Goal: Task Accomplishment & Management: Manage account settings

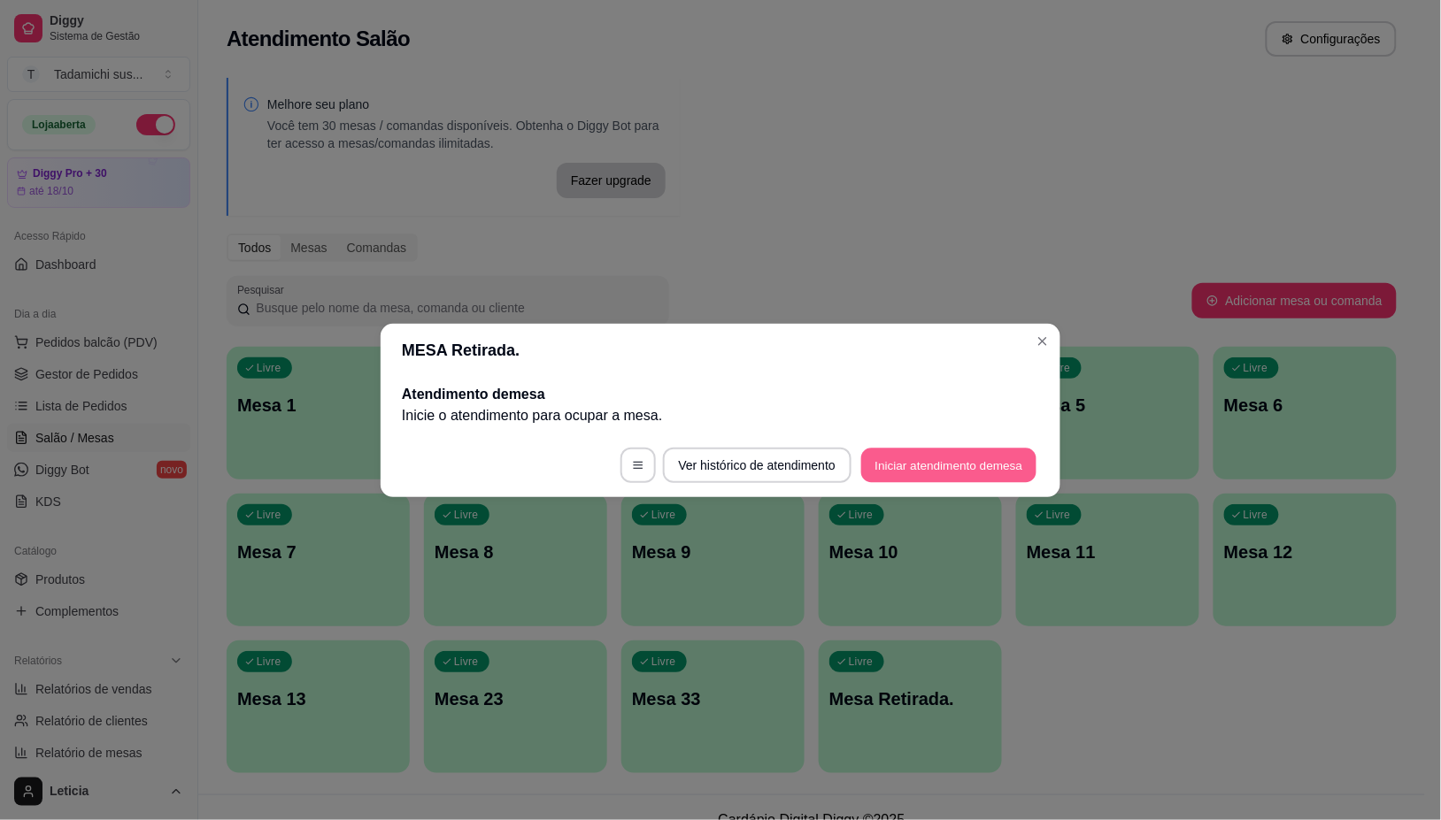
click at [1014, 465] on button "Iniciar atendimento de mesa" at bounding box center [948, 465] width 175 height 35
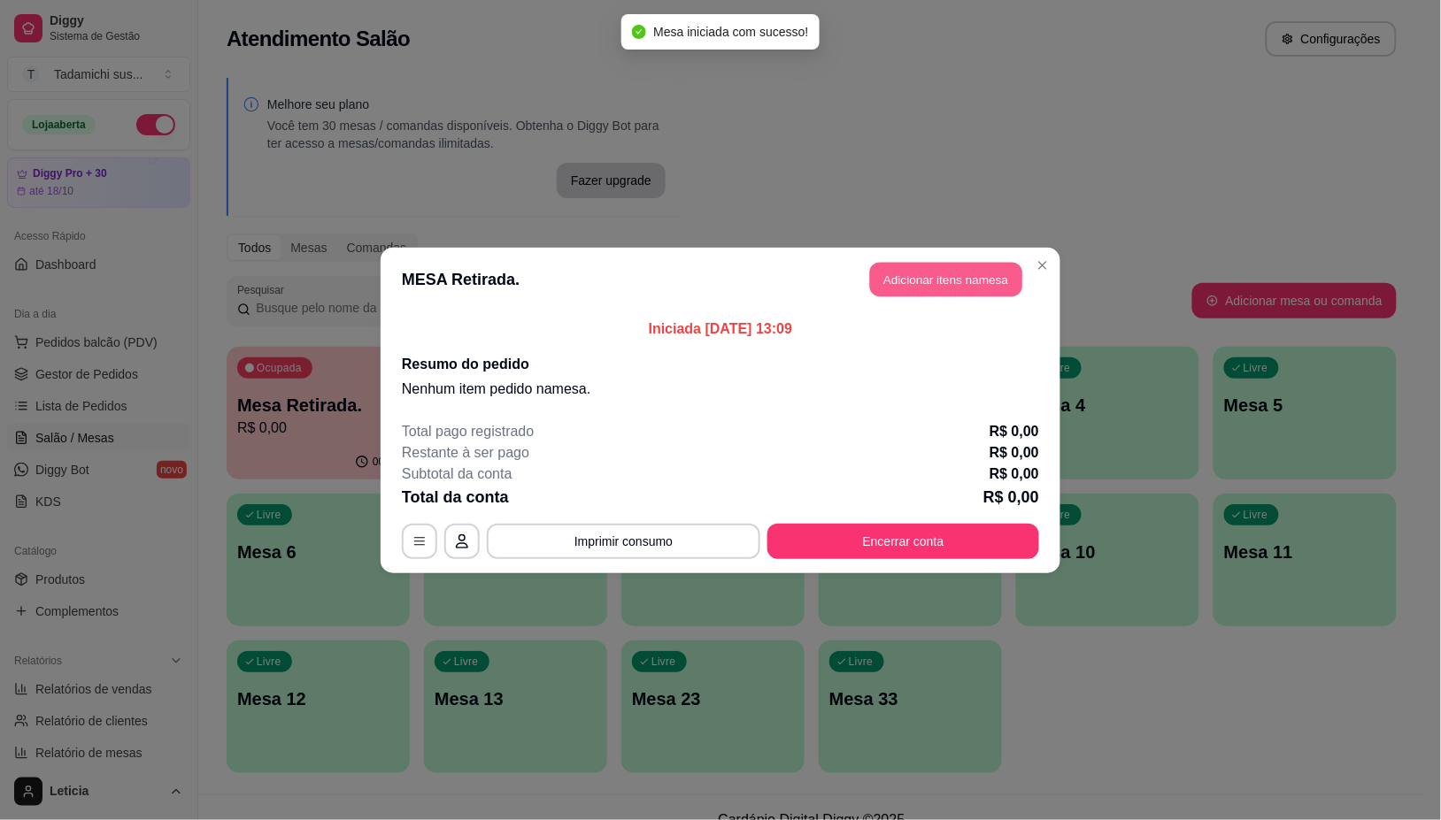
click at [926, 281] on button "Adicionar itens na mesa" at bounding box center [946, 279] width 152 height 35
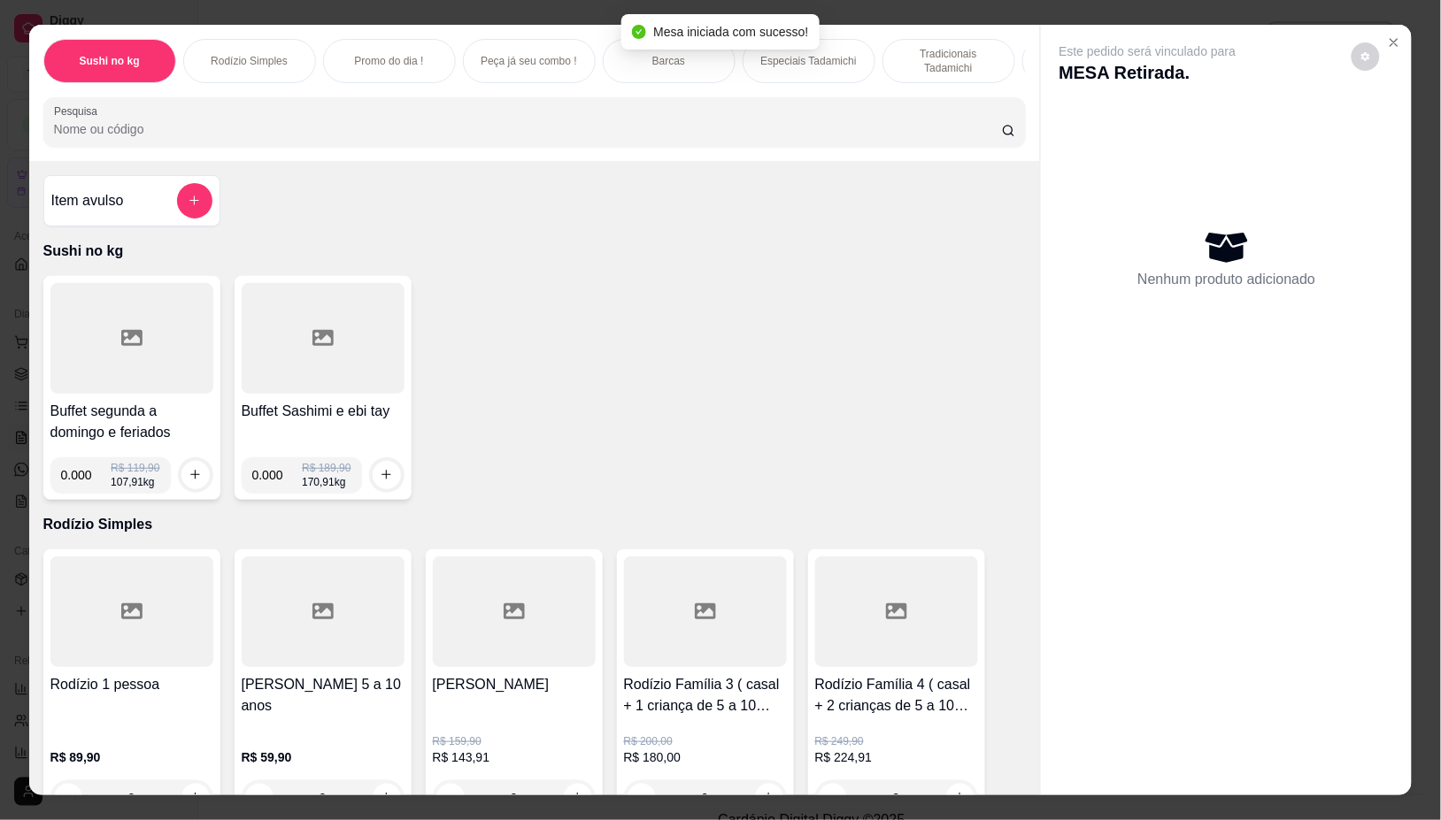
click at [580, 135] on input "Pesquisa" at bounding box center [528, 129] width 948 height 18
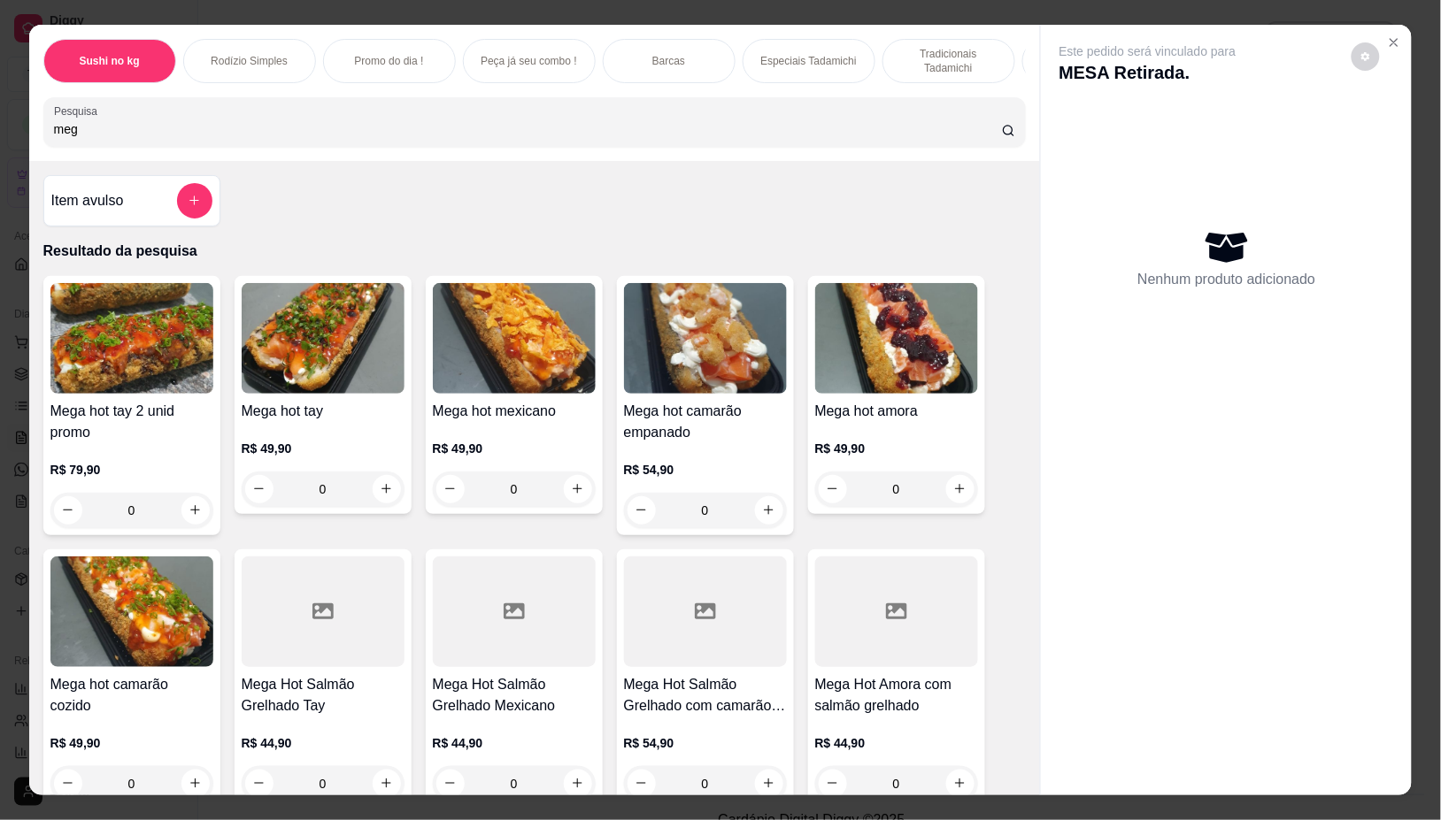
type input "meg"
click at [383, 497] on div "0" at bounding box center [323, 489] width 163 height 35
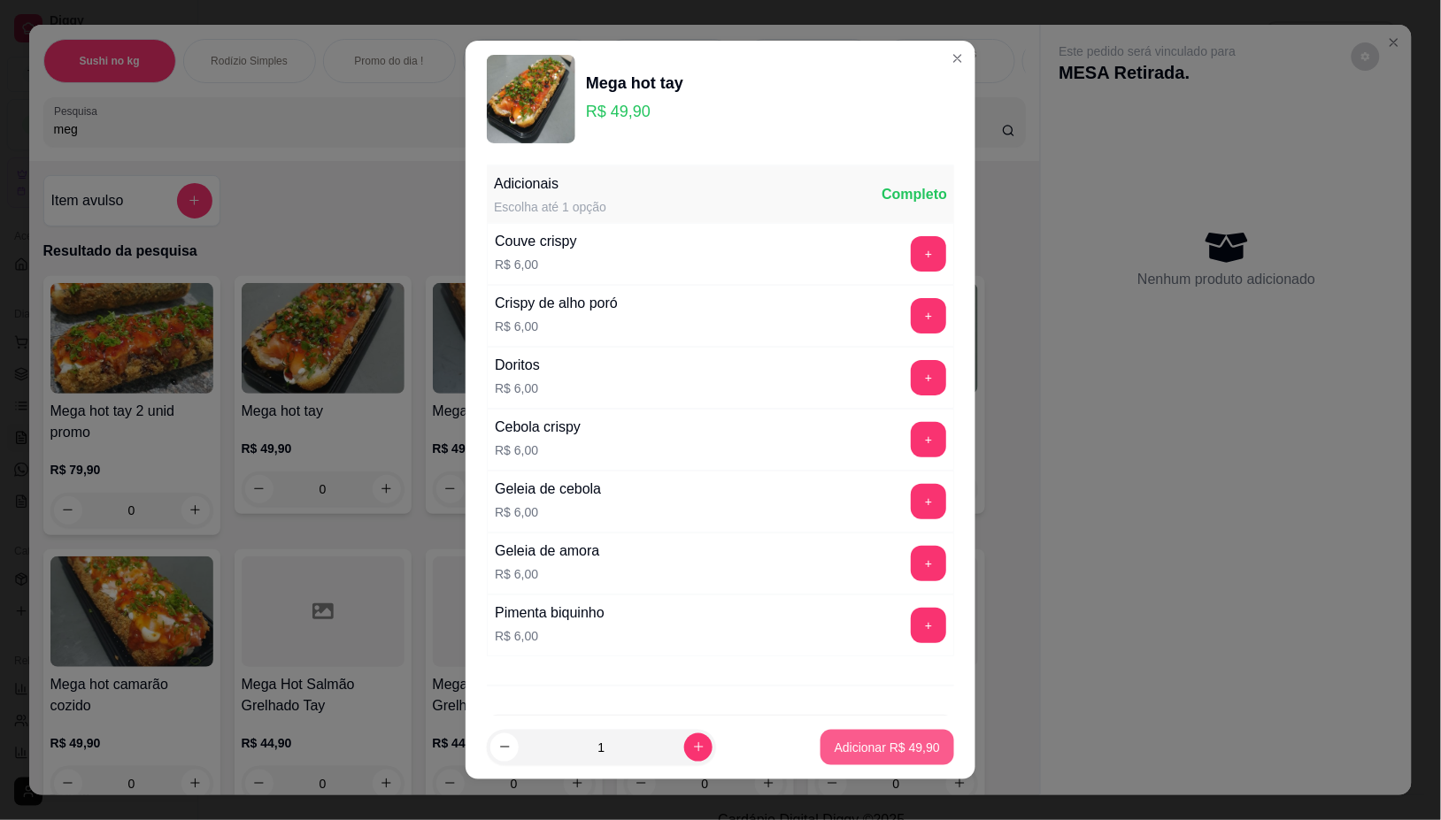
click at [872, 746] on p "Adicionar R$ 49,90" at bounding box center [887, 748] width 105 height 18
type input "1"
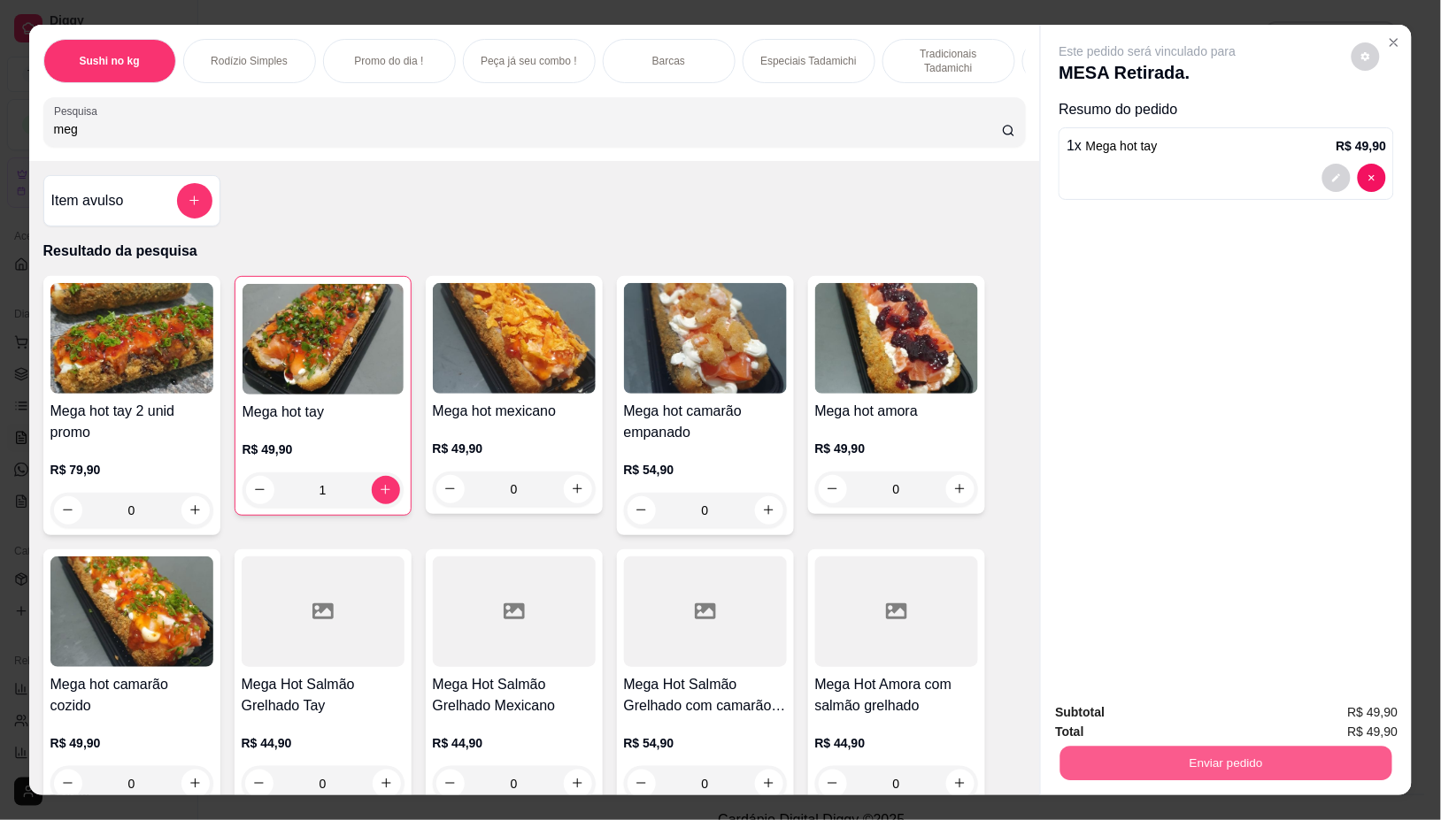
click at [1205, 766] on button "Enviar pedido" at bounding box center [1226, 764] width 332 height 35
click at [1193, 702] on button "Não registrar e enviar pedido" at bounding box center [1167, 712] width 179 height 33
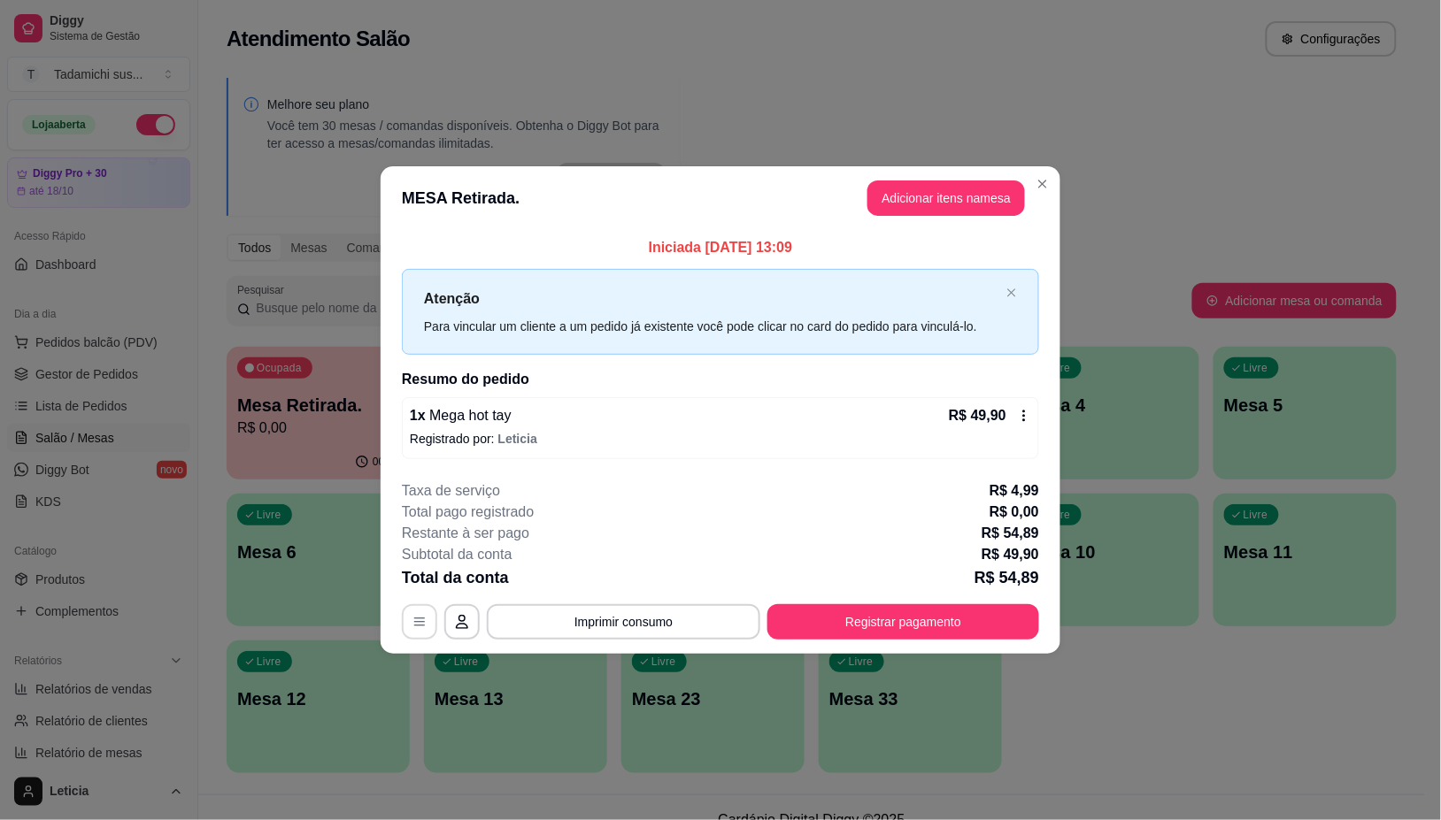
click at [412, 635] on button "button" at bounding box center [419, 621] width 35 height 35
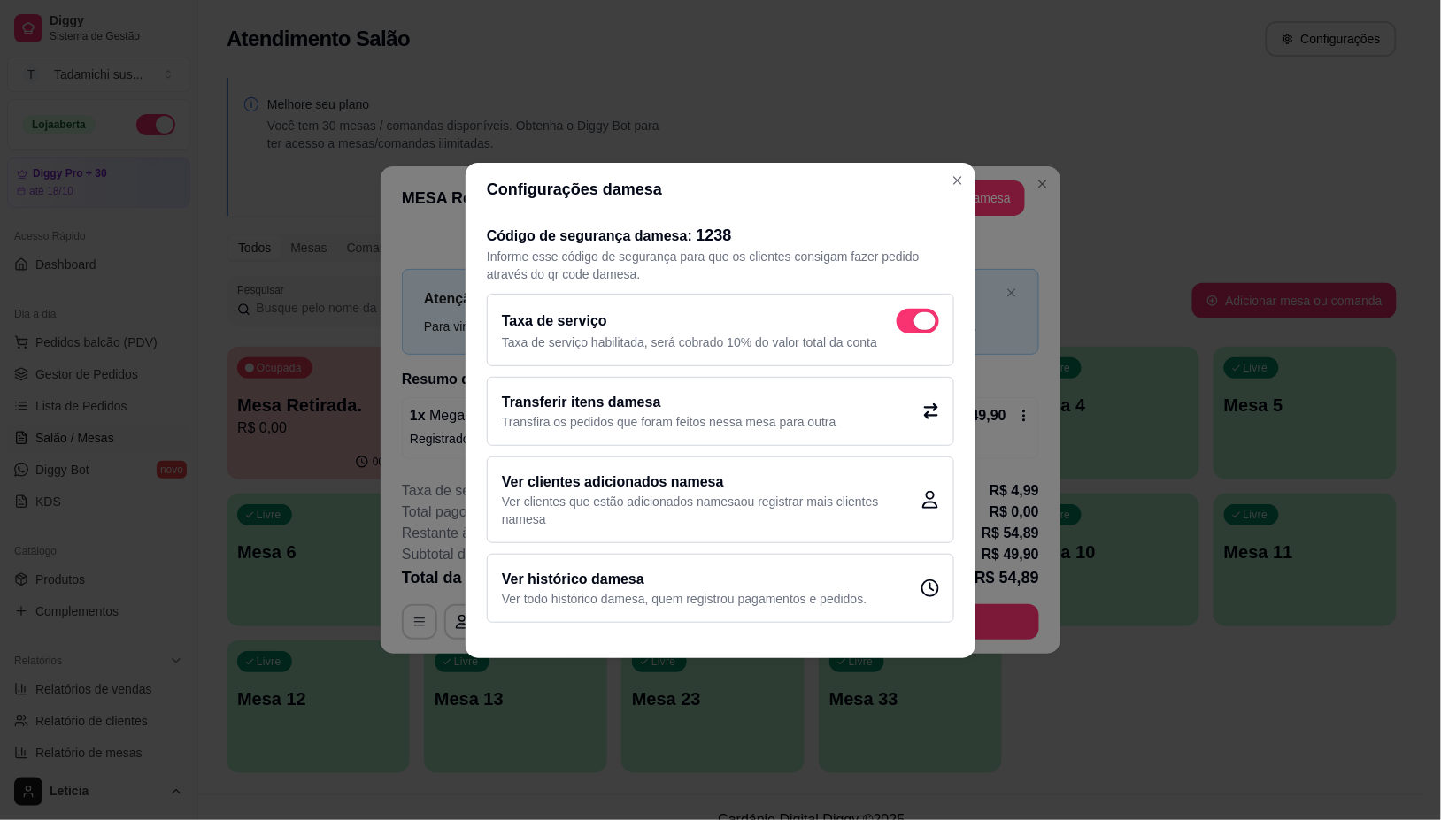
click at [904, 312] on span at bounding box center [917, 321] width 42 height 25
click at [904, 324] on input "checkbox" at bounding box center [902, 330] width 12 height 12
checkbox input "false"
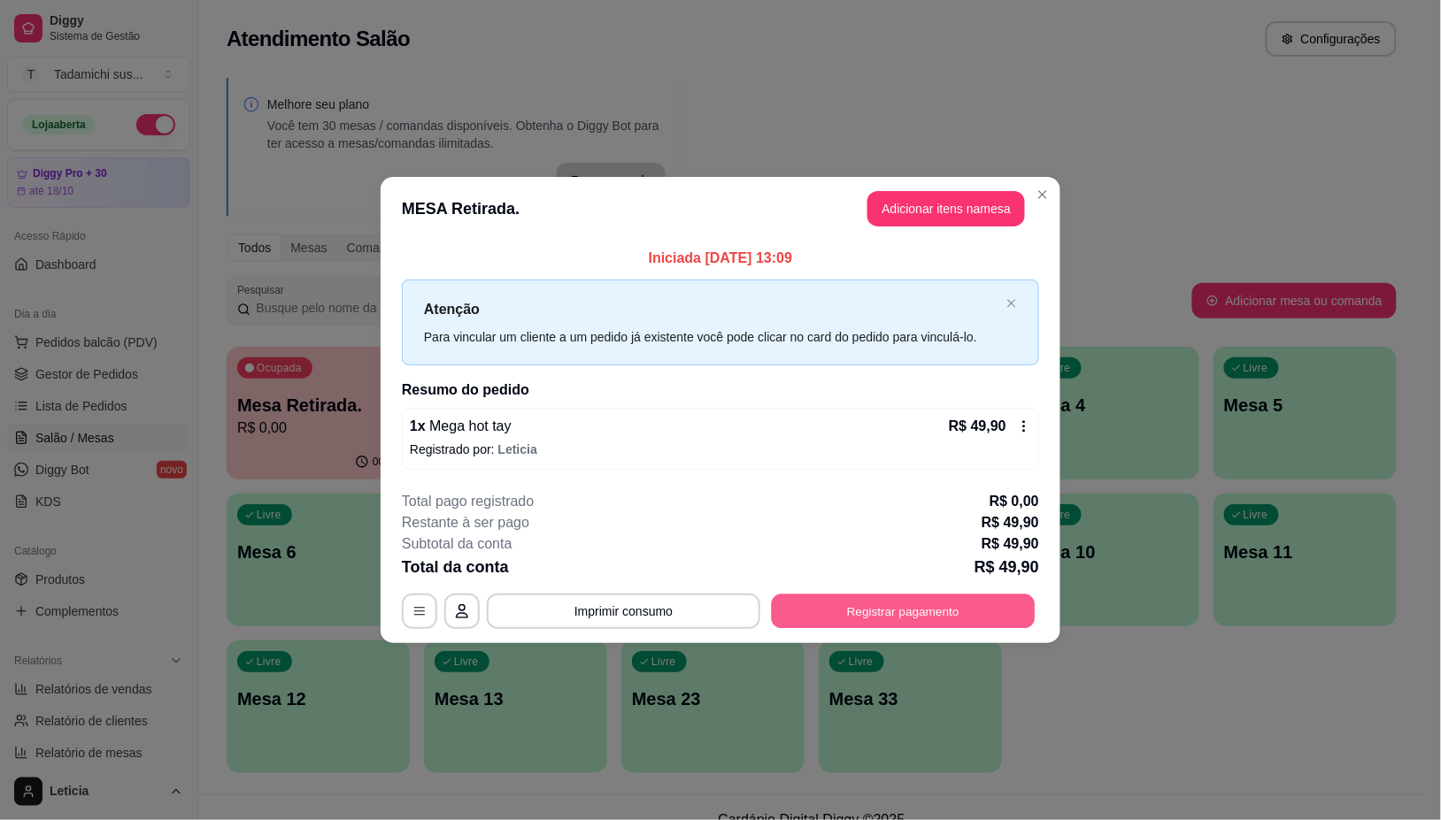
click at [878, 604] on button "Registrar pagamento" at bounding box center [904, 612] width 264 height 35
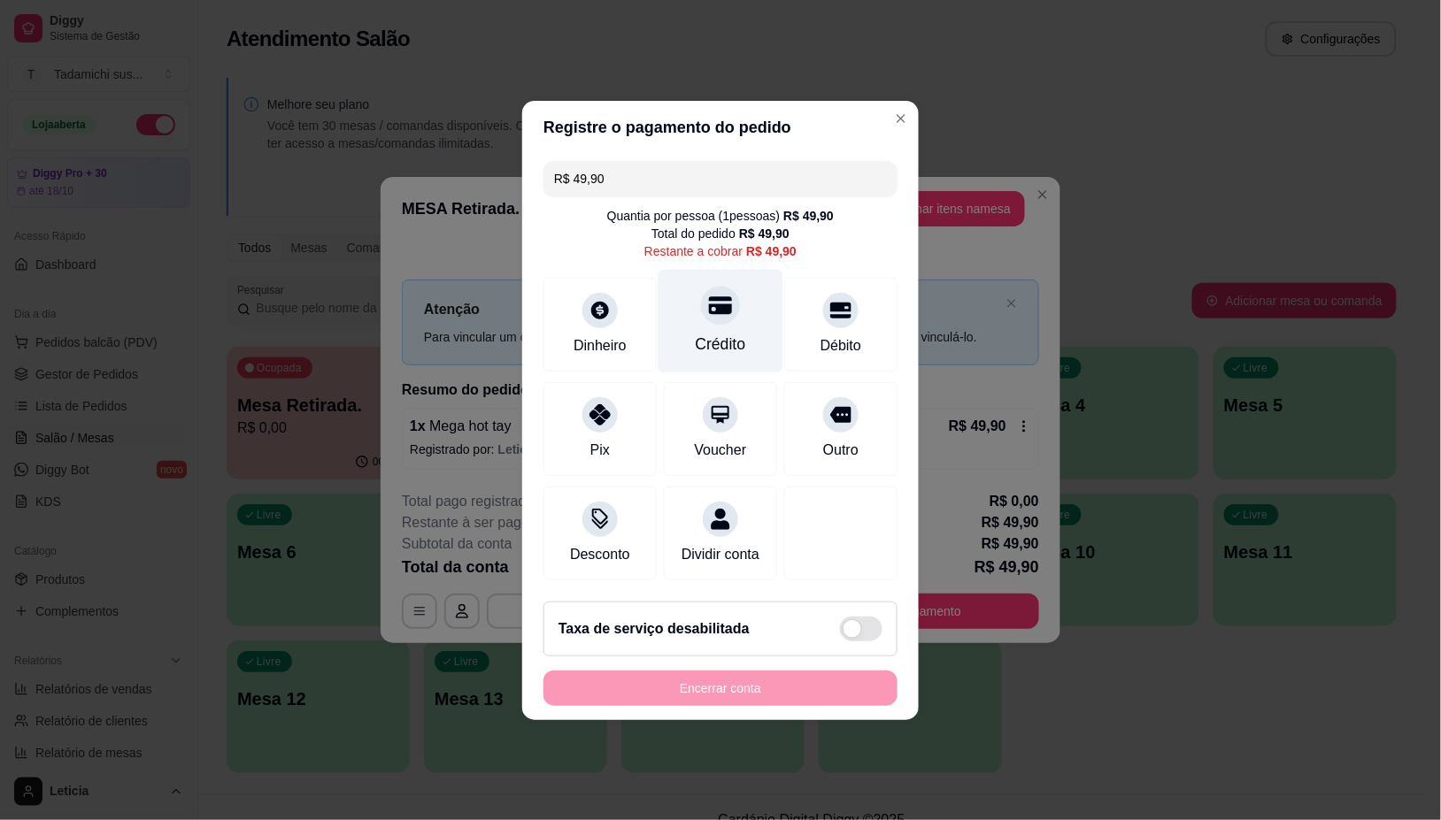
click at [713, 333] on div "Crédito" at bounding box center [721, 344] width 50 height 23
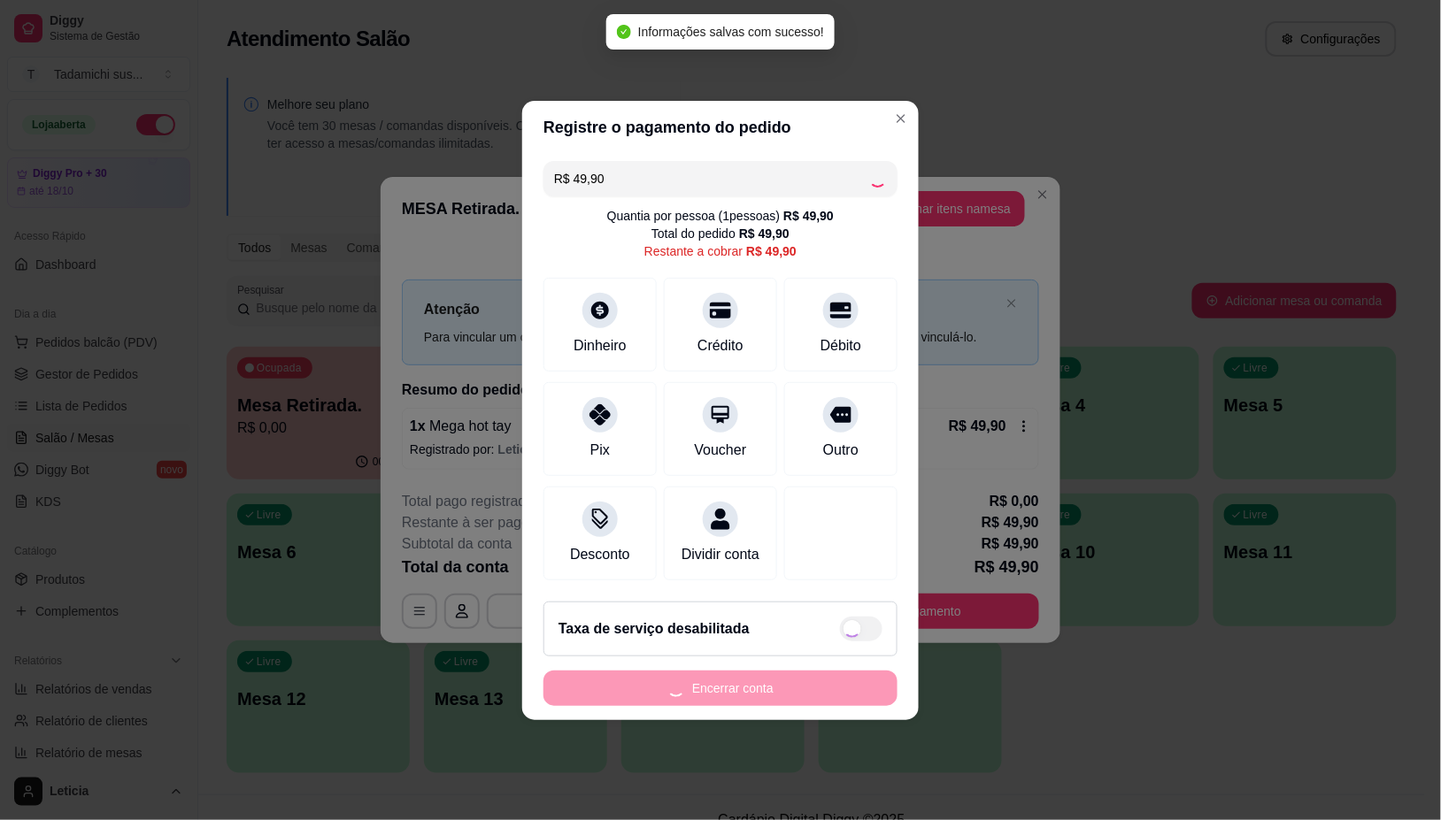
type input "R$ 0,00"
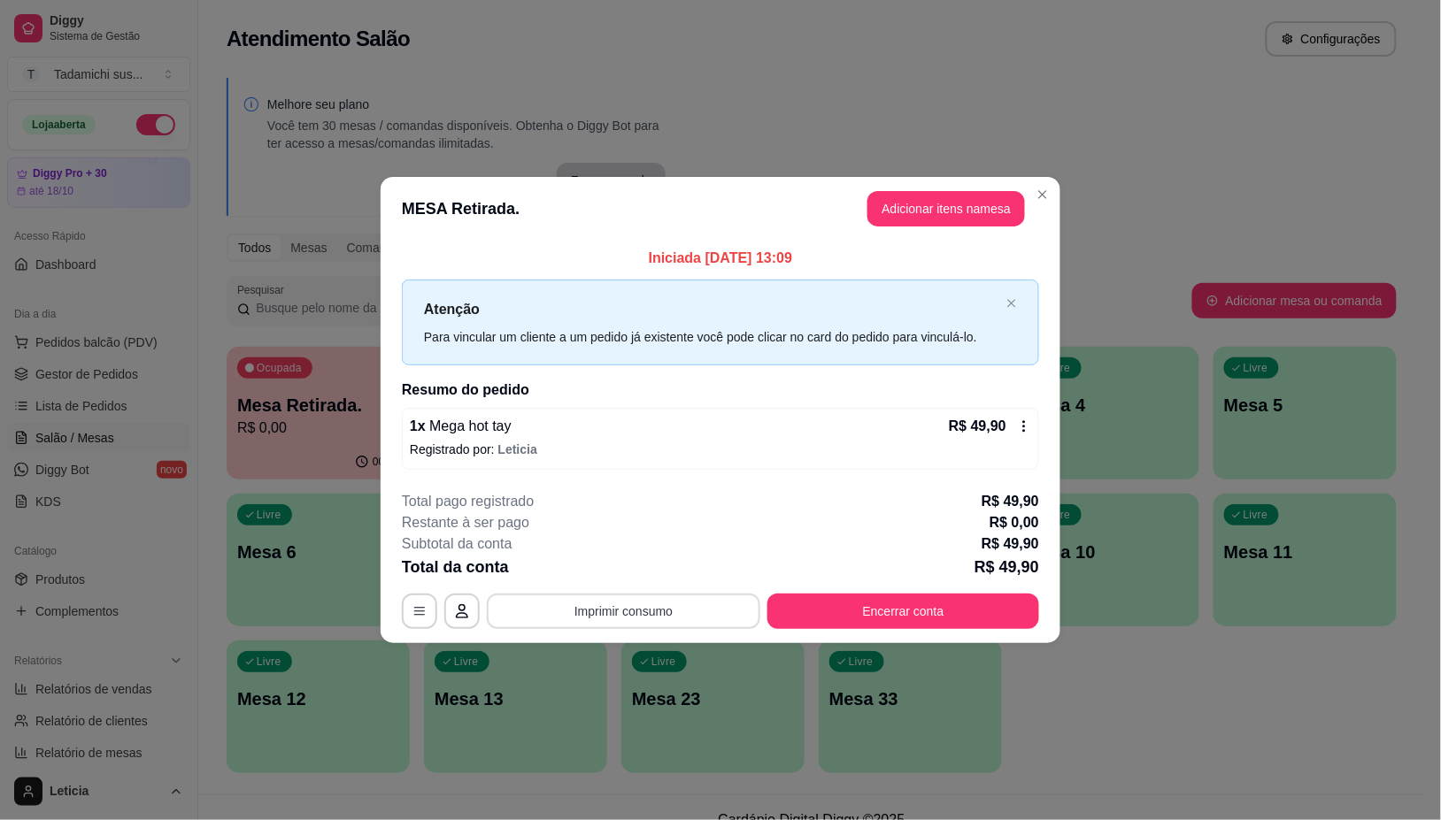
click at [661, 602] on button "Imprimir consumo" at bounding box center [623, 611] width 273 height 35
click at [668, 527] on button "IMPRESSORA HAYOM" at bounding box center [629, 535] width 132 height 27
click at [892, 607] on button "Encerrar conta" at bounding box center [904, 612] width 264 height 35
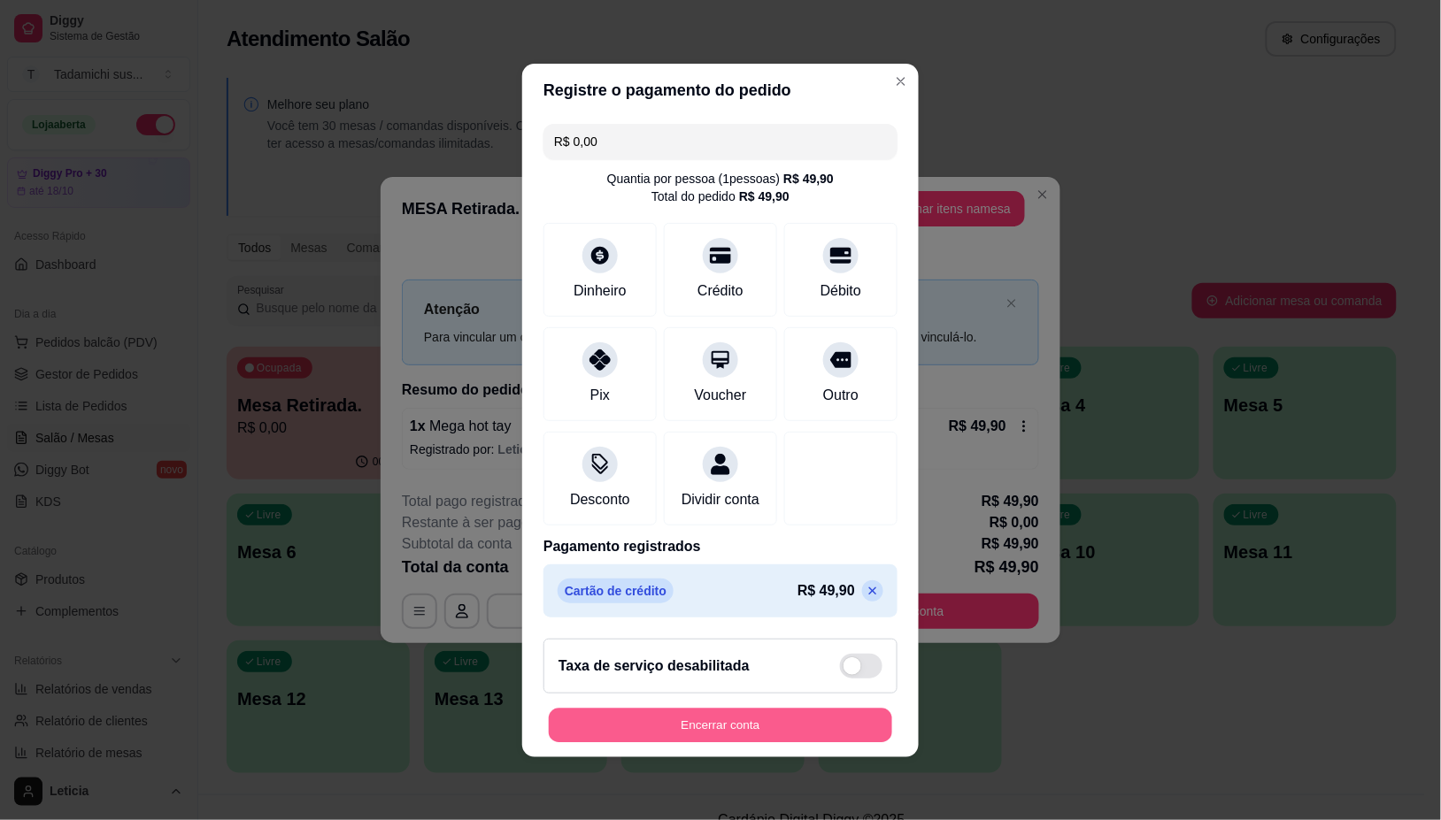
click at [773, 730] on button "Encerrar conta" at bounding box center [720, 725] width 343 height 35
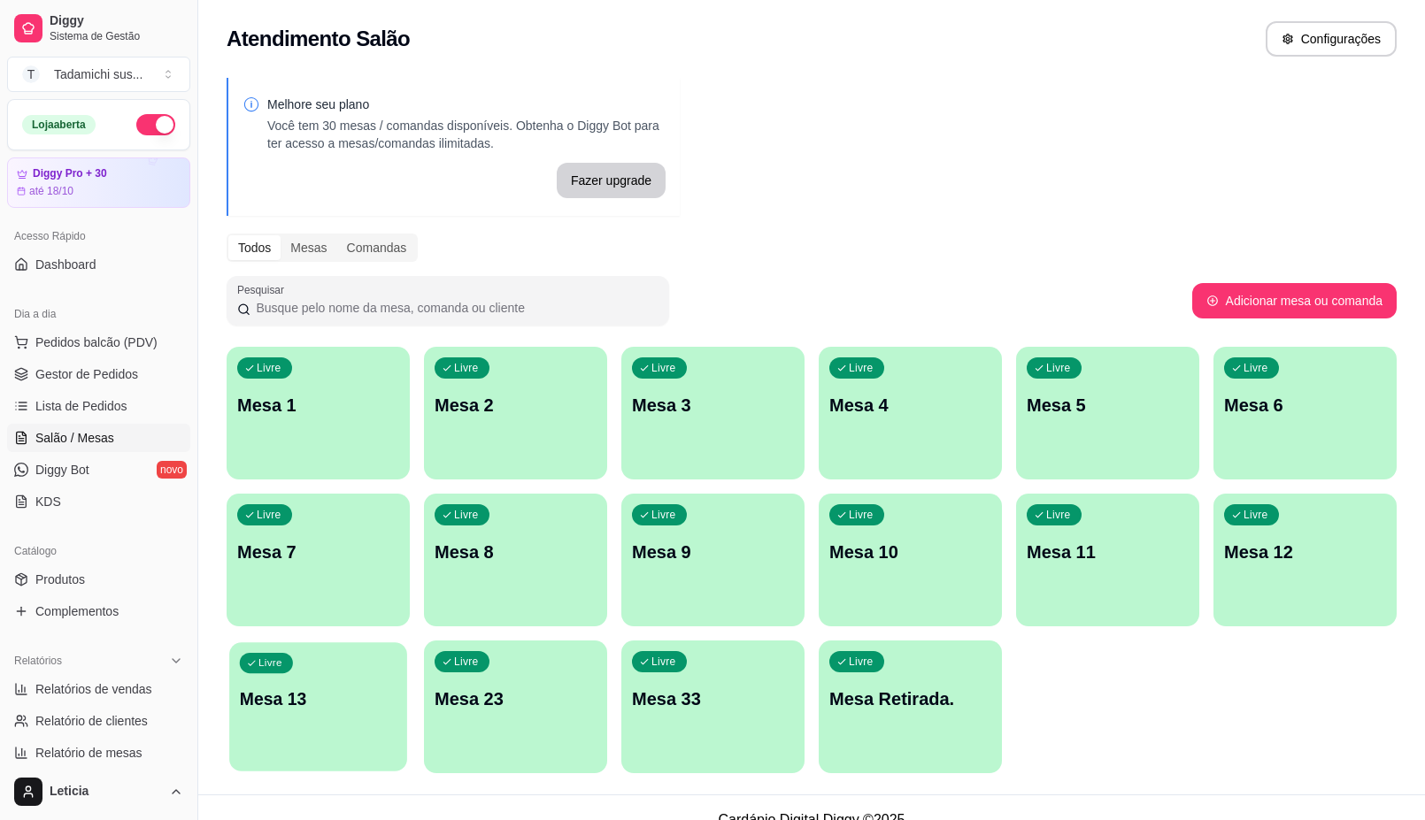
click at [338, 719] on div "Livre Mesa 13" at bounding box center [318, 696] width 178 height 108
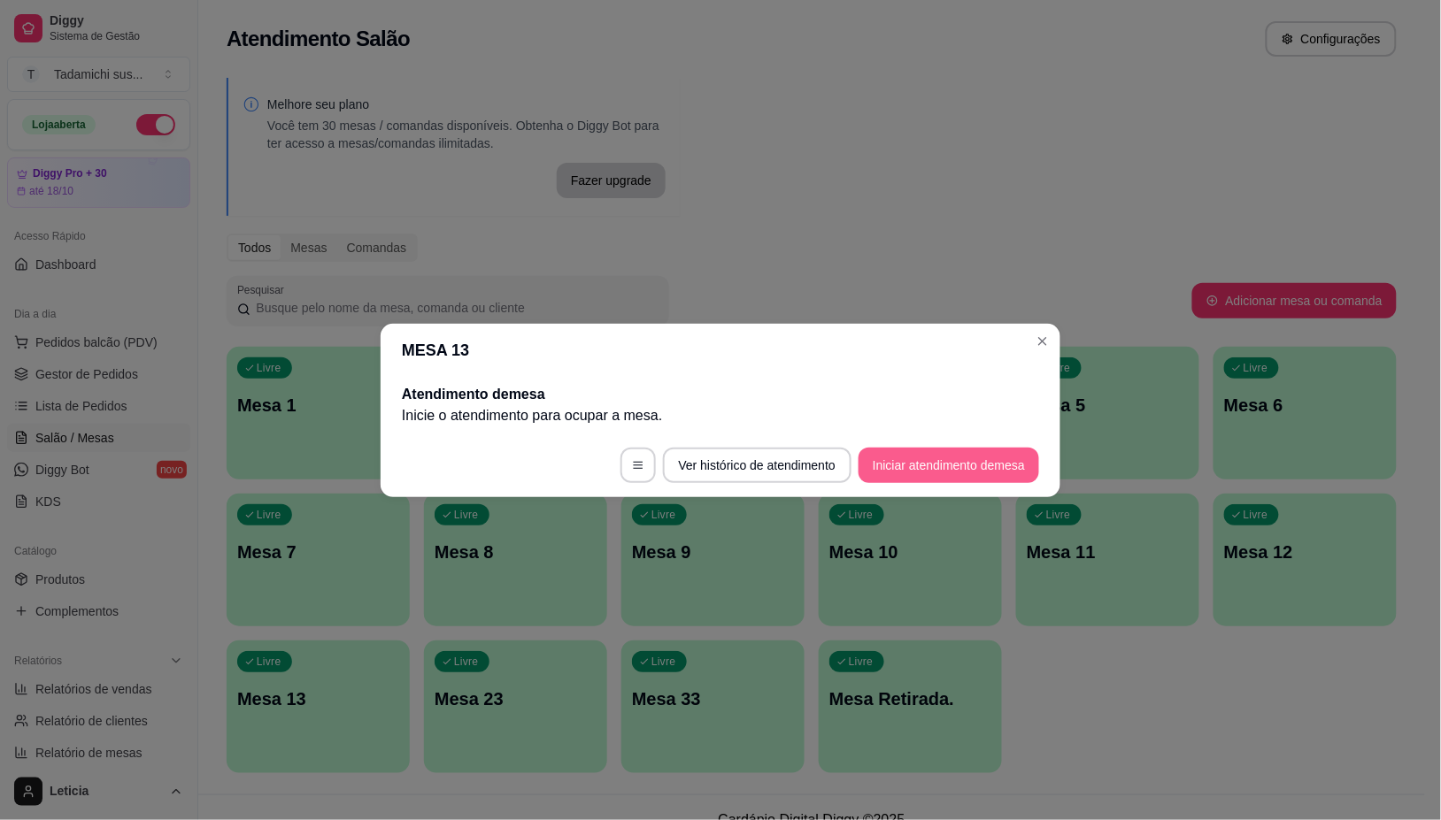
click at [954, 470] on button "Iniciar atendimento de mesa" at bounding box center [948, 465] width 181 height 35
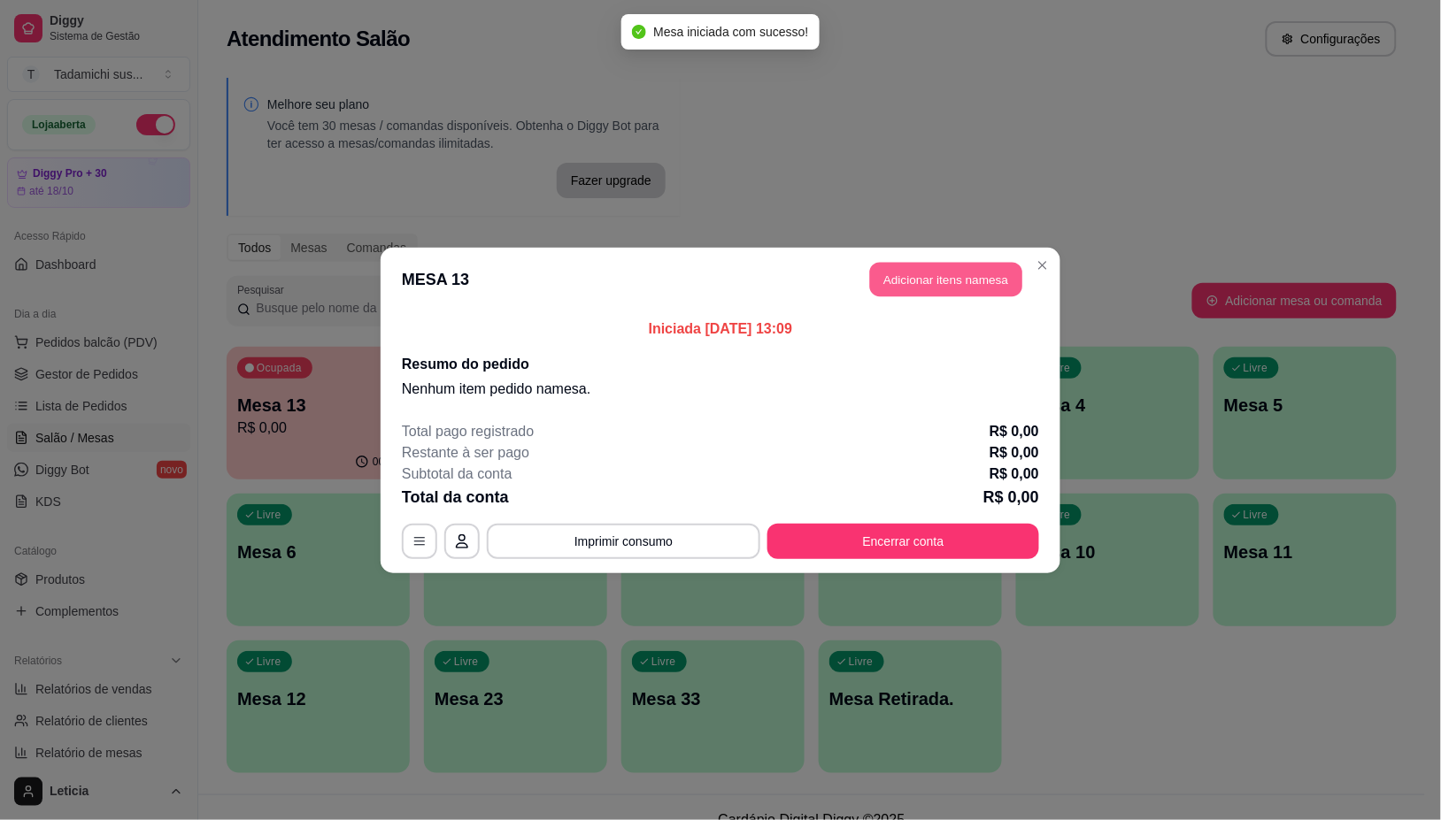
click at [980, 286] on button "Adicionar itens na mesa" at bounding box center [946, 279] width 152 height 35
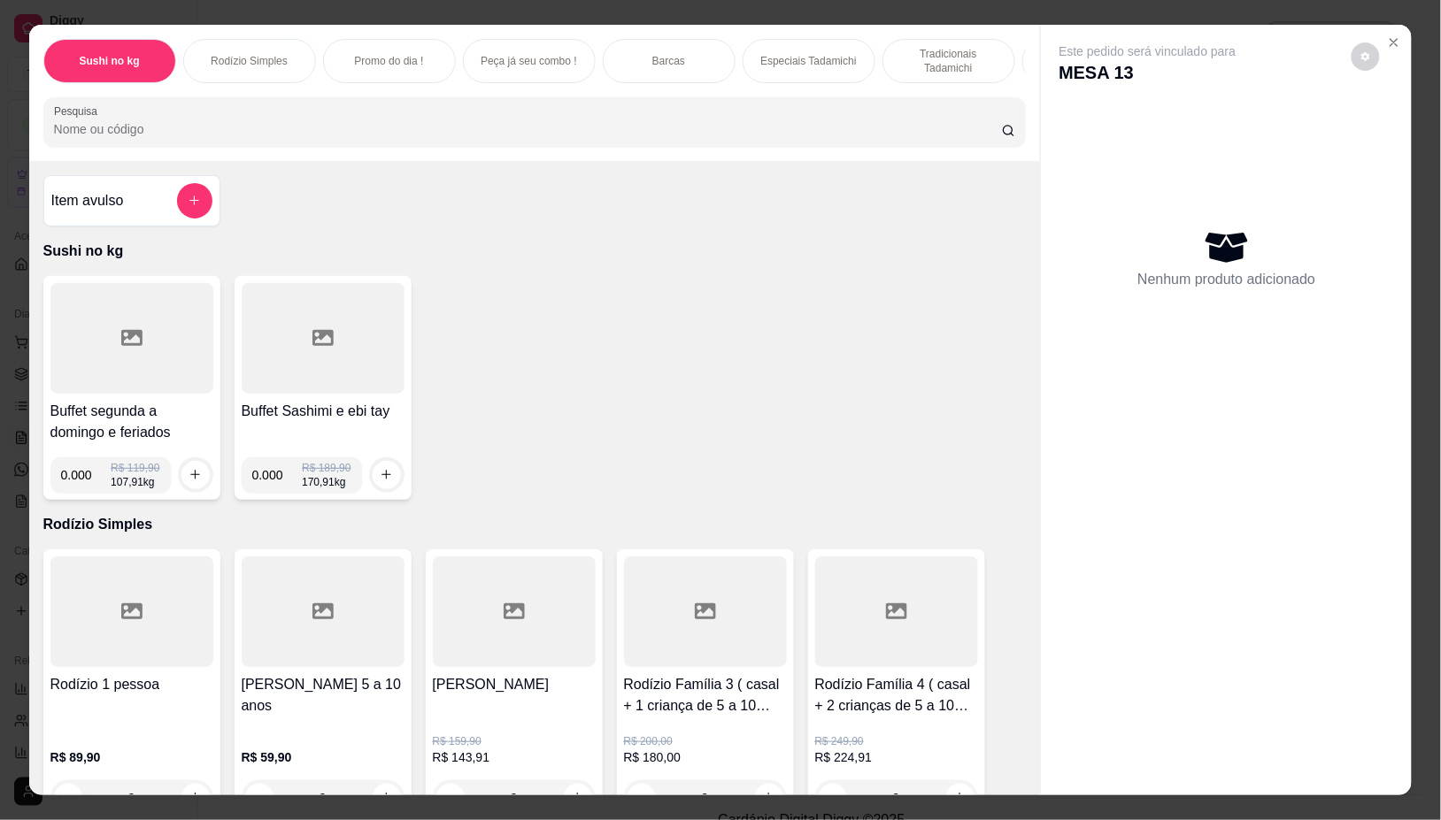
click at [65, 350] on div at bounding box center [131, 338] width 163 height 111
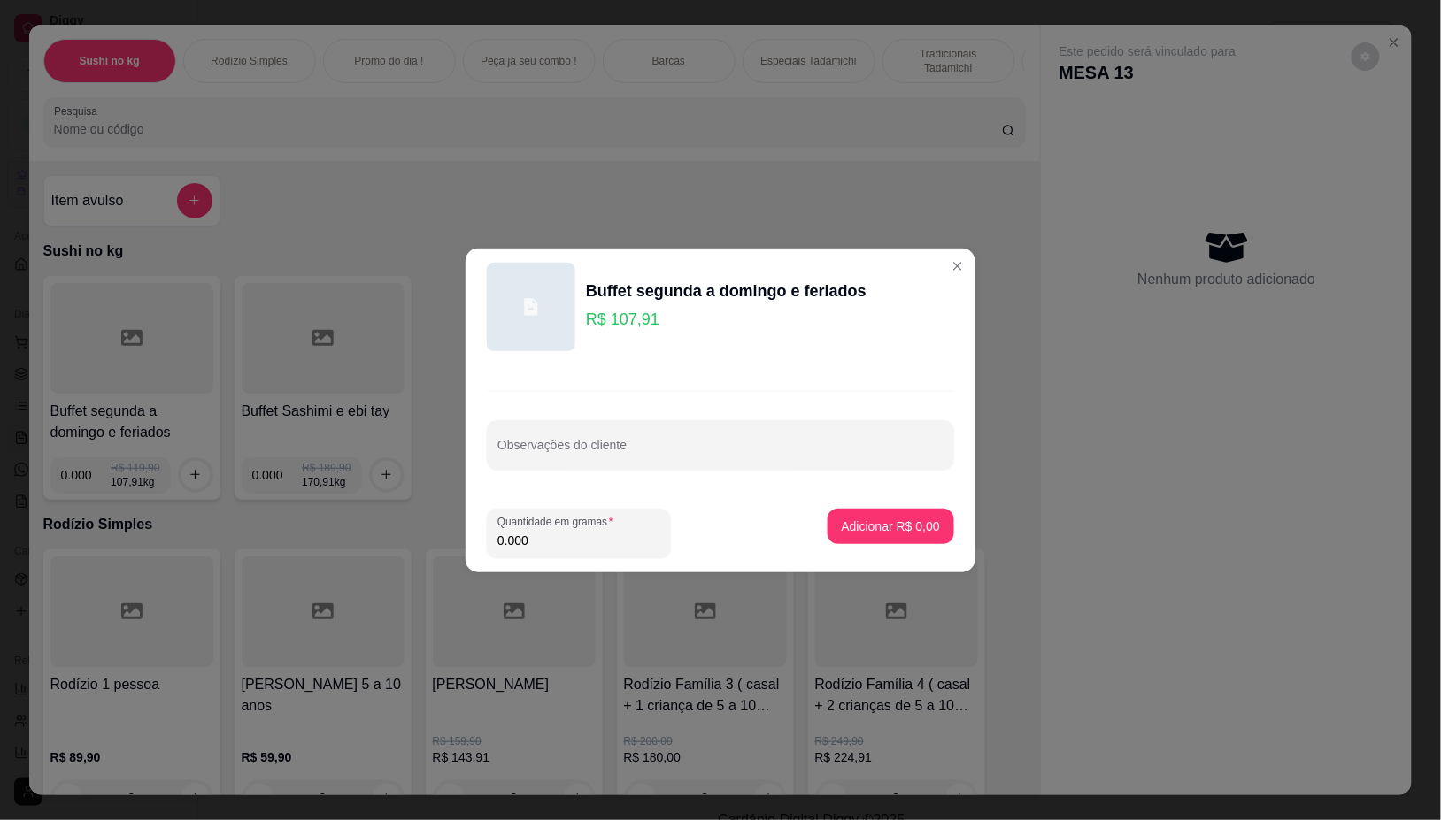
click at [585, 538] on input "0.000" at bounding box center [578, 541] width 163 height 18
type input "0.290"
click at [836, 531] on p "Adicionar R$ 31,29" at bounding box center [887, 526] width 103 height 17
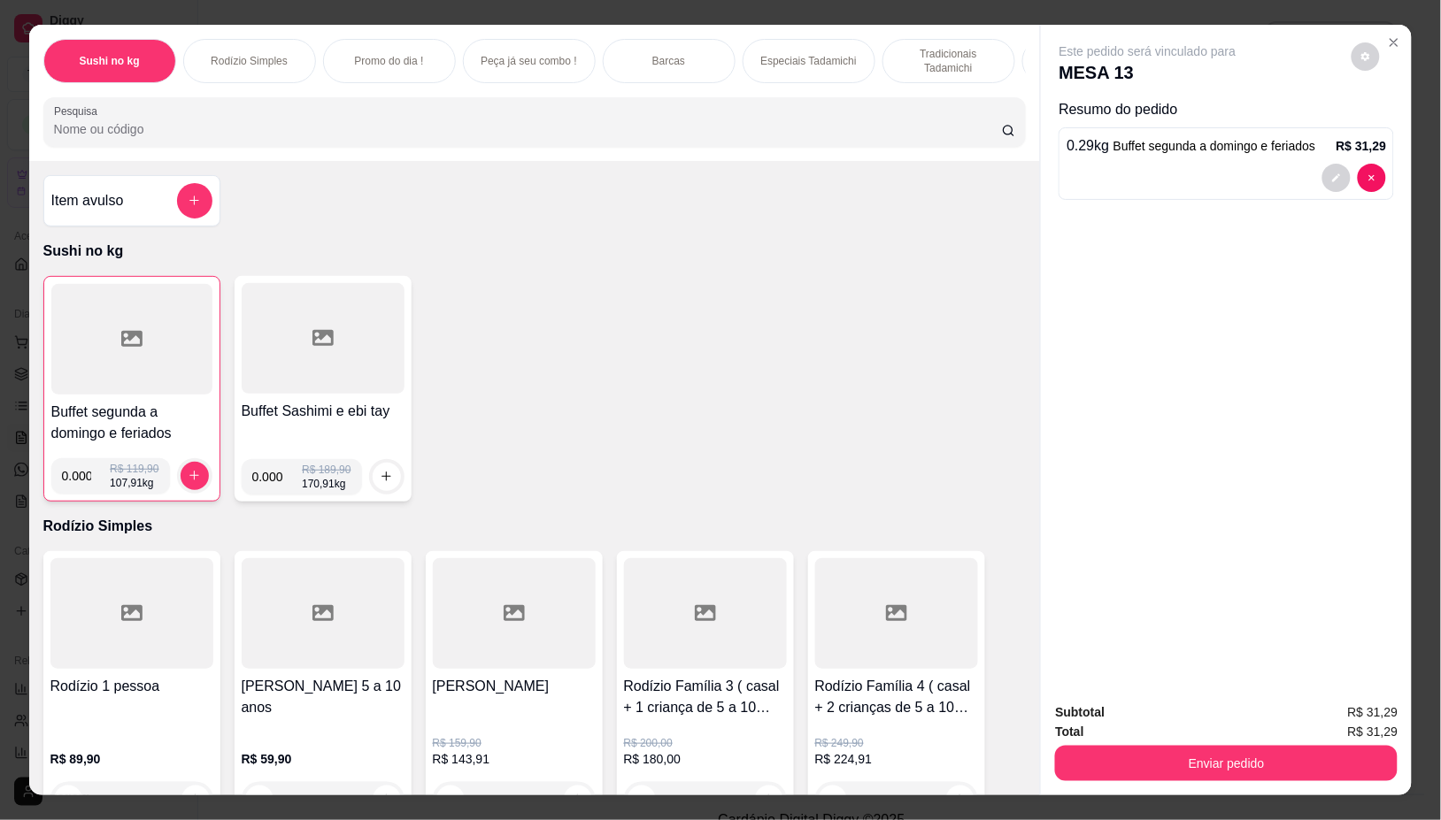
click at [143, 347] on div at bounding box center [131, 339] width 161 height 111
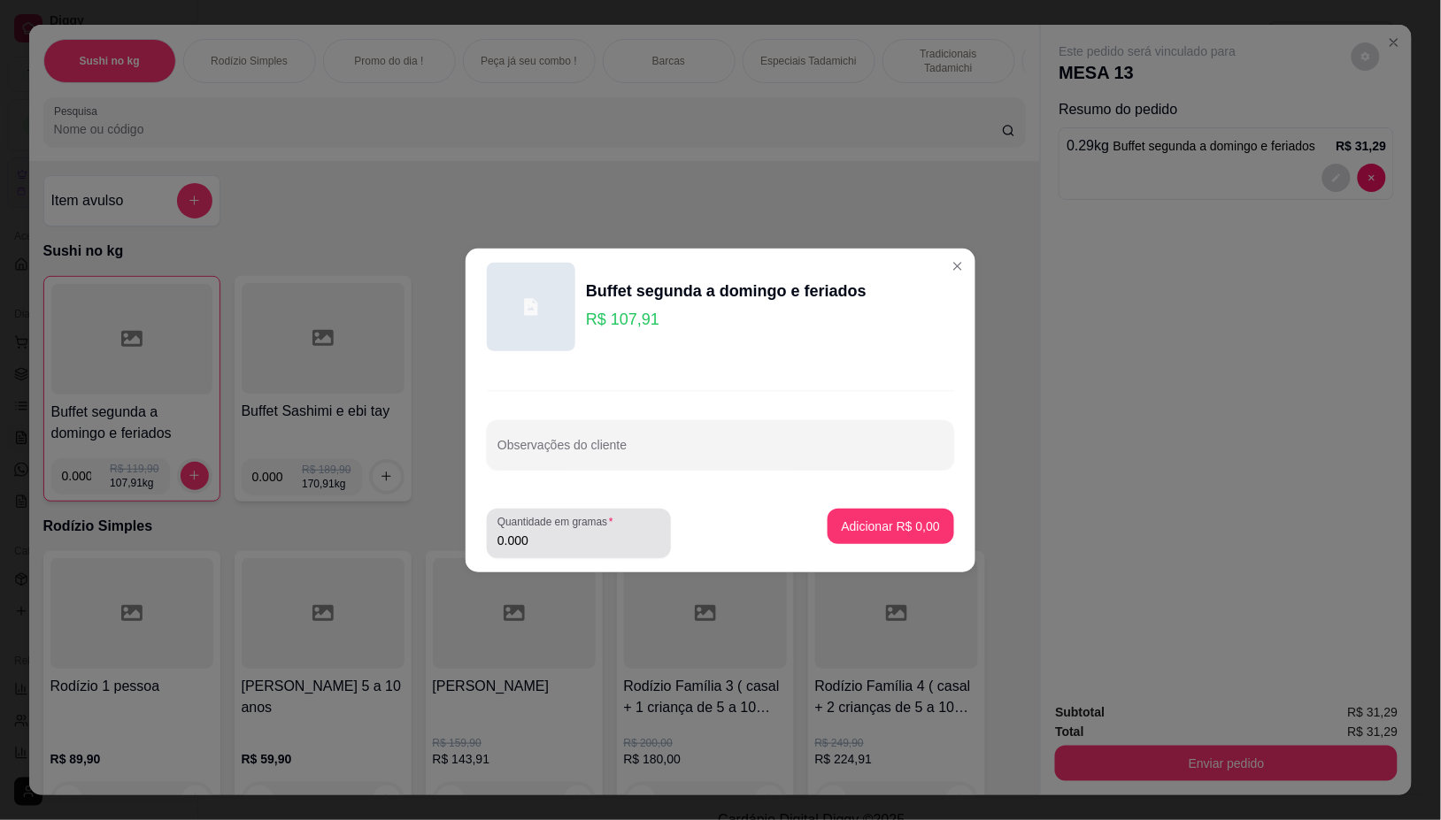
click at [612, 549] on input "0.000" at bounding box center [578, 541] width 163 height 18
type input "0.126"
click at [868, 527] on p "Adicionar R$ 13,60" at bounding box center [887, 526] width 103 height 17
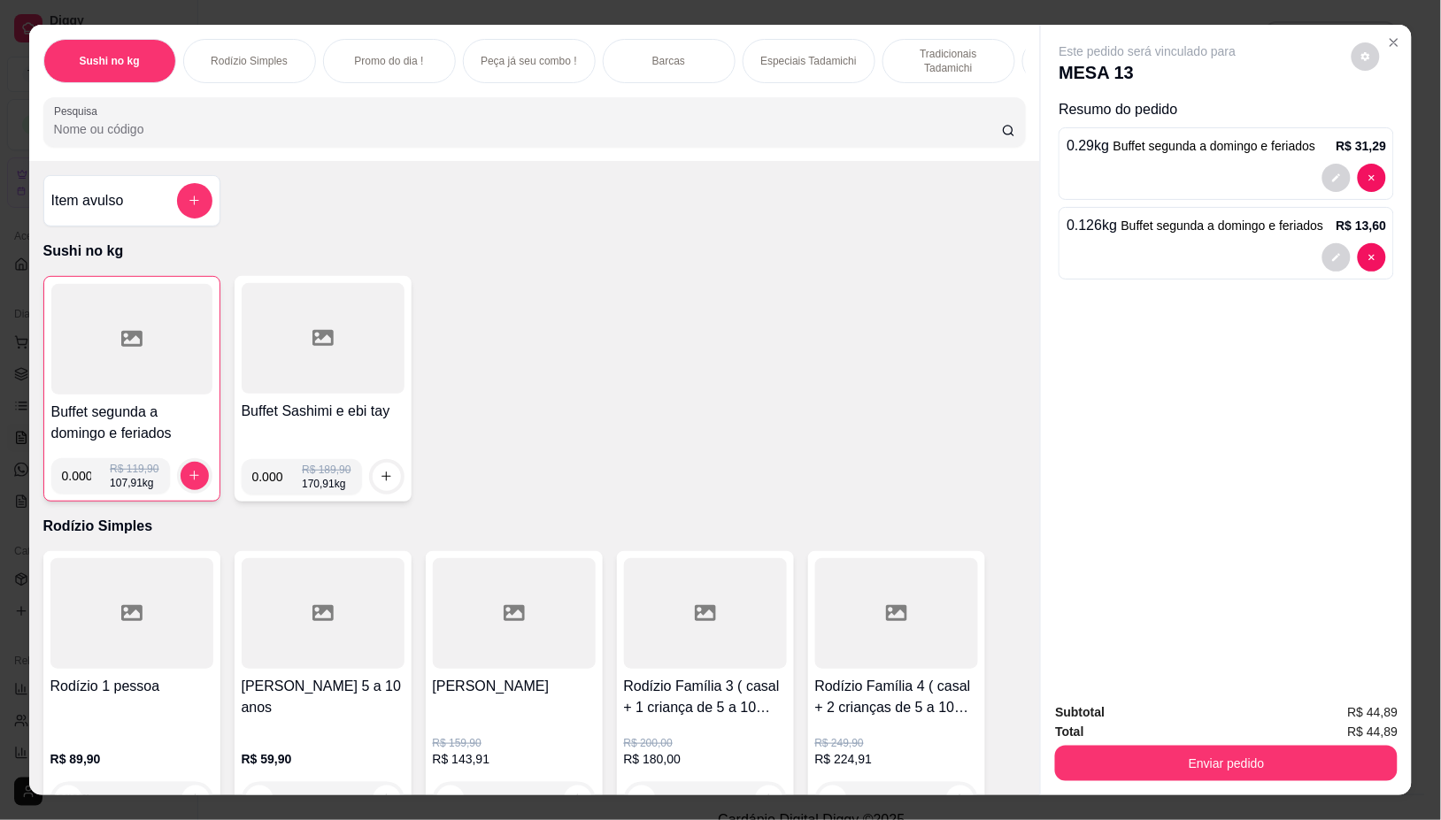
click at [66, 354] on div at bounding box center [131, 339] width 161 height 111
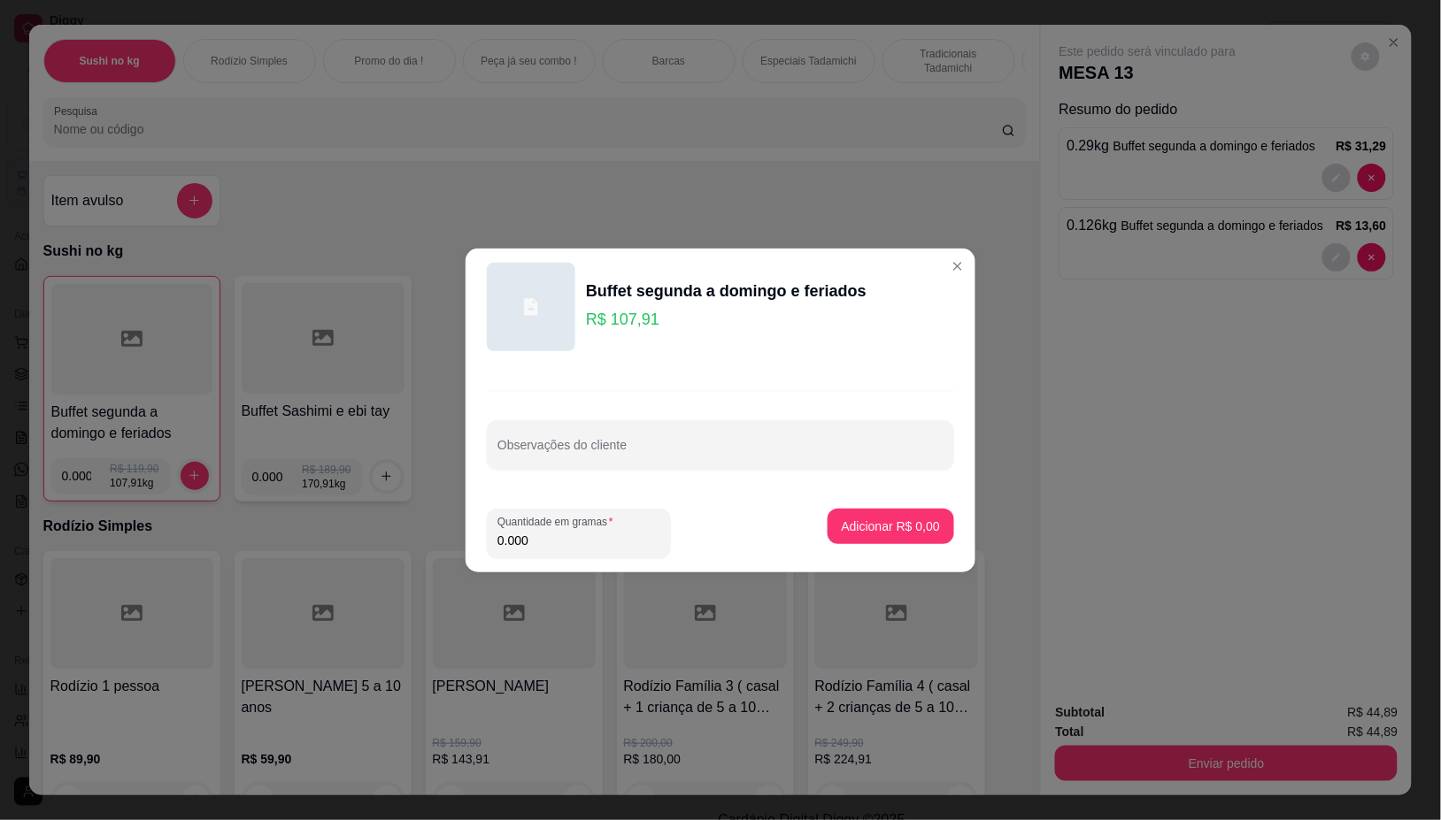
click at [596, 540] on input "0.000" at bounding box center [578, 541] width 163 height 18
type input "0.256"
click at [874, 528] on p "Adicionar R$ 27,62" at bounding box center [887, 526] width 103 height 17
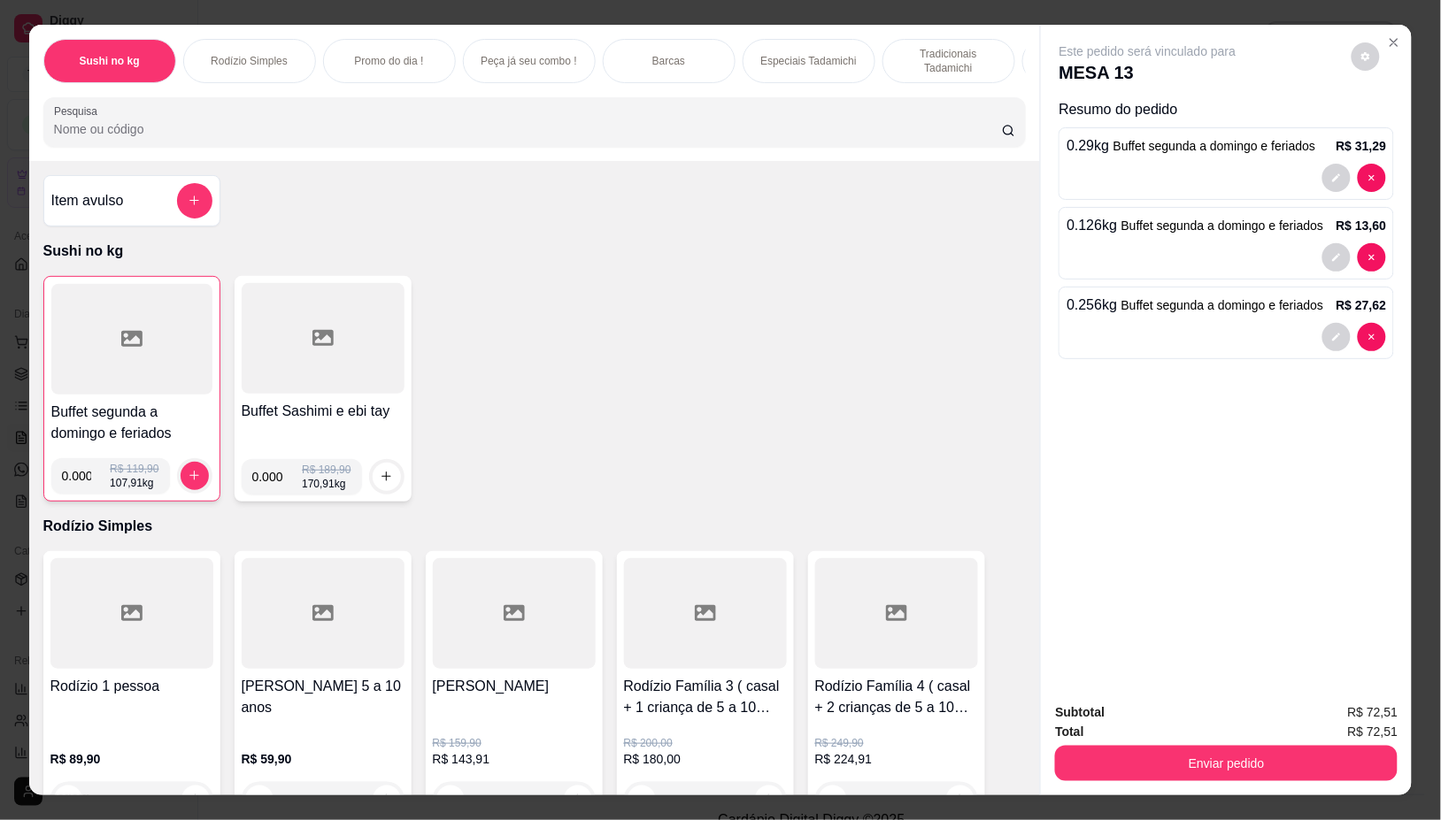
click at [175, 357] on div at bounding box center [131, 339] width 161 height 111
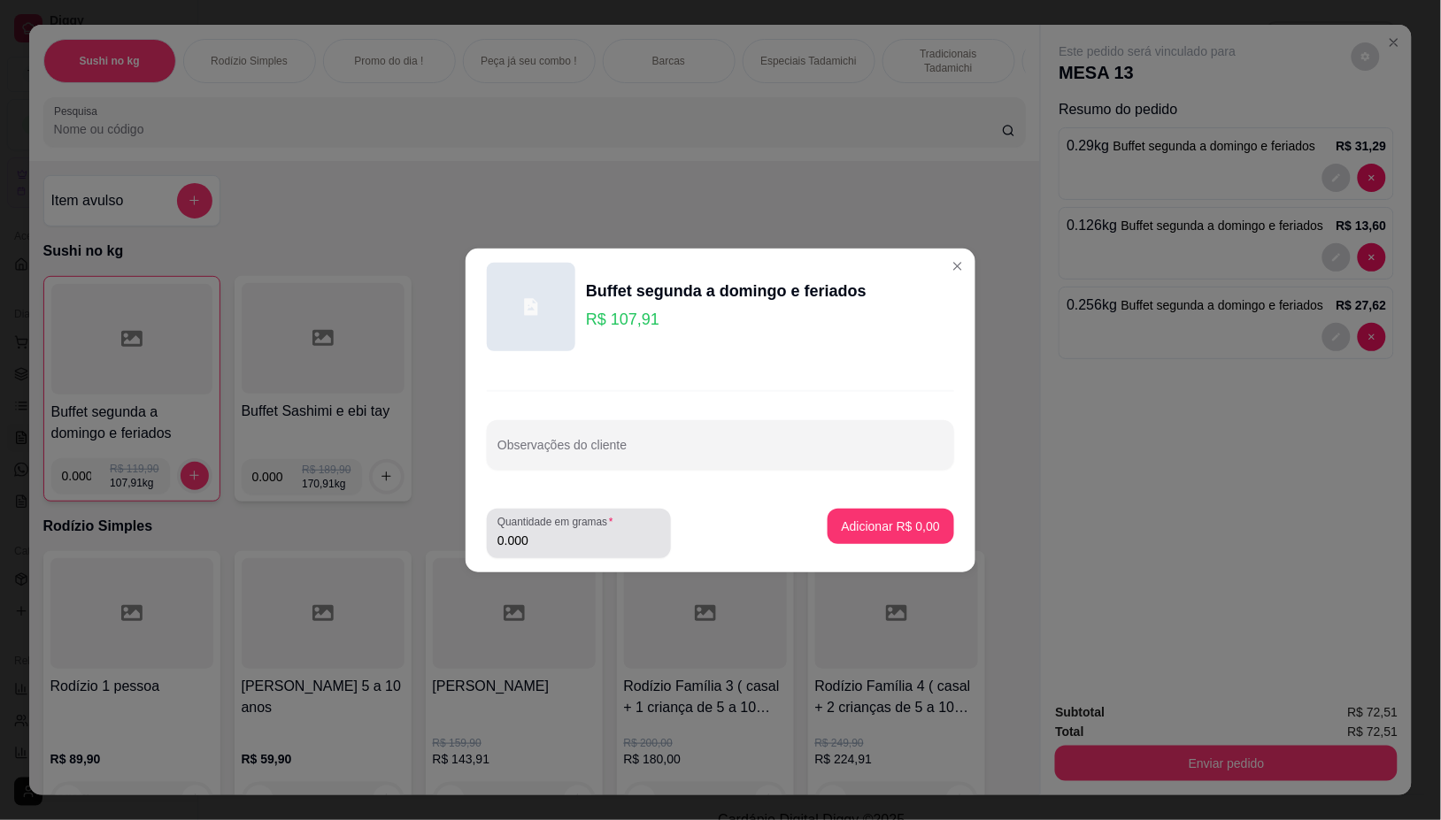
click at [578, 529] on div "0.000" at bounding box center [578, 533] width 163 height 35
type input "0.122"
click at [878, 522] on p "Adicionar R$ 13,17" at bounding box center [887, 526] width 103 height 17
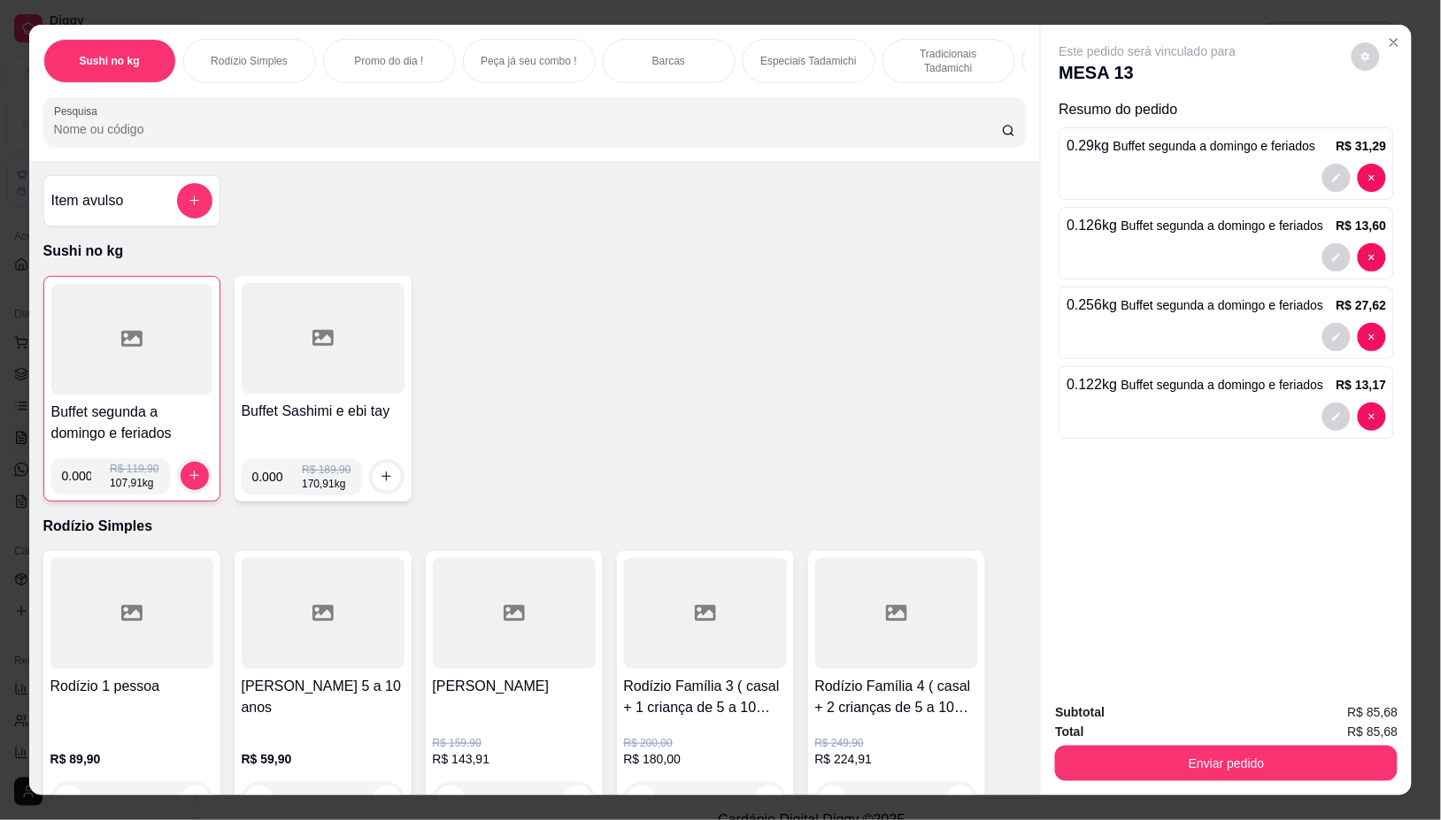
click at [170, 395] on div at bounding box center [131, 339] width 161 height 111
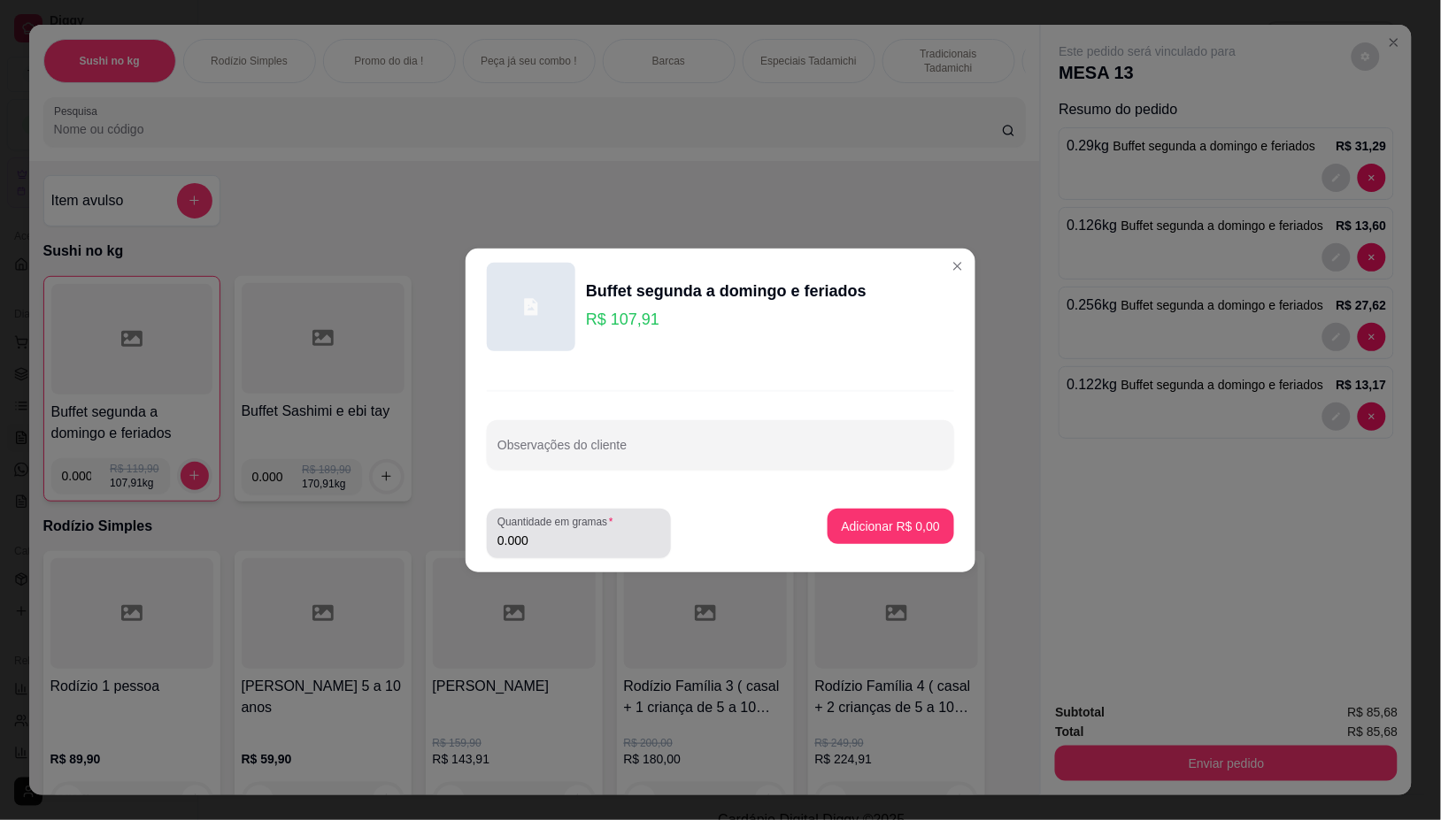
click at [546, 542] on input "0.000" at bounding box center [578, 541] width 163 height 18
type input "0.386"
click at [825, 516] on button "Adicionar R$ 41,65" at bounding box center [887, 526] width 130 height 35
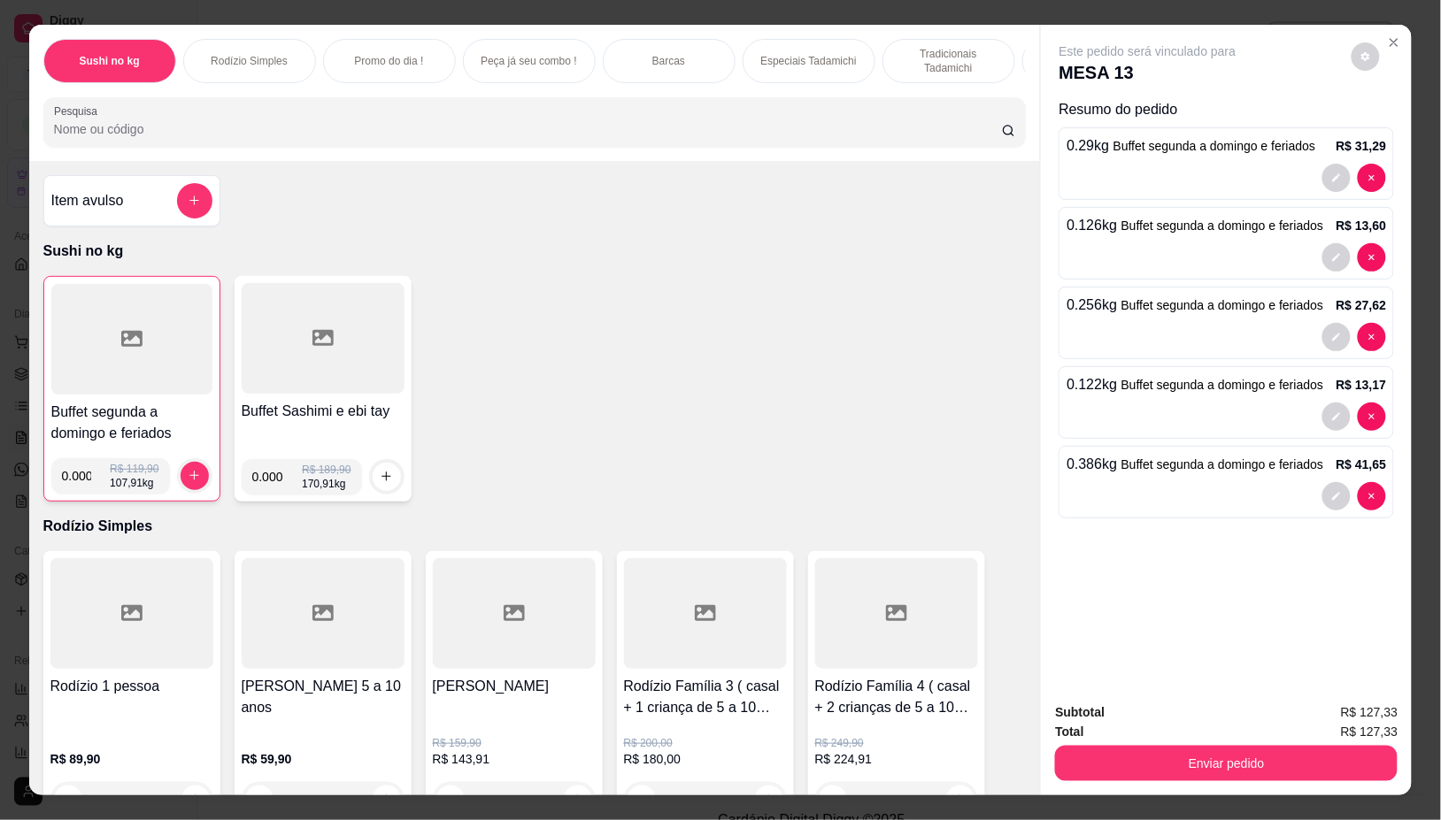
click at [80, 317] on div at bounding box center [131, 339] width 161 height 111
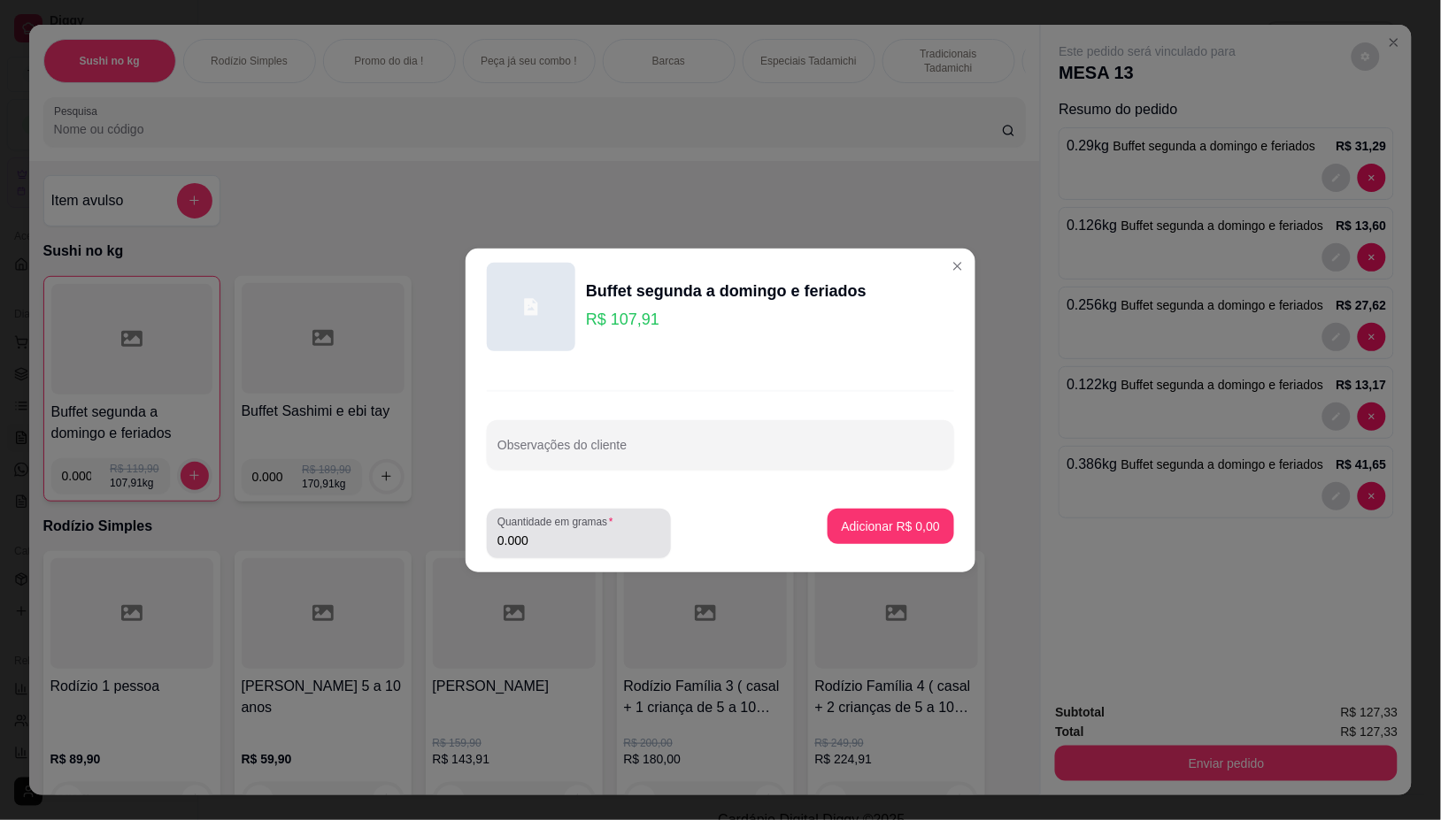
click at [541, 541] on input "0.000" at bounding box center [578, 541] width 163 height 18
type input "0.144"
click at [896, 524] on p "Adicionar R$ 15,54" at bounding box center [887, 526] width 103 height 17
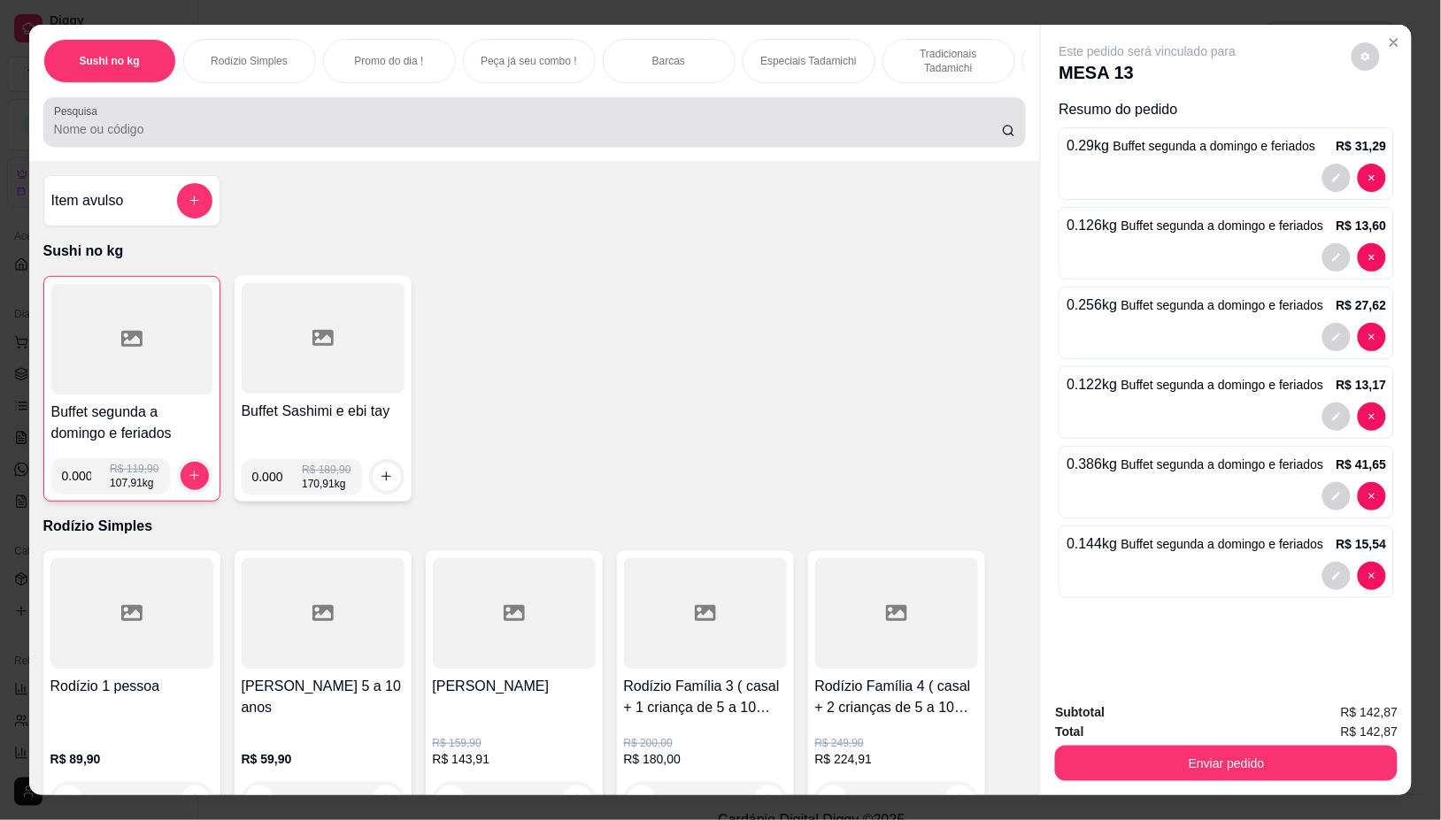
click at [535, 131] on input "Pesquisa" at bounding box center [528, 129] width 948 height 18
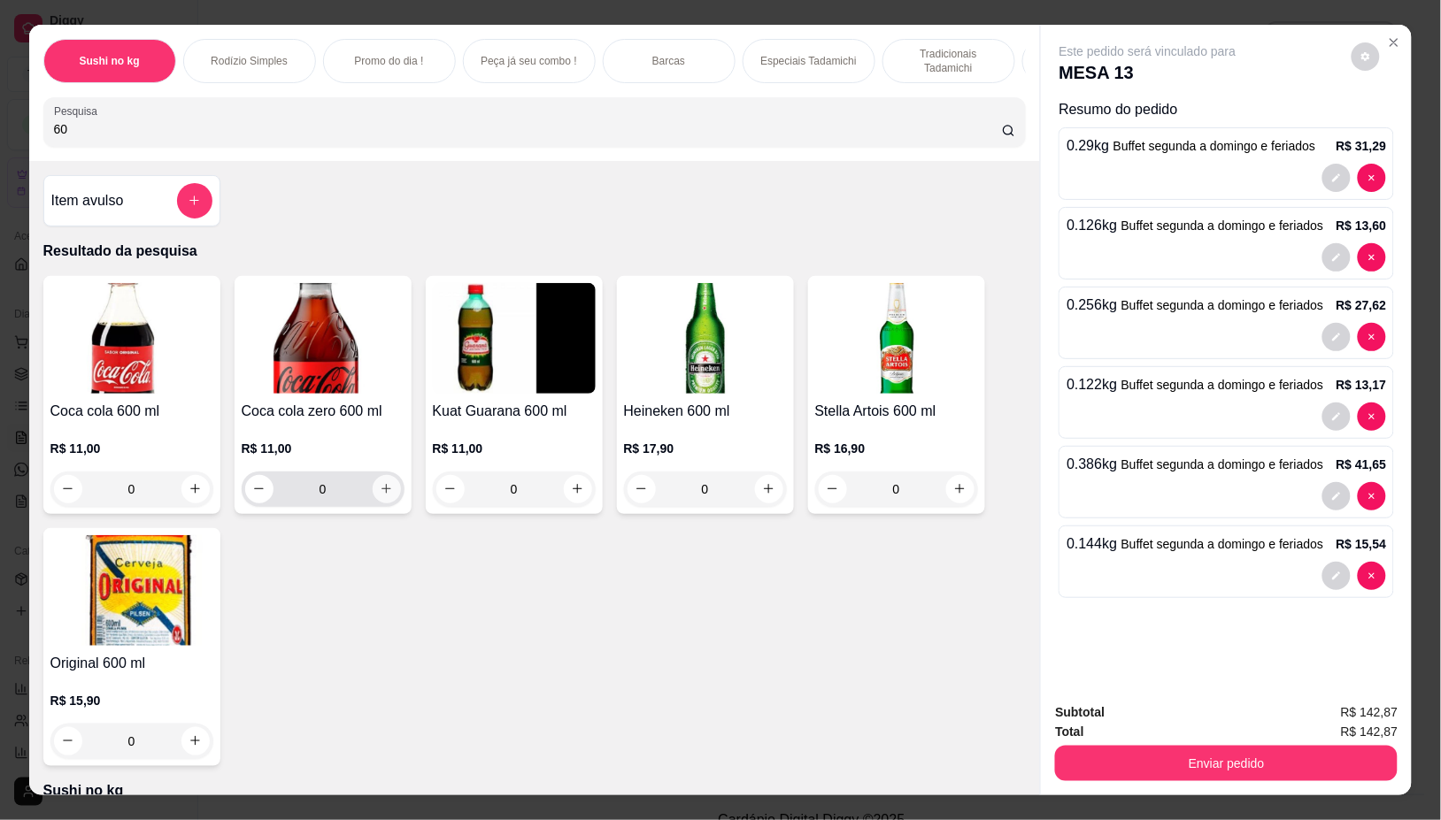
type input "60"
click at [381, 494] on icon "increase-product-quantity" at bounding box center [385, 489] width 9 height 9
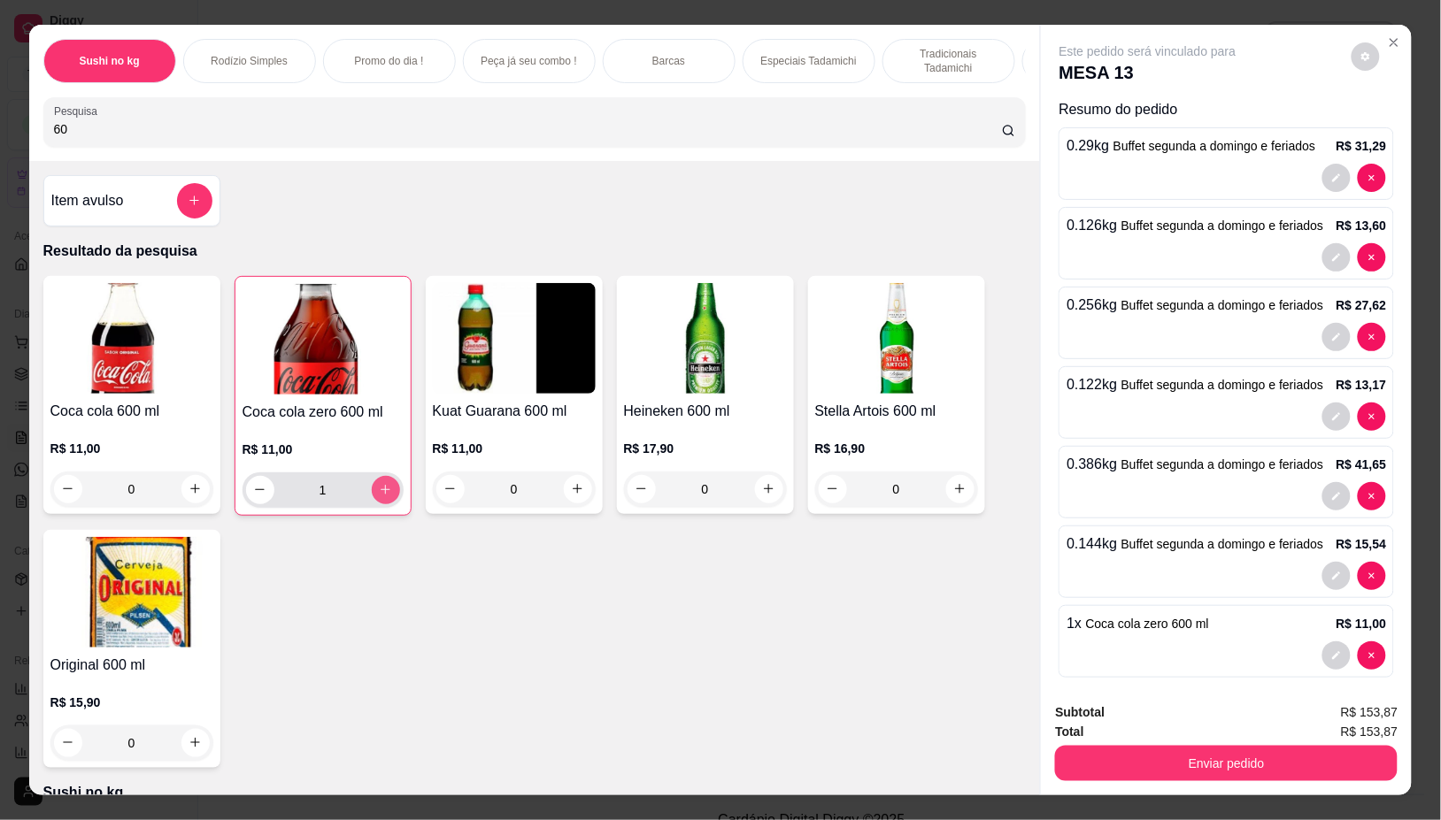
type input "1"
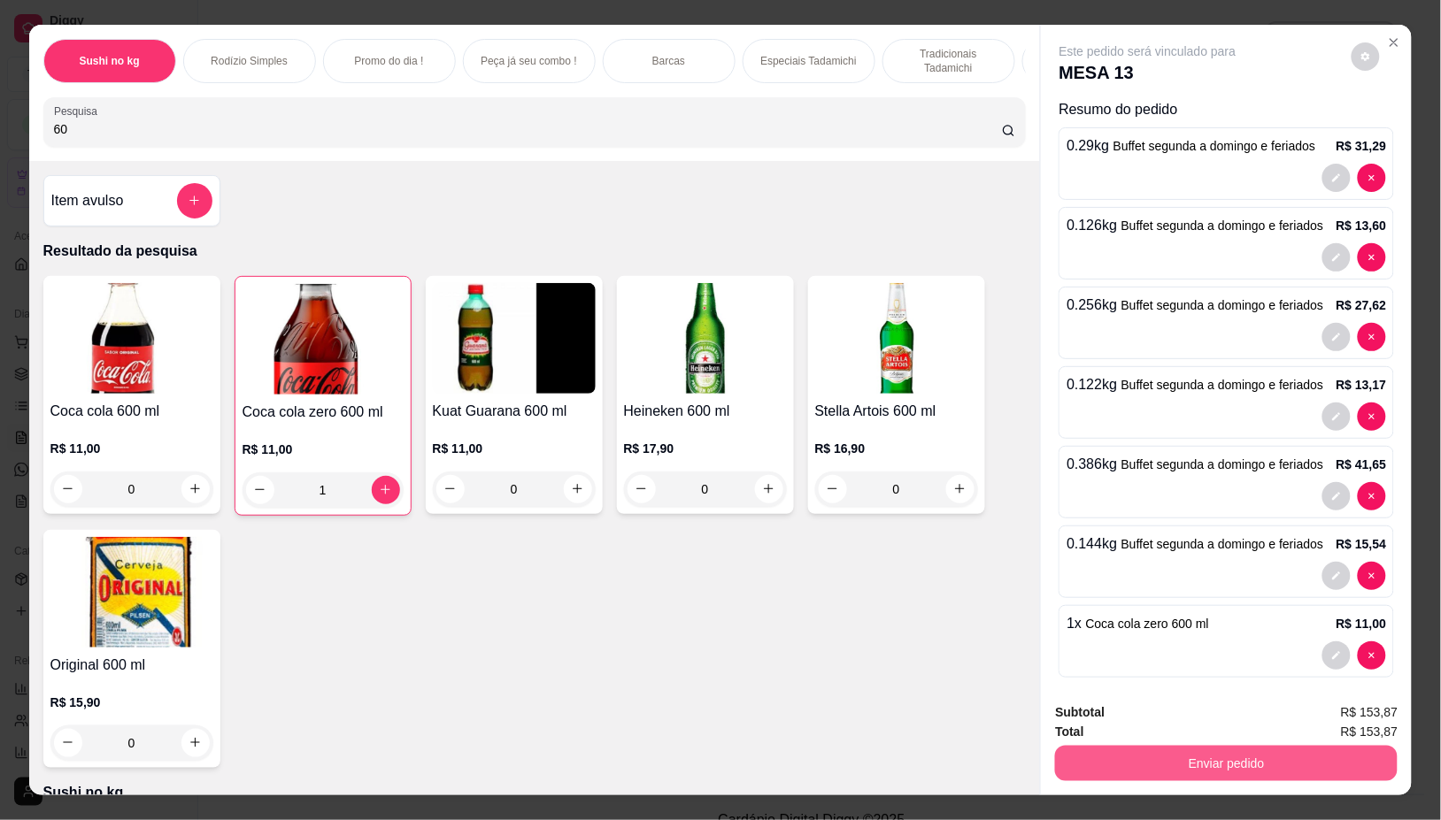
click at [1208, 762] on button "Enviar pedido" at bounding box center [1226, 763] width 342 height 35
click at [1178, 710] on button "Não registrar e enviar pedido" at bounding box center [1167, 712] width 179 height 33
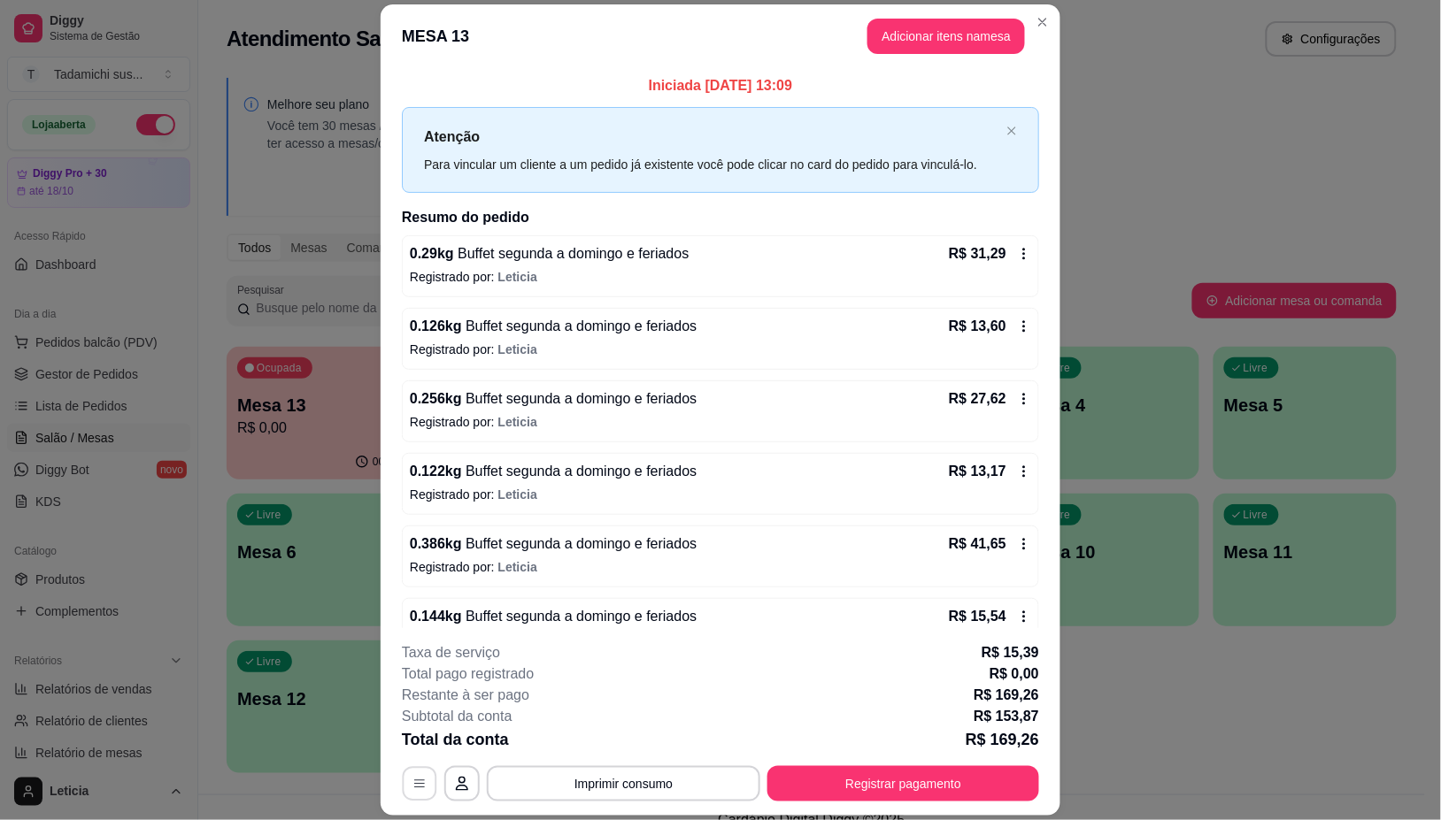
click at [416, 784] on icon "button" at bounding box center [419, 785] width 14 height 14
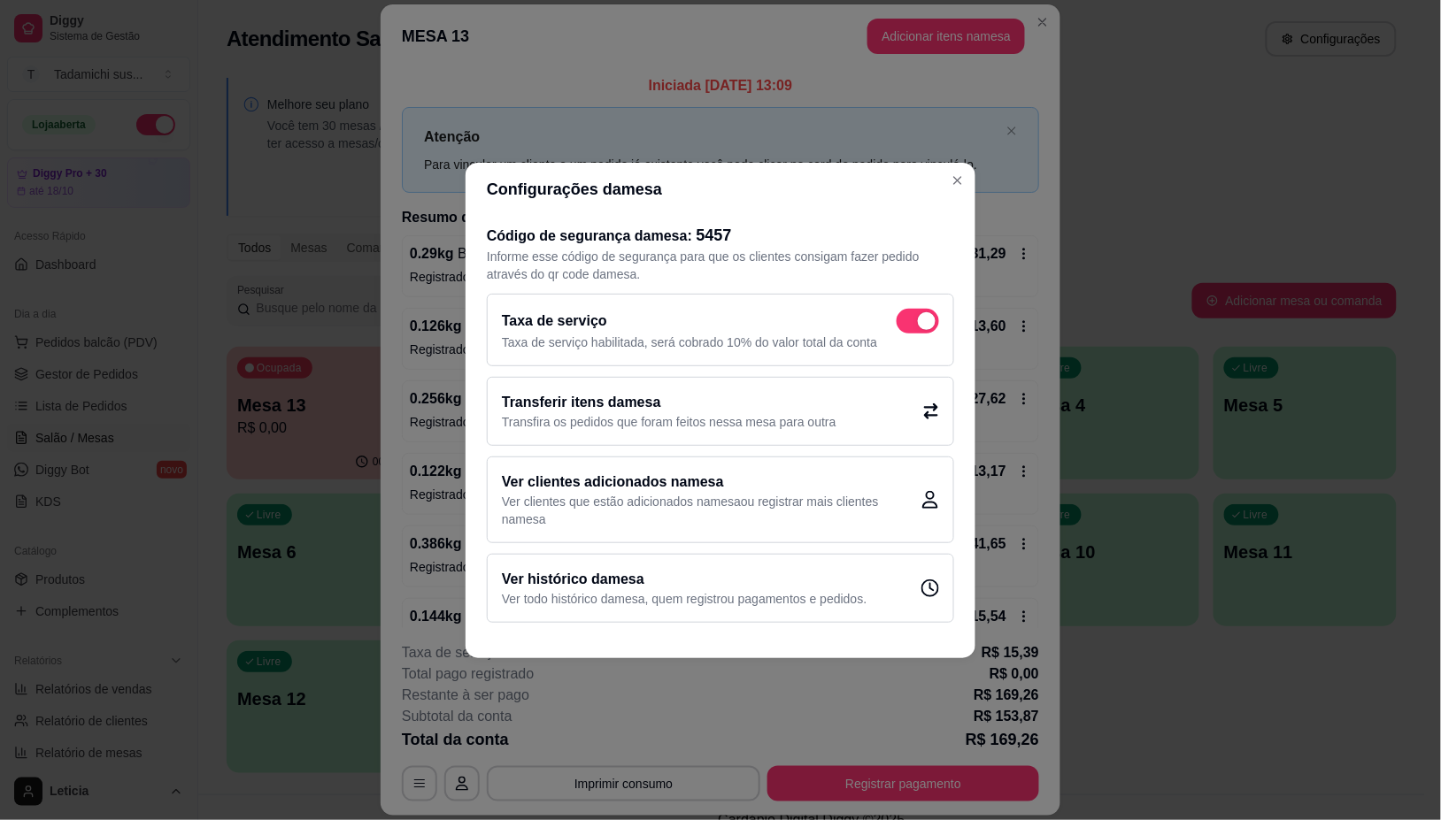
click at [918, 327] on span at bounding box center [917, 321] width 42 height 25
click at [907, 327] on input "checkbox" at bounding box center [902, 330] width 12 height 12
checkbox input "false"
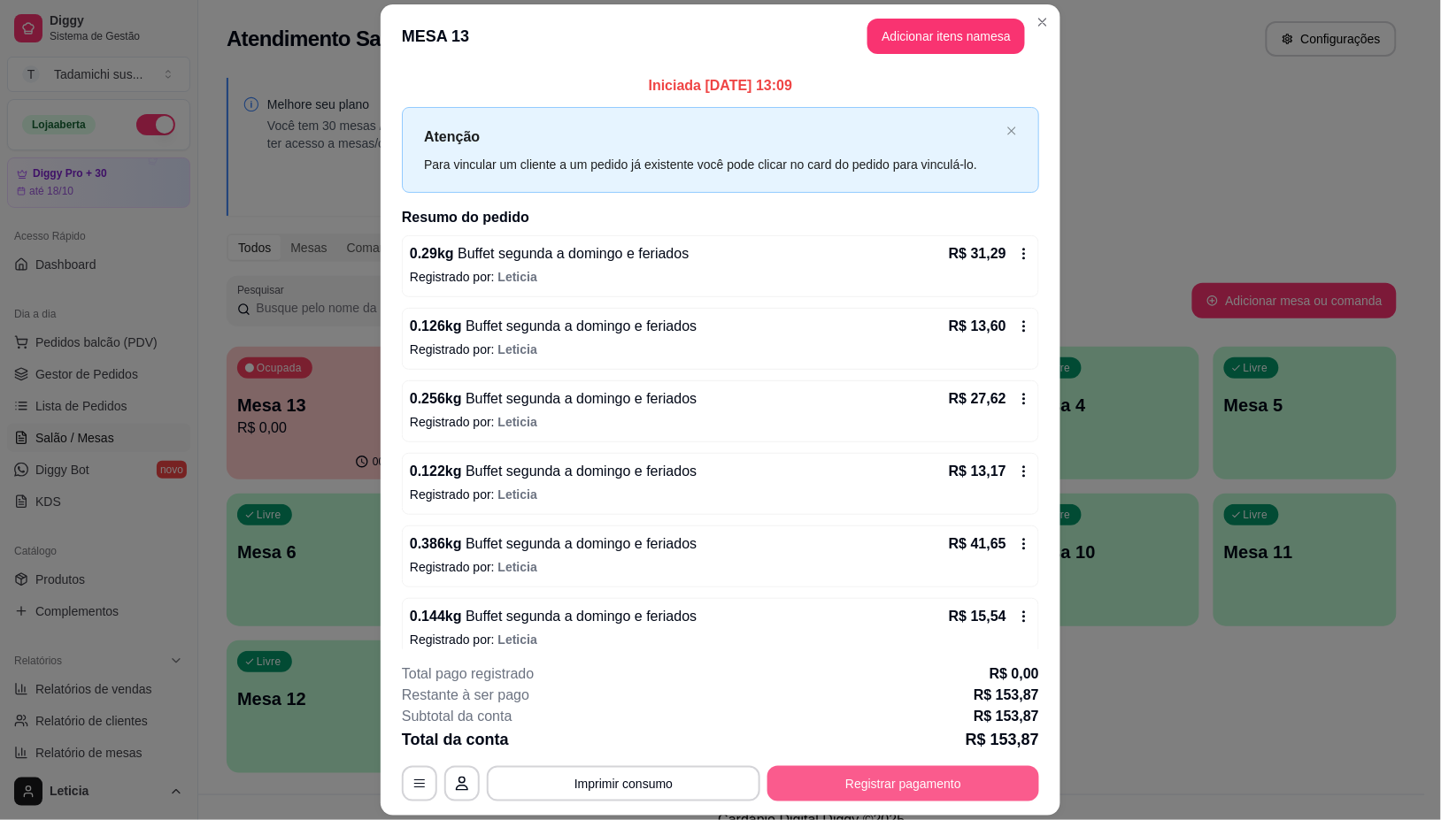
click at [944, 783] on button "Registrar pagamento" at bounding box center [903, 783] width 272 height 35
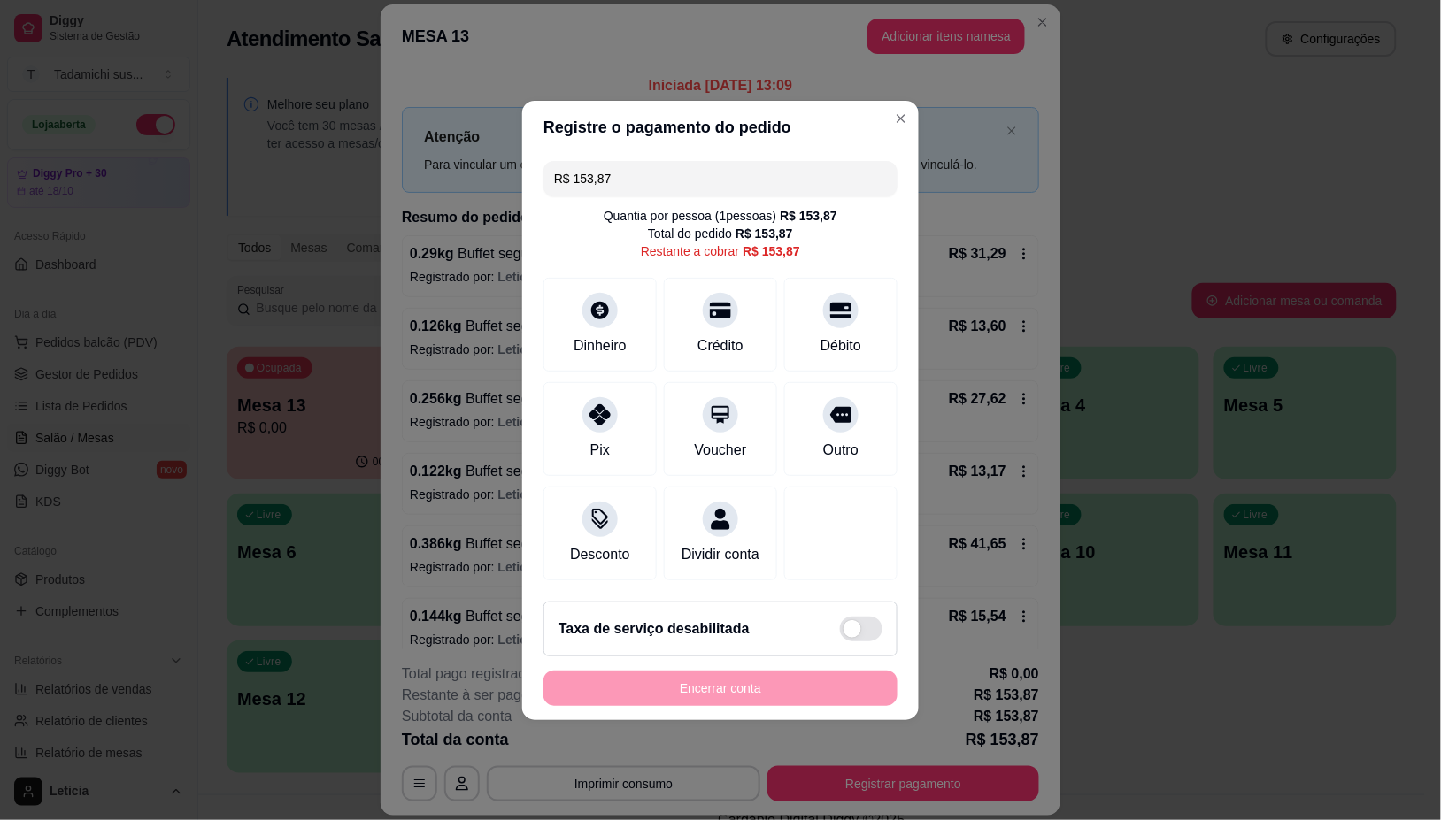
click at [718, 168] on input "R$ 153,87" at bounding box center [720, 178] width 333 height 35
click at [717, 316] on div "Crédito" at bounding box center [720, 321] width 125 height 104
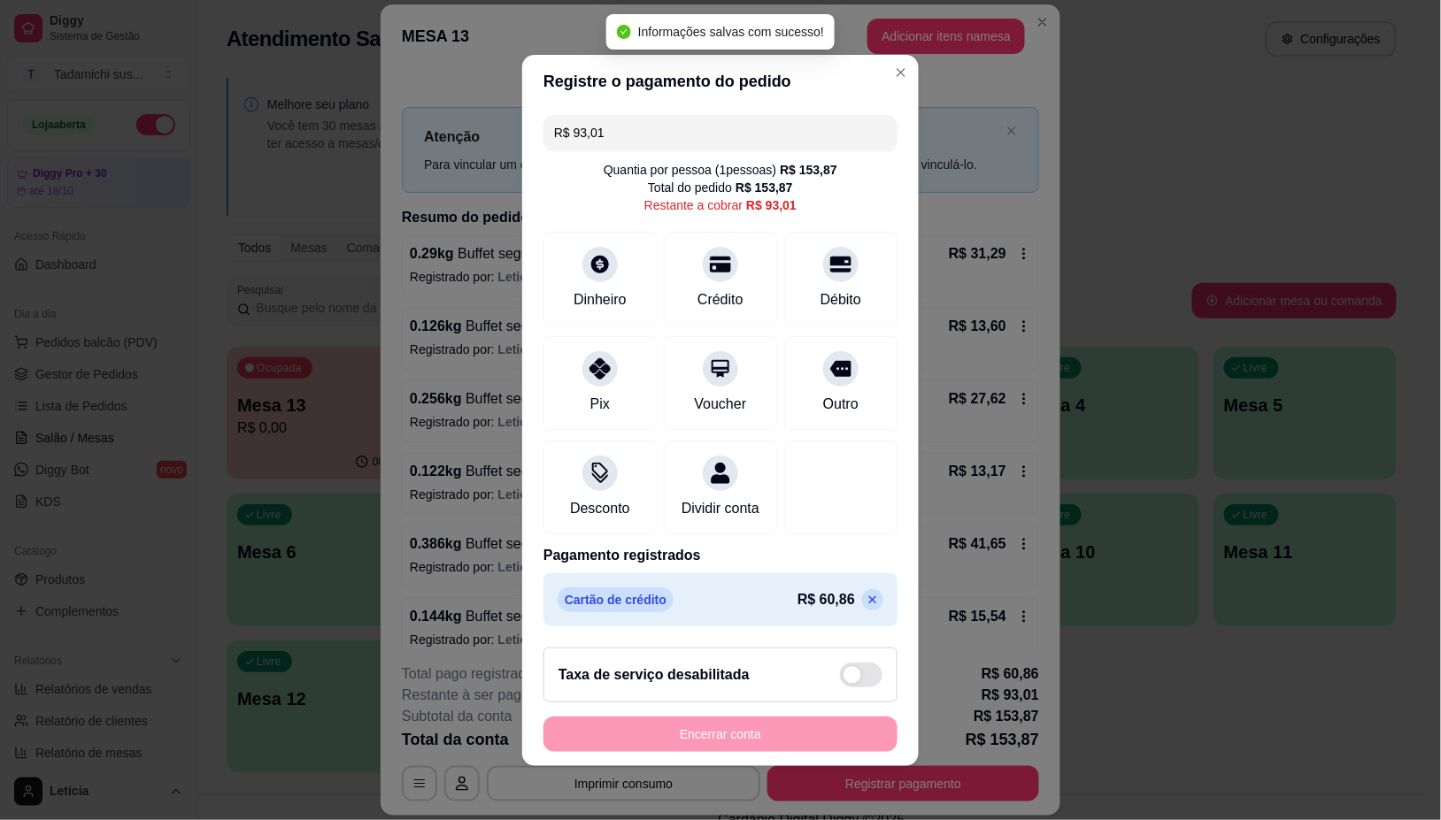
click at [642, 128] on input "R$ 93,01" at bounding box center [720, 132] width 333 height 35
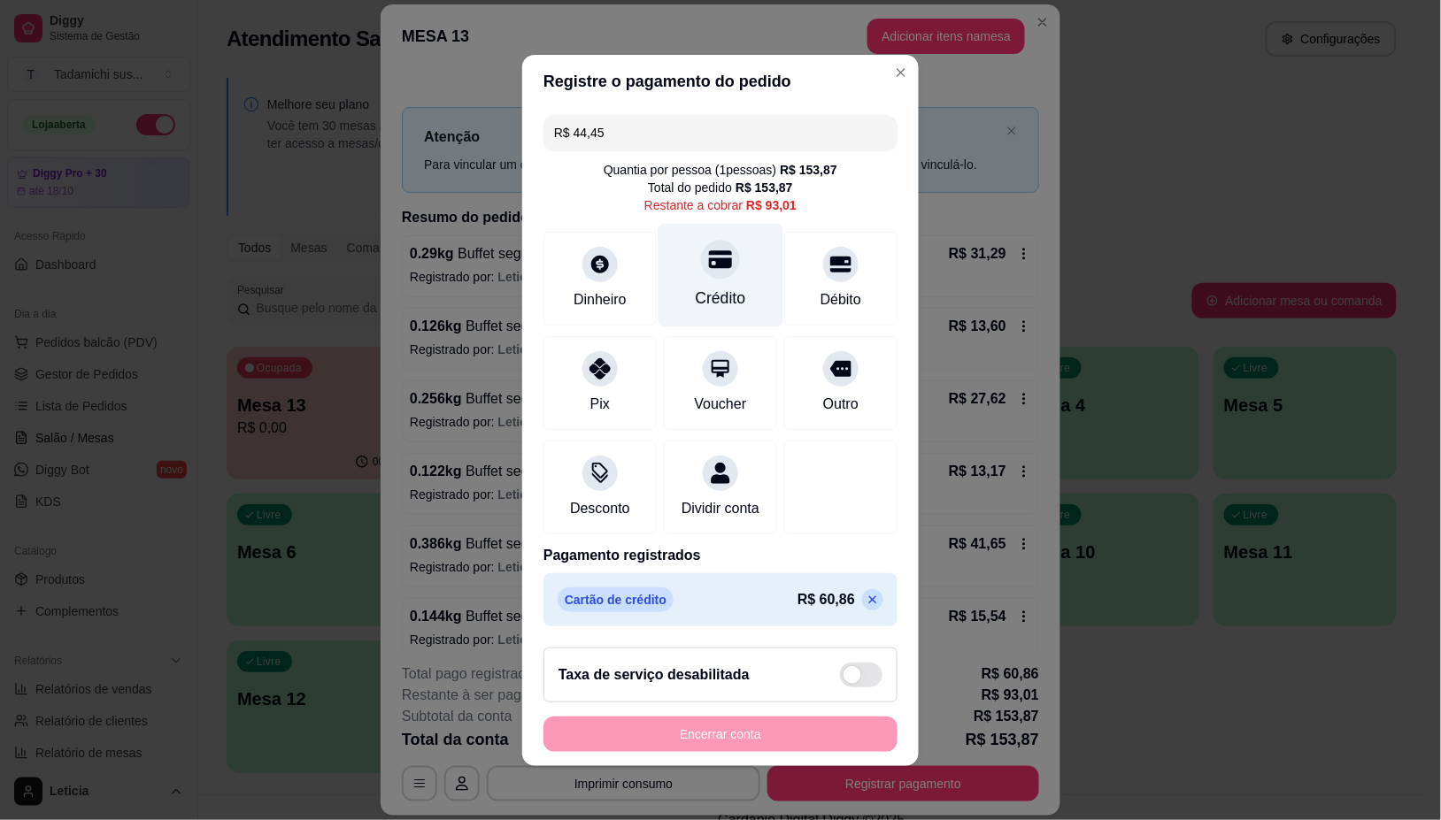
click at [704, 287] on div "Crédito" at bounding box center [721, 298] width 50 height 23
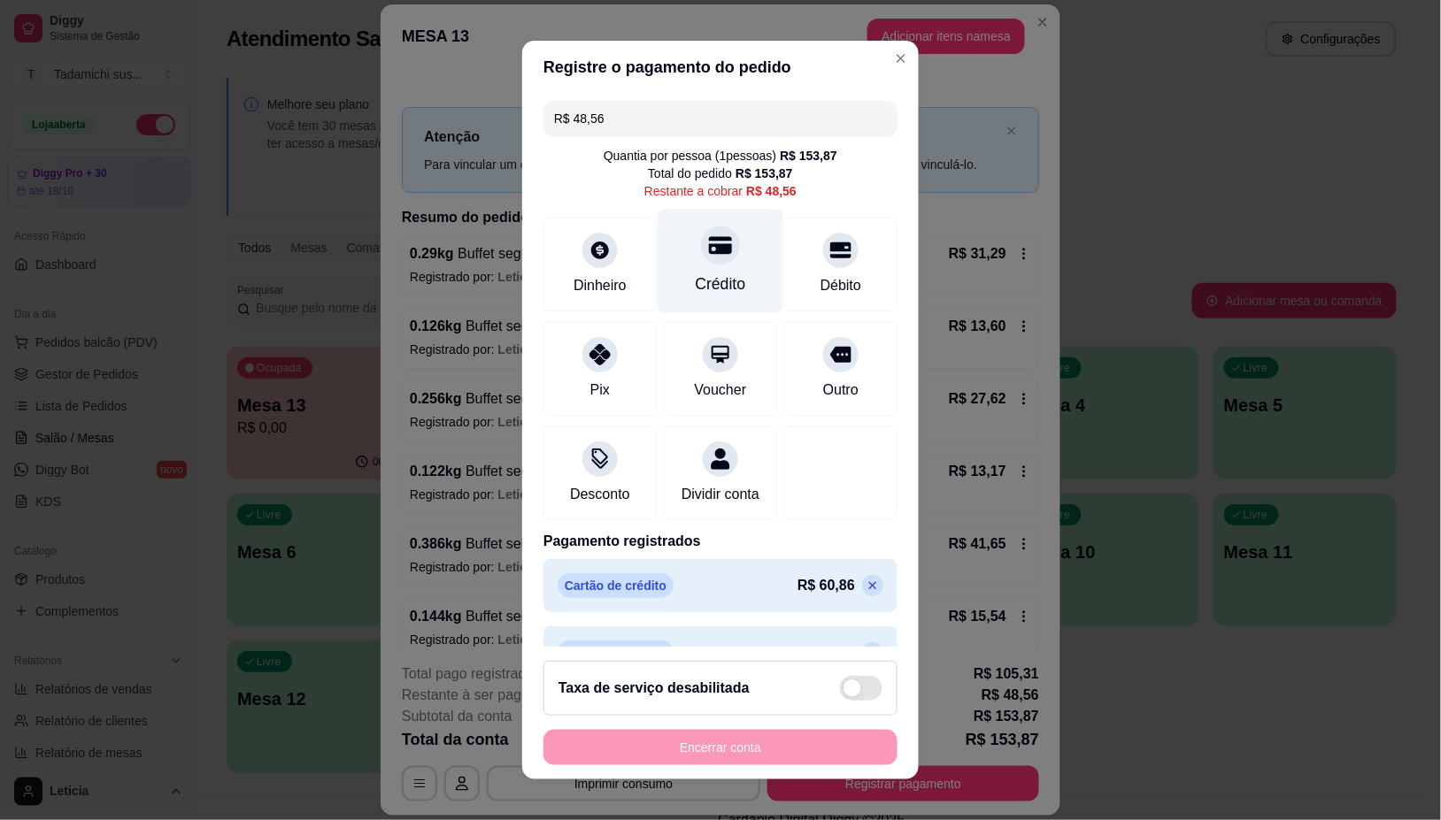
click at [712, 275] on div "Crédito" at bounding box center [721, 284] width 50 height 23
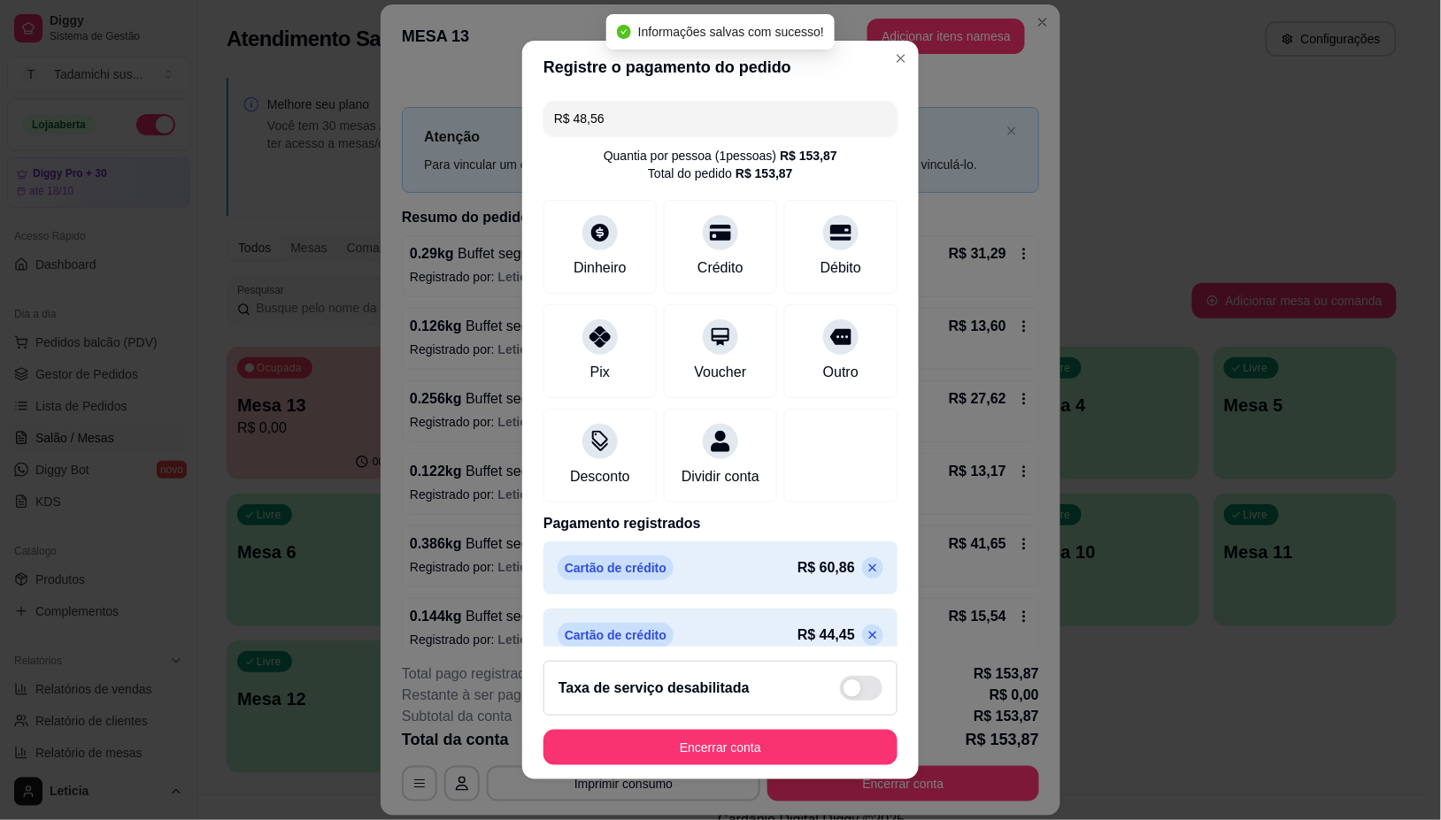
type input "R$ 0,00"
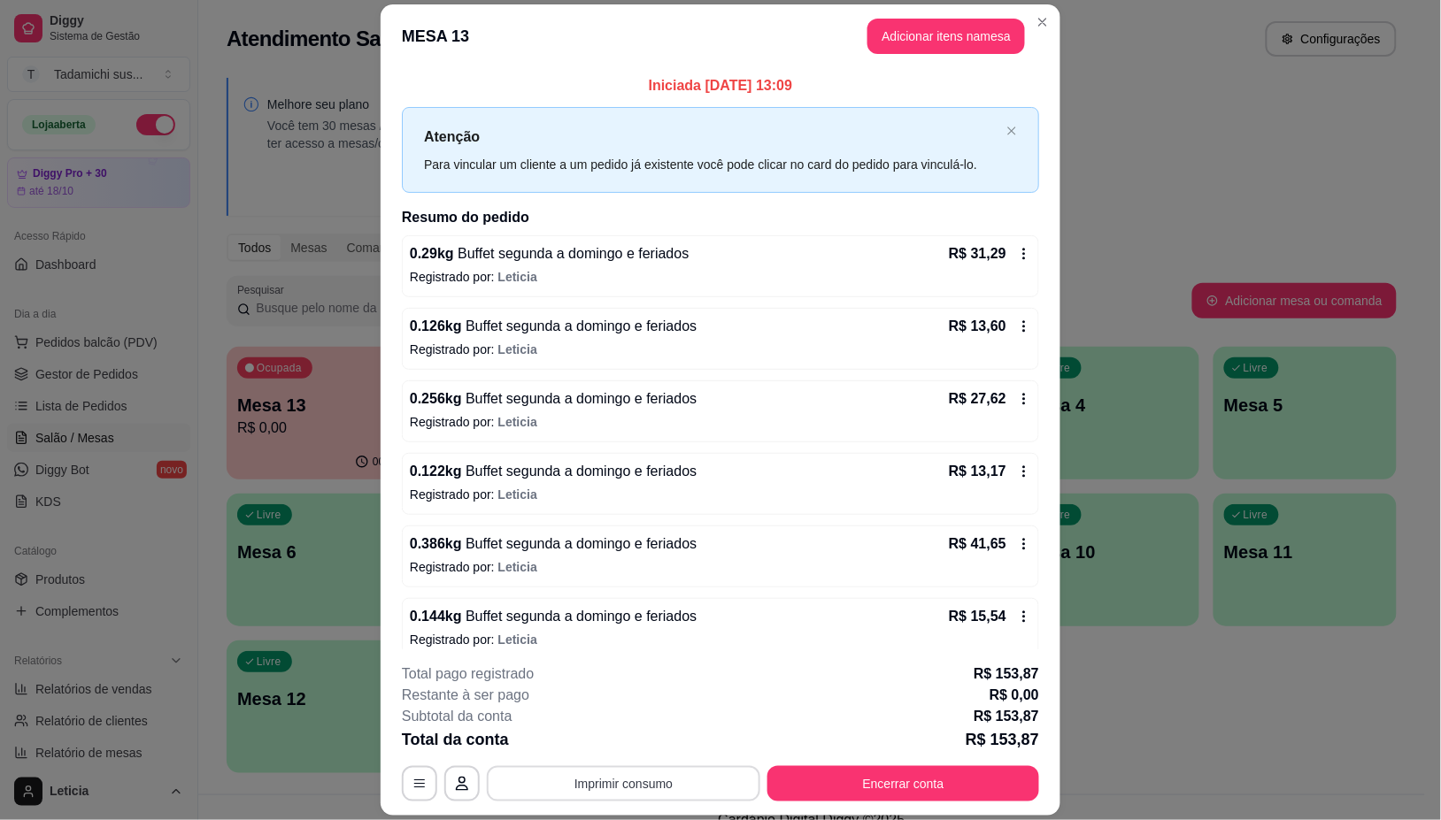
click at [660, 792] on button "Imprimir consumo" at bounding box center [623, 783] width 273 height 35
click at [652, 702] on button "IMPRESSORA HAYOM" at bounding box center [621, 708] width 132 height 27
click at [856, 788] on button "Encerrar conta" at bounding box center [904, 784] width 264 height 35
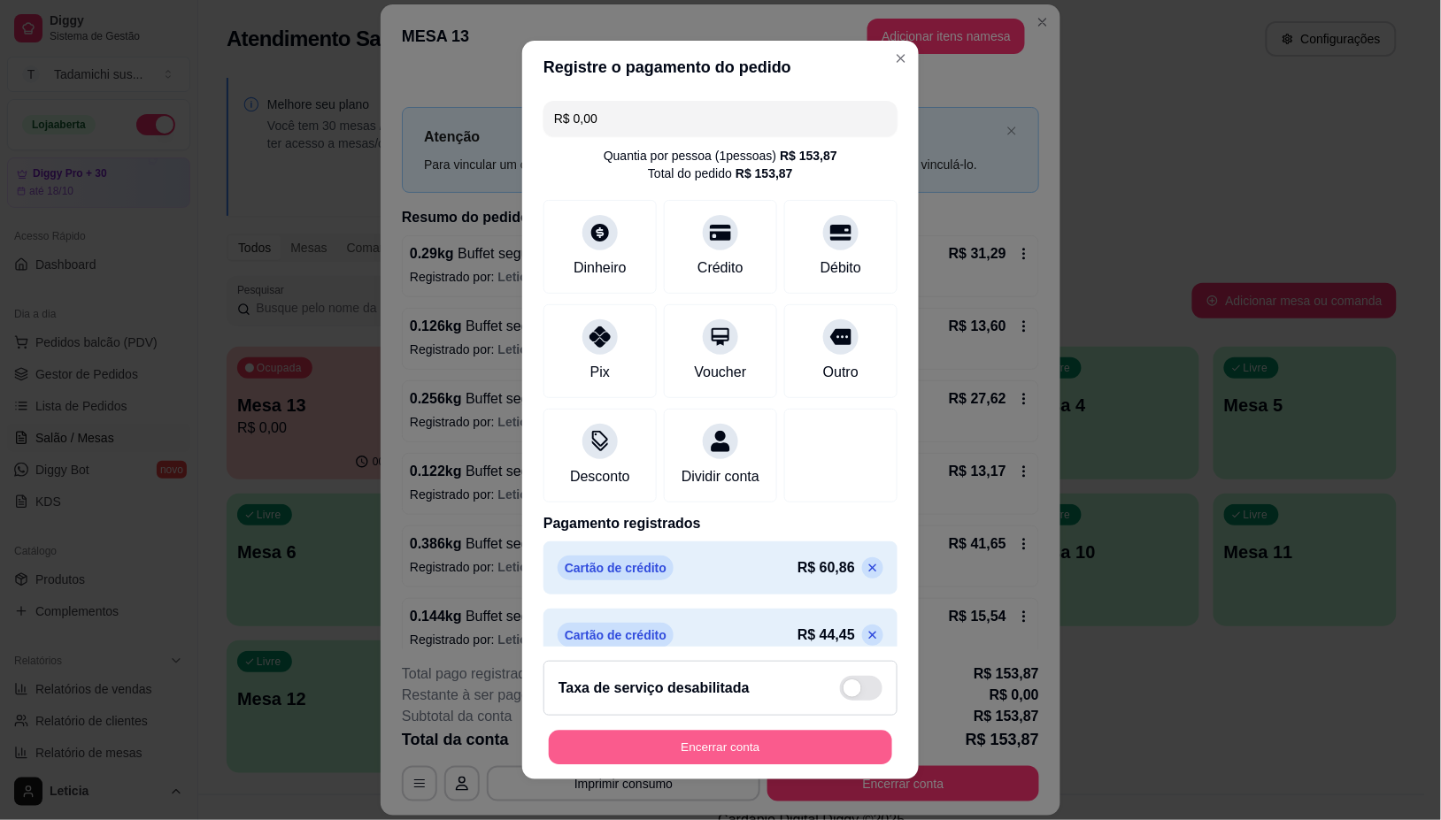
click at [829, 748] on button "Encerrar conta" at bounding box center [720, 747] width 343 height 35
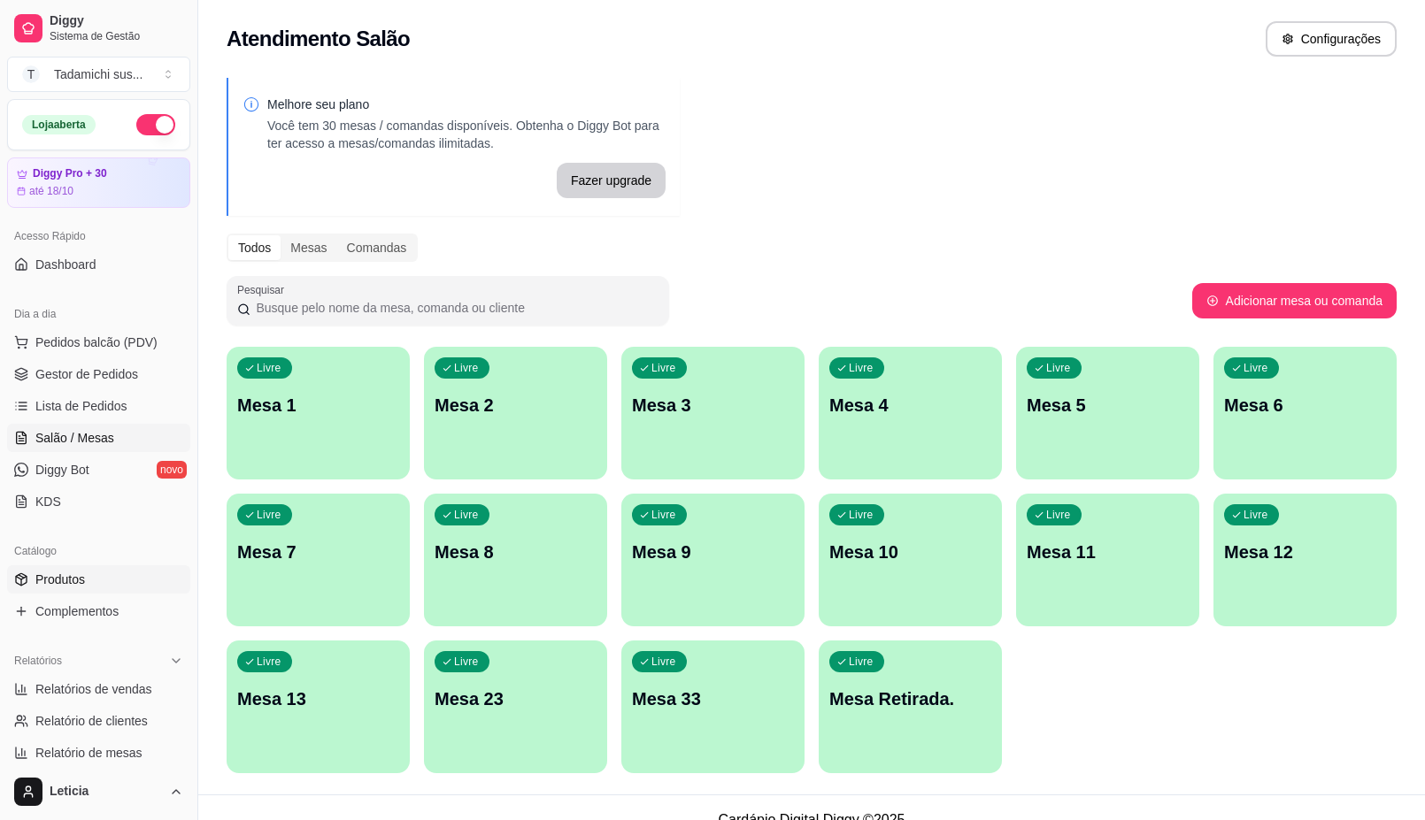
click at [95, 584] on link "Produtos" at bounding box center [98, 580] width 183 height 28
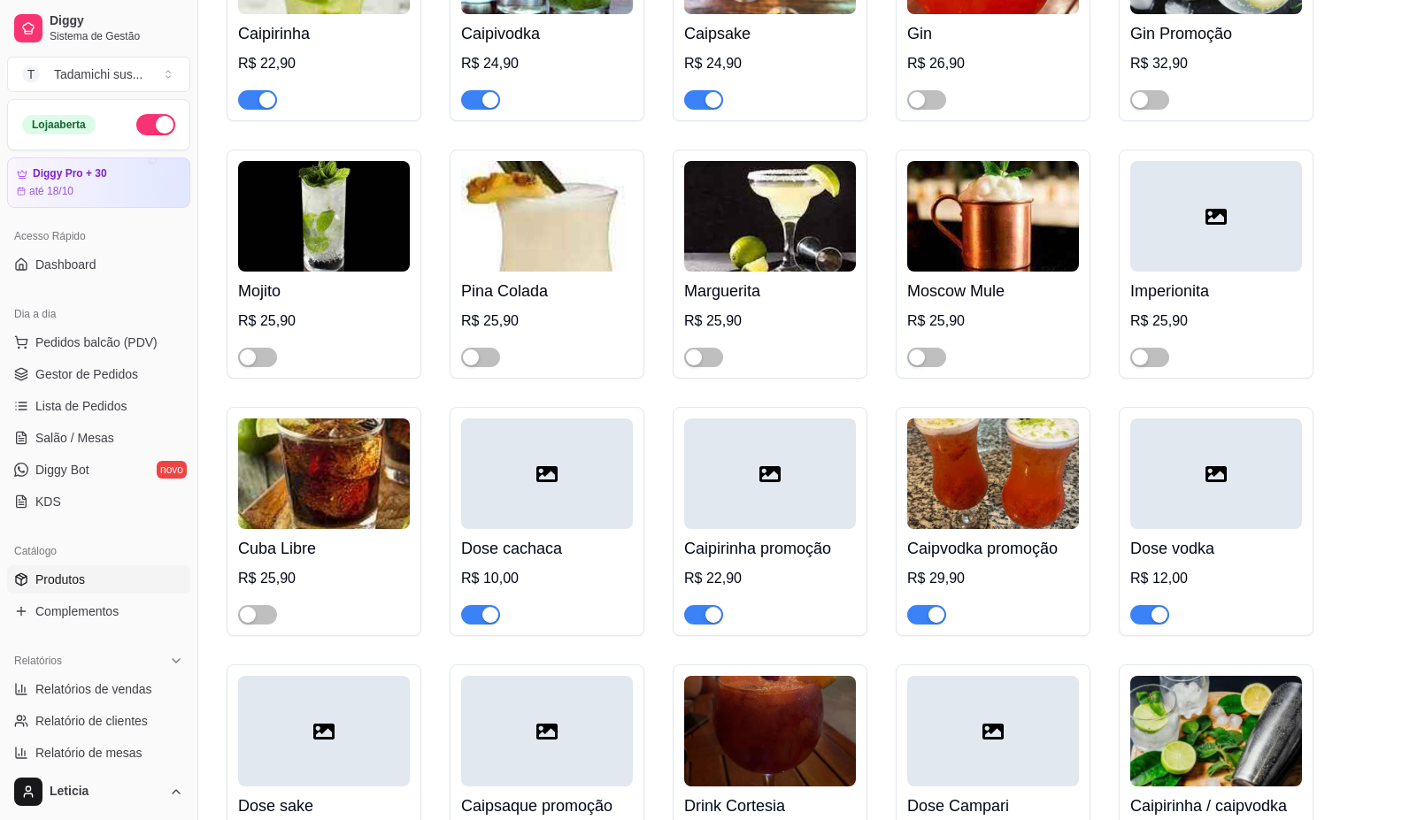
scroll to position [22456, 0]
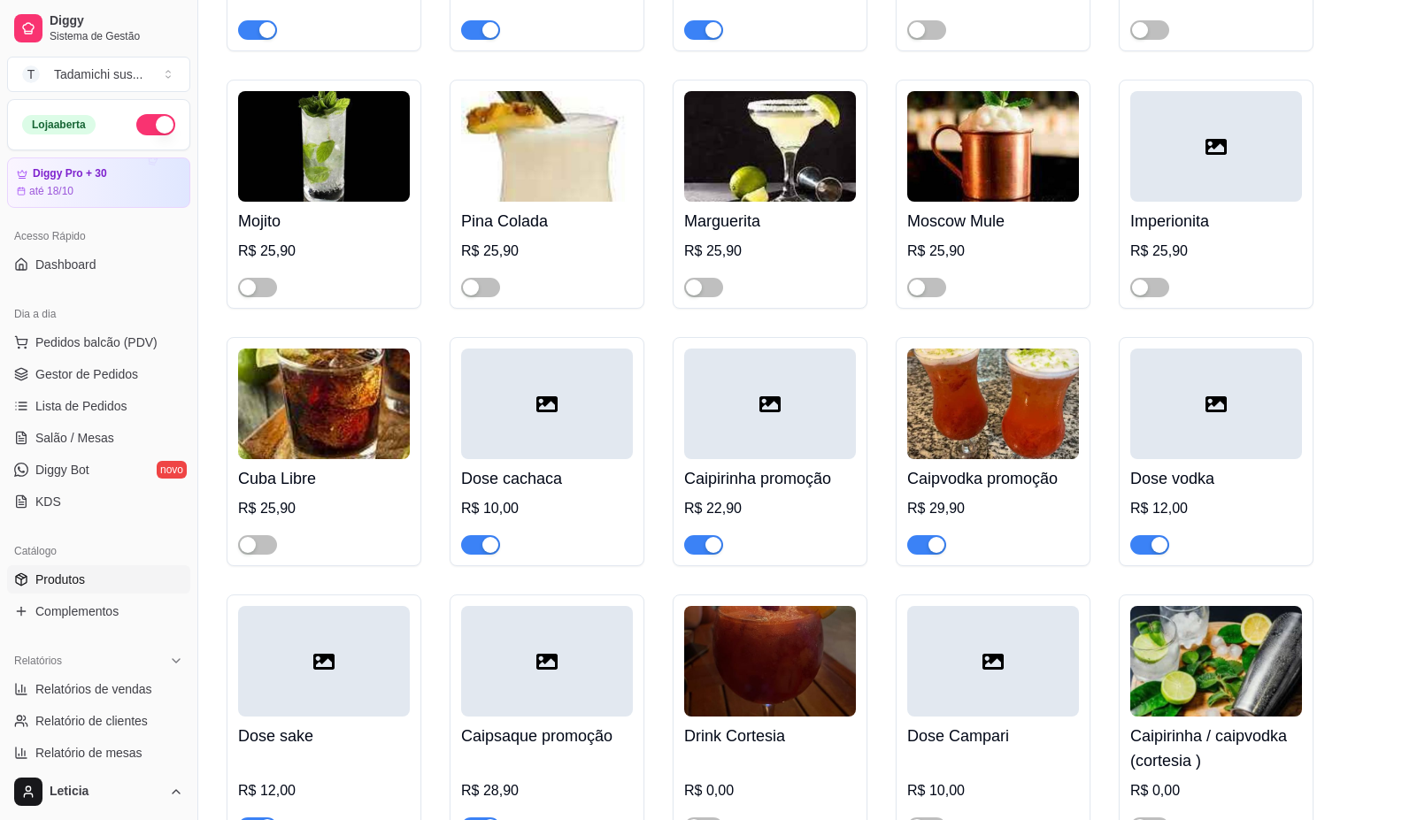
click at [797, 297] on div at bounding box center [770, 279] width 172 height 35
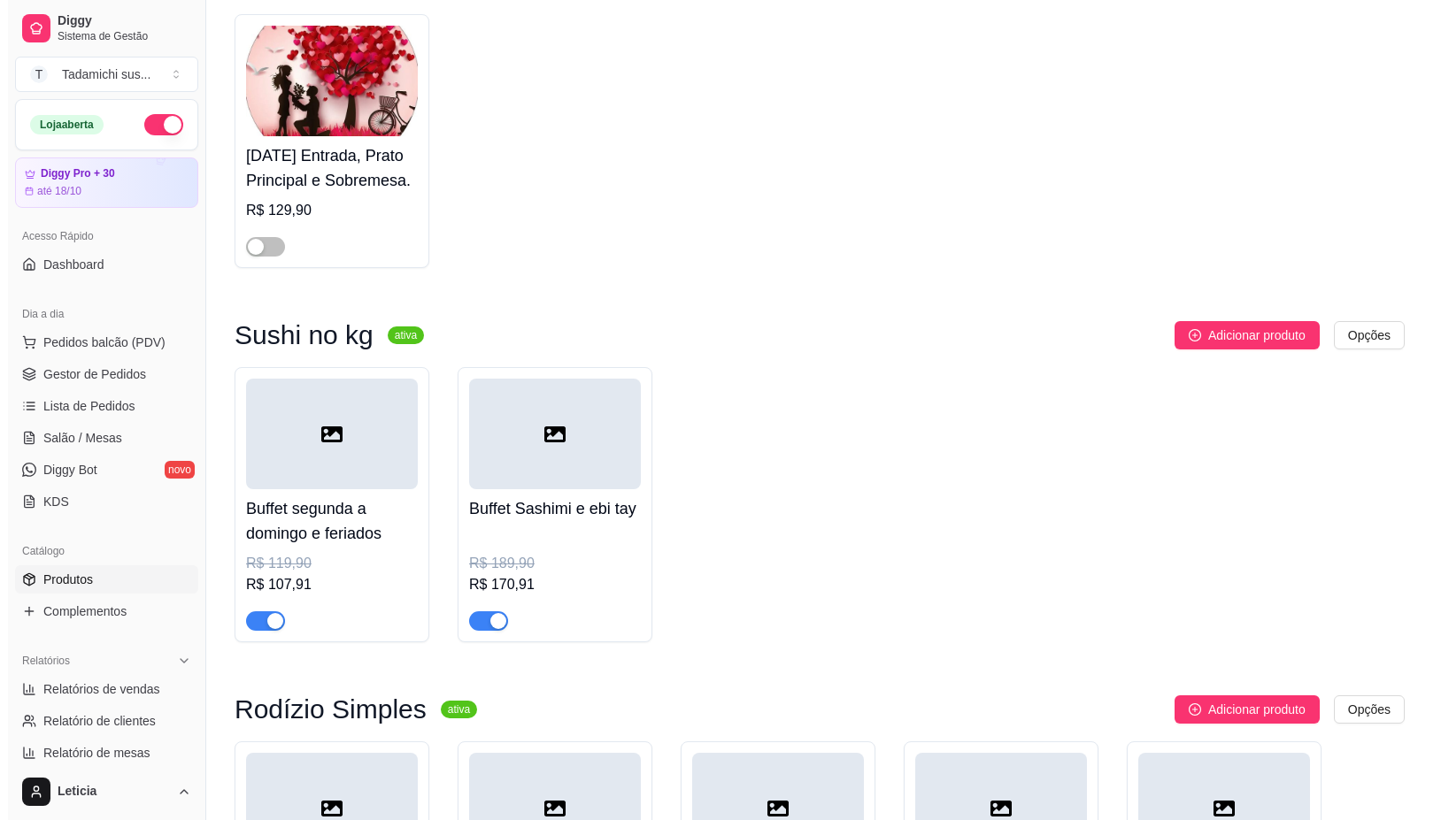
scroll to position [0, 0]
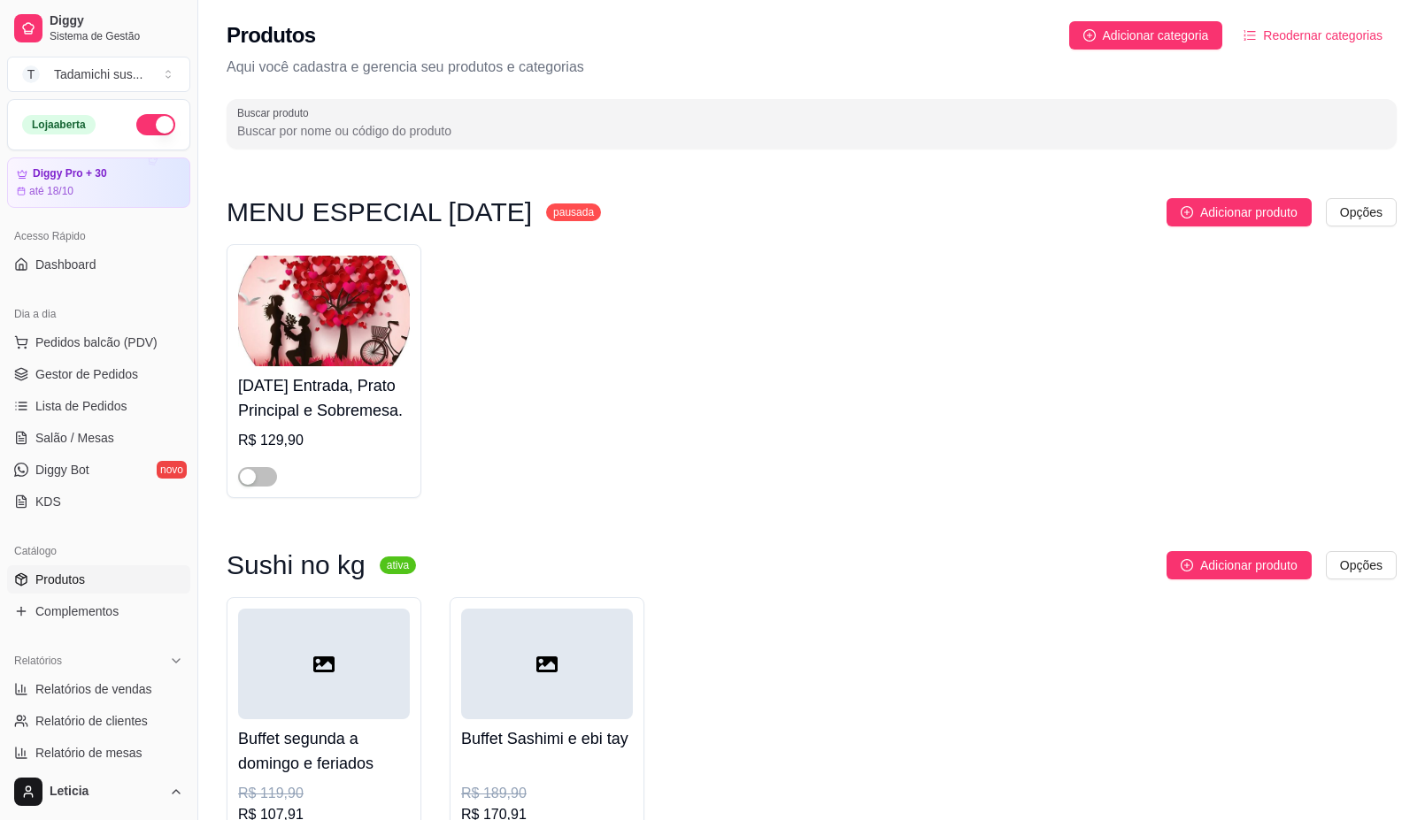
click at [348, 670] on div at bounding box center [324, 664] width 172 height 111
click at [99, 440] on span "Salão / Mesas" at bounding box center [74, 438] width 79 height 18
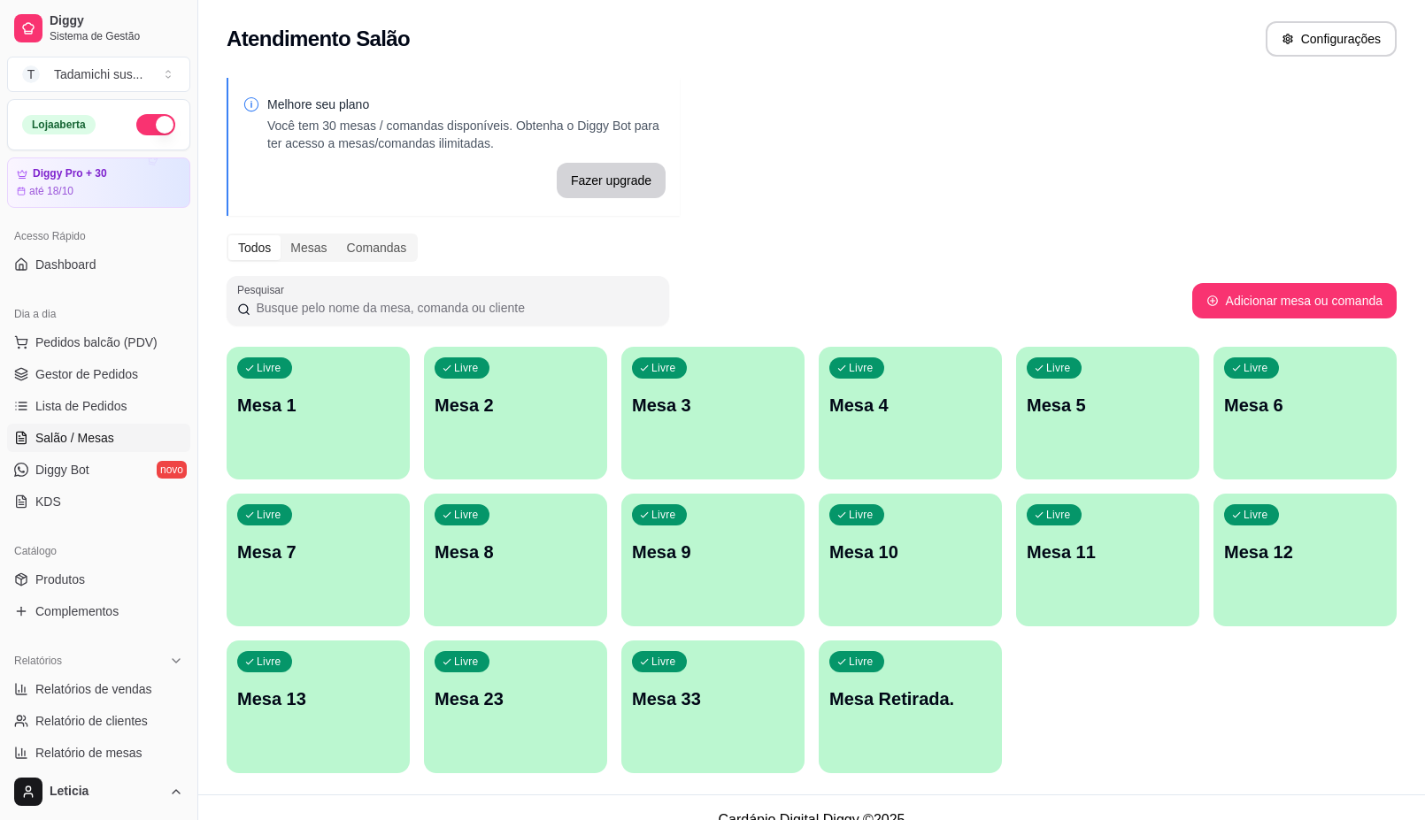
click at [271, 700] on p "Mesa 13" at bounding box center [318, 699] width 162 height 25
click at [254, 697] on p "Mesa 13" at bounding box center [318, 699] width 162 height 25
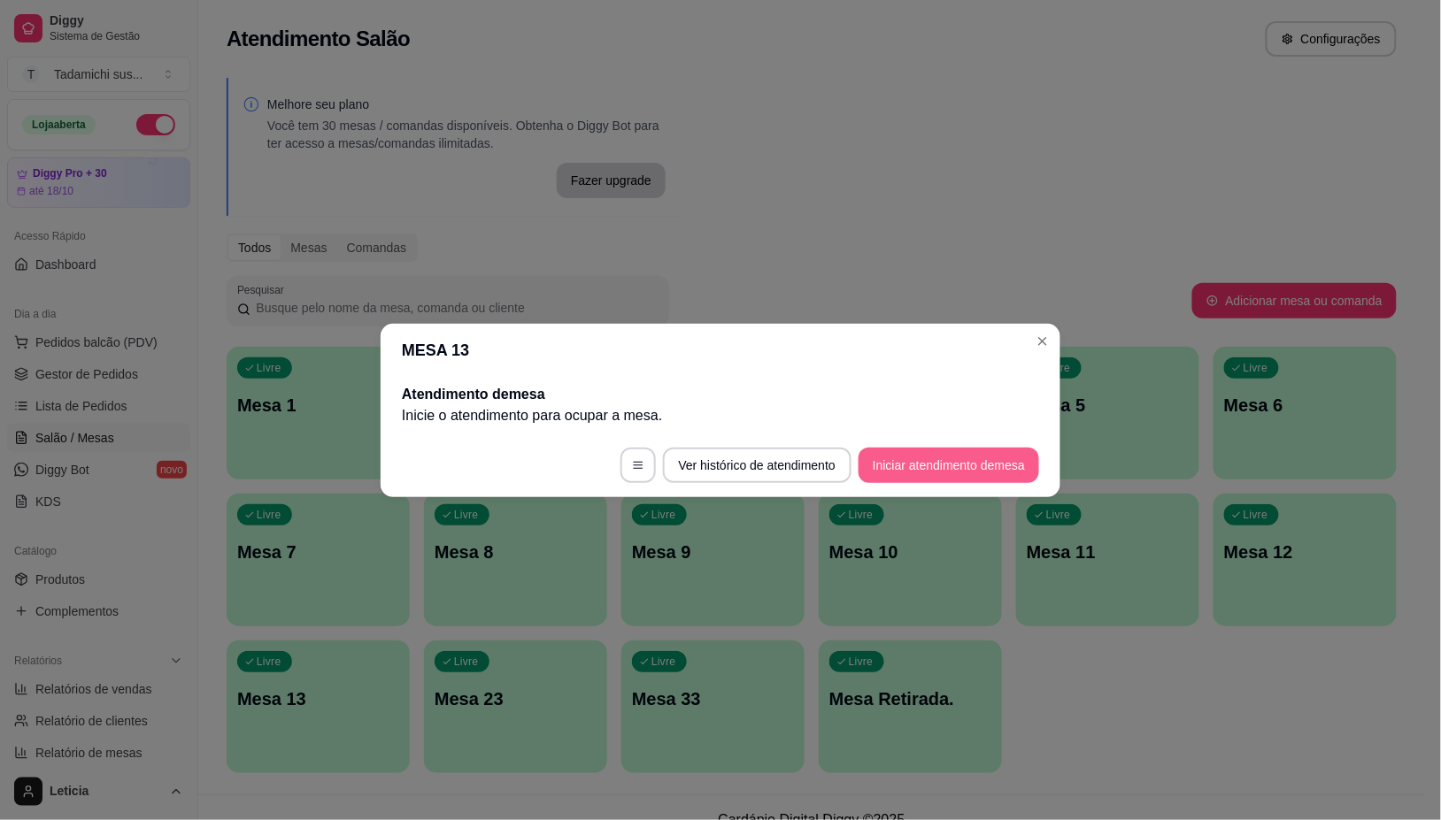
click at [1012, 466] on button "Iniciar atendimento de mesa" at bounding box center [948, 465] width 181 height 35
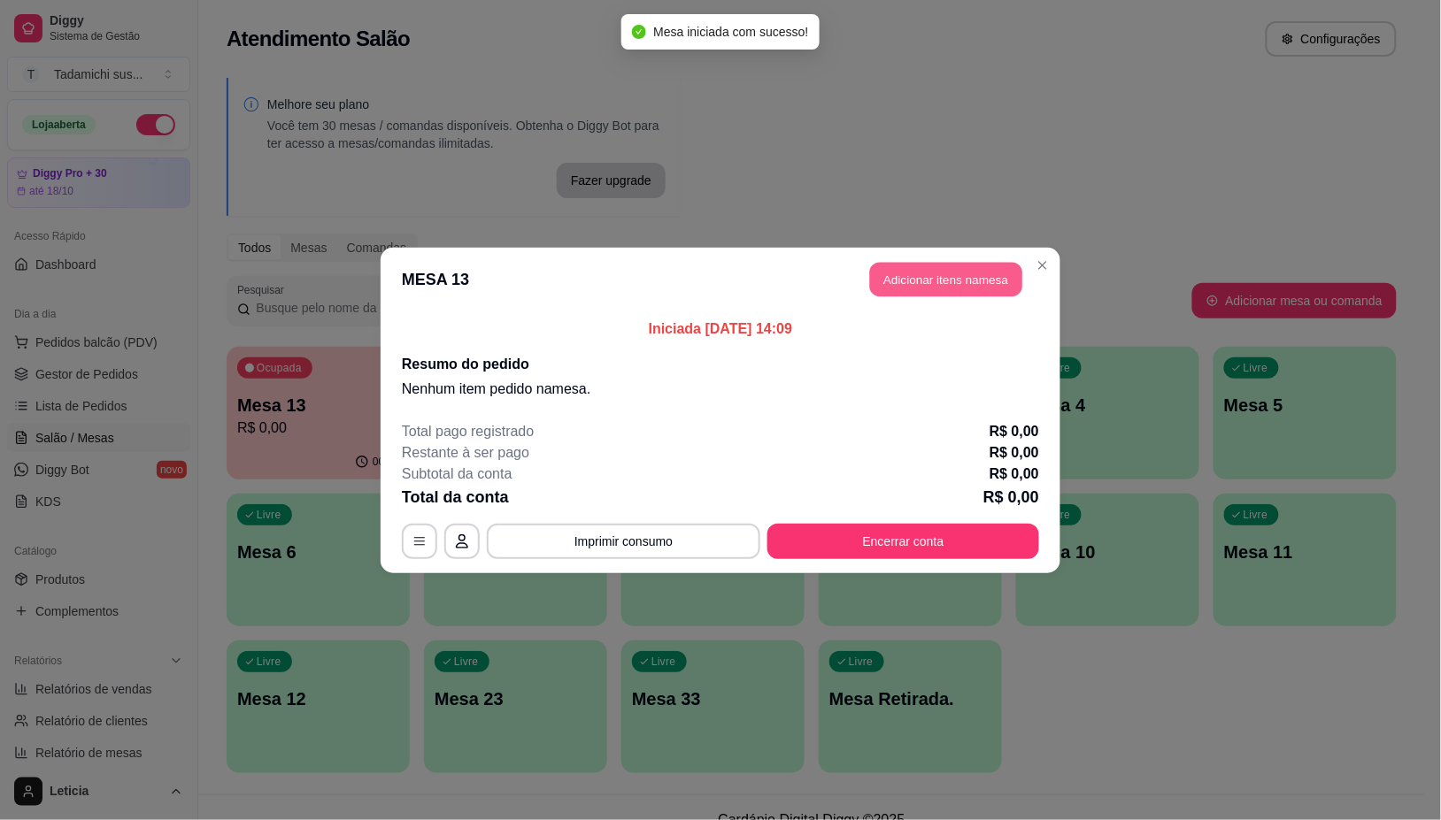
click at [960, 284] on button "Adicionar itens na mesa" at bounding box center [946, 279] width 152 height 35
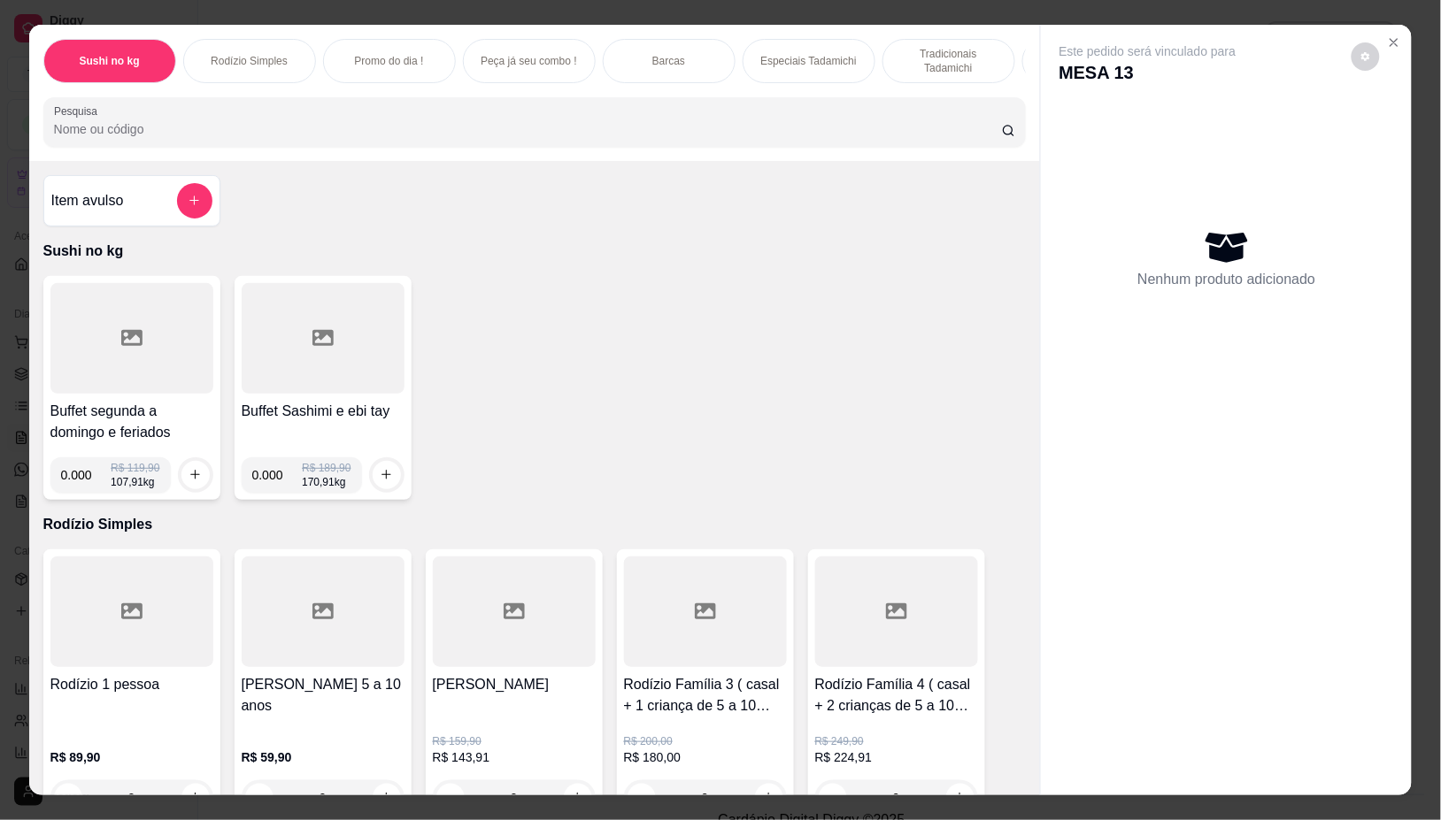
click at [157, 355] on div at bounding box center [131, 338] width 163 height 111
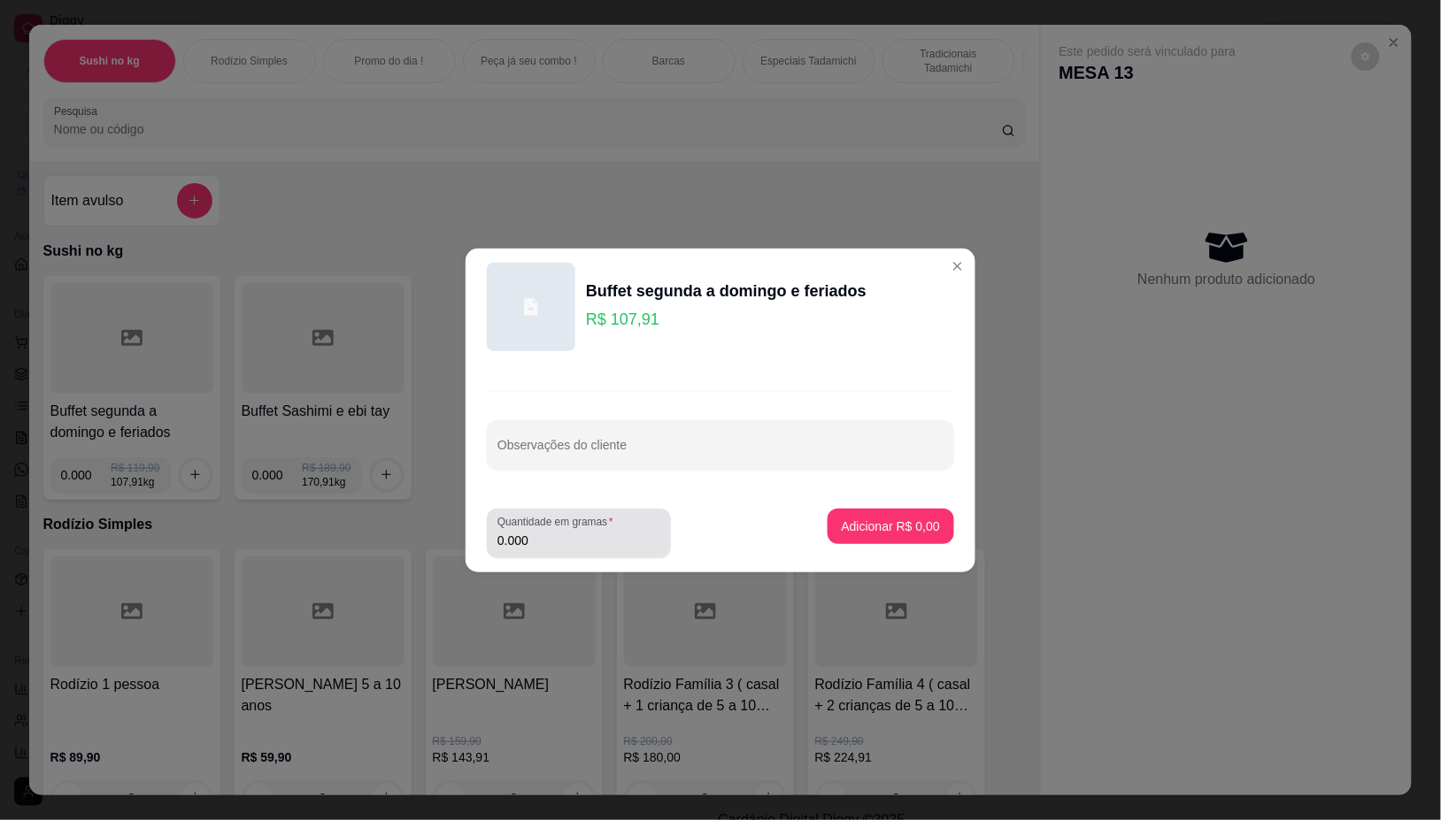
click at [591, 535] on input "0.000" at bounding box center [578, 541] width 163 height 18
type input "0.816"
click at [873, 519] on p "Adicionar R$ 88,05" at bounding box center [887, 526] width 103 height 17
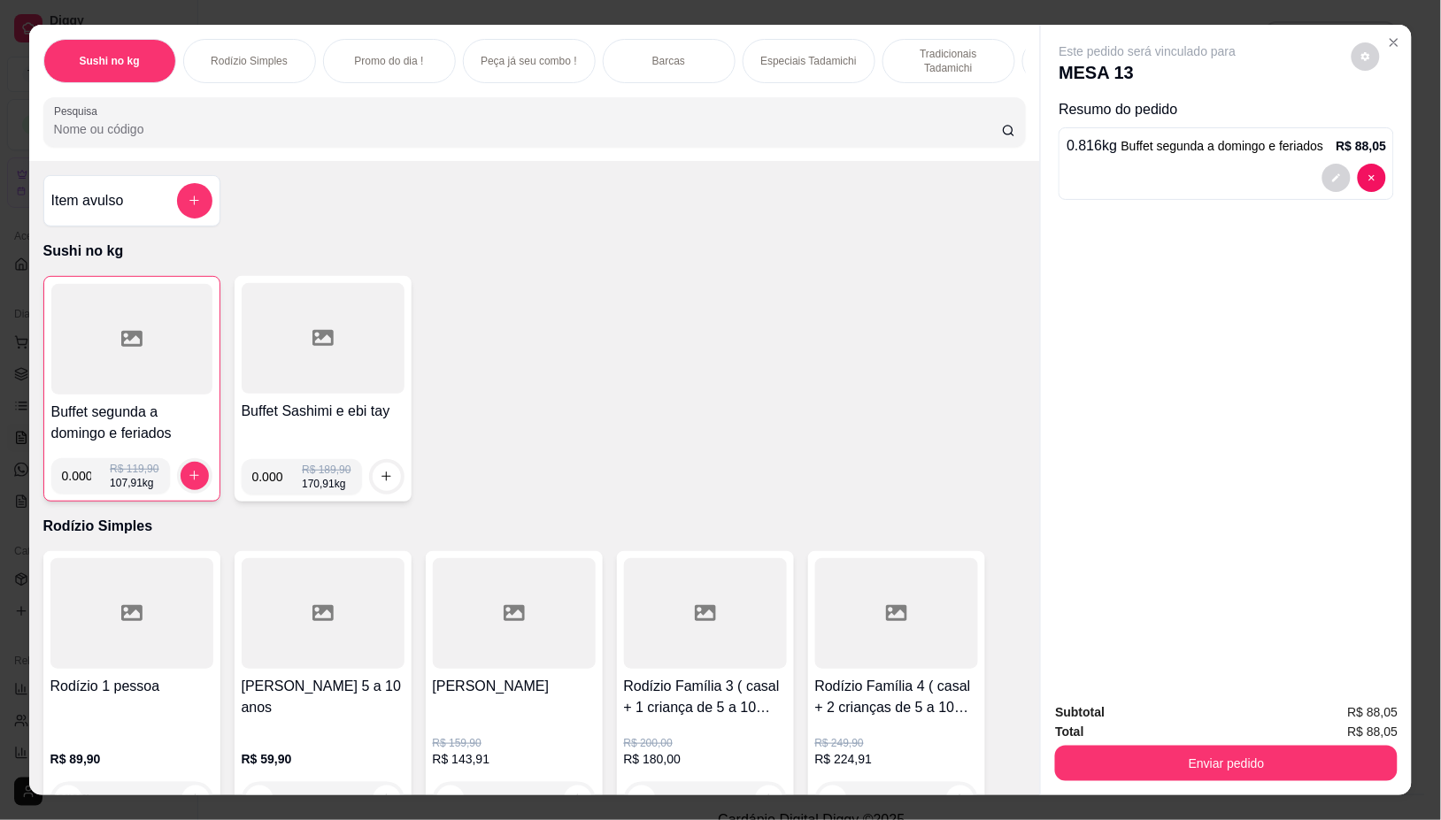
click at [675, 138] on input "Pesquisa" at bounding box center [528, 129] width 948 height 18
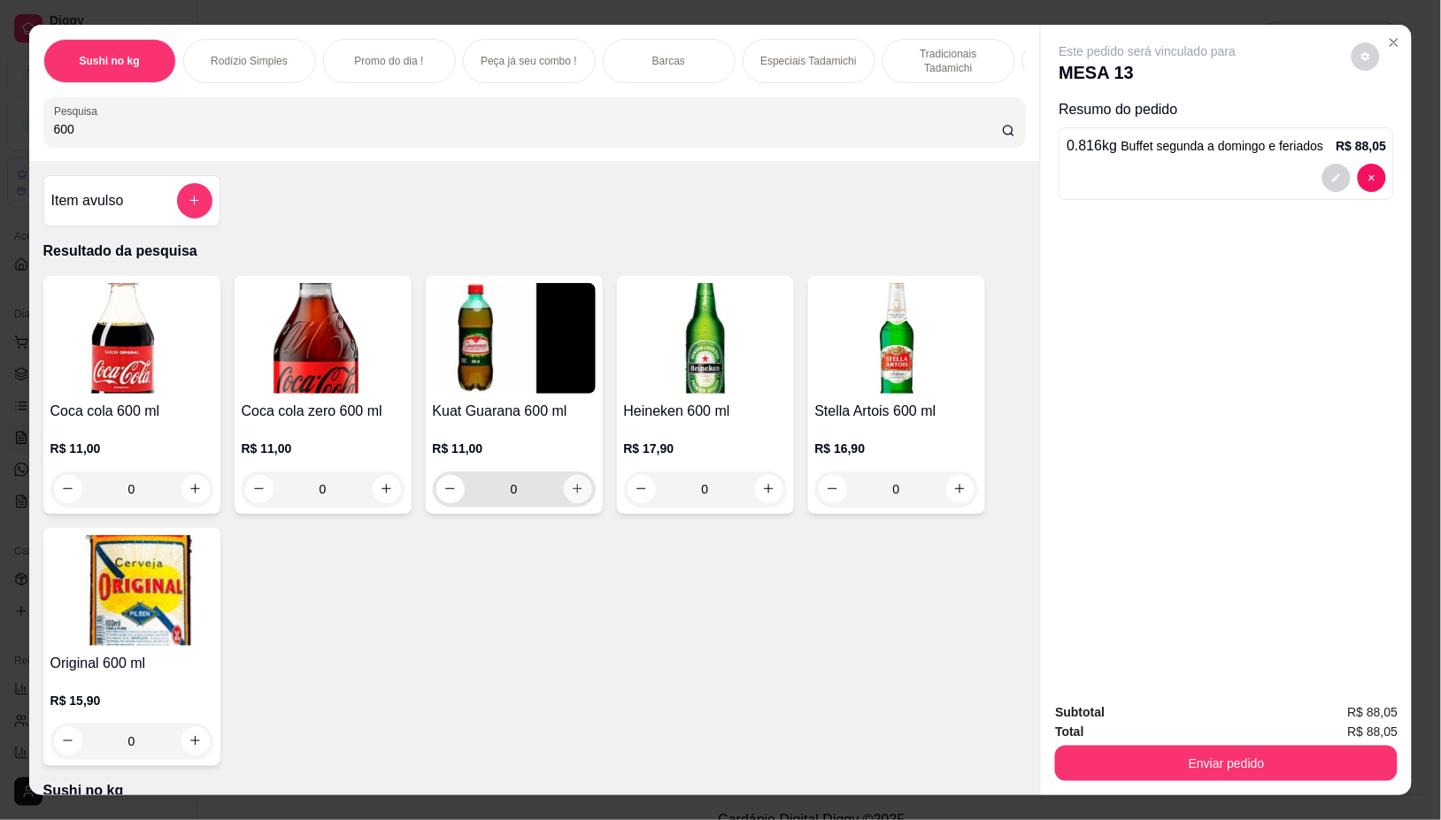
type input "600"
click at [571, 496] on icon "increase-product-quantity" at bounding box center [577, 489] width 13 height 13
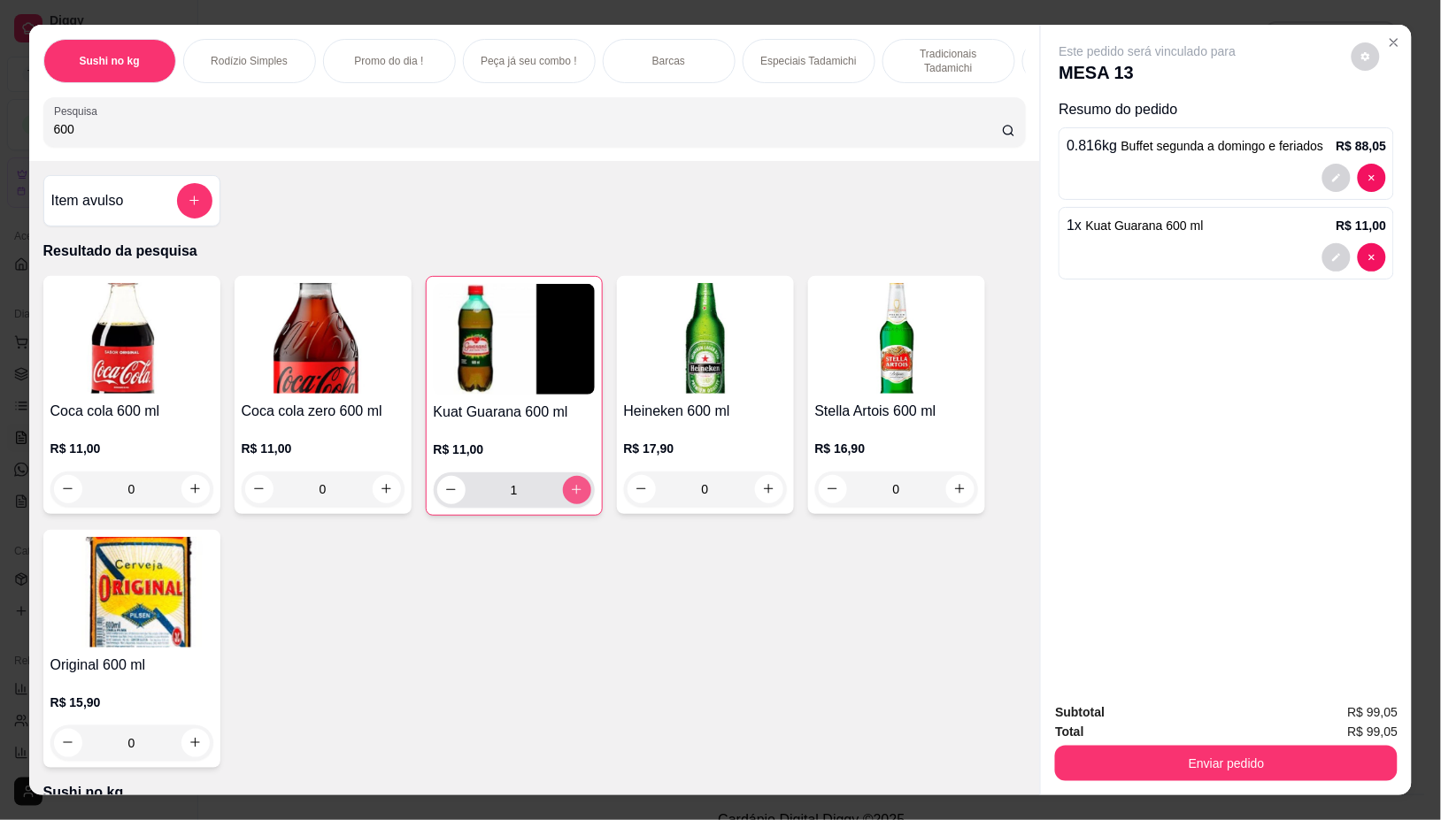
type input "1"
click at [1175, 722] on div "Total R$ 99,05" at bounding box center [1226, 731] width 342 height 19
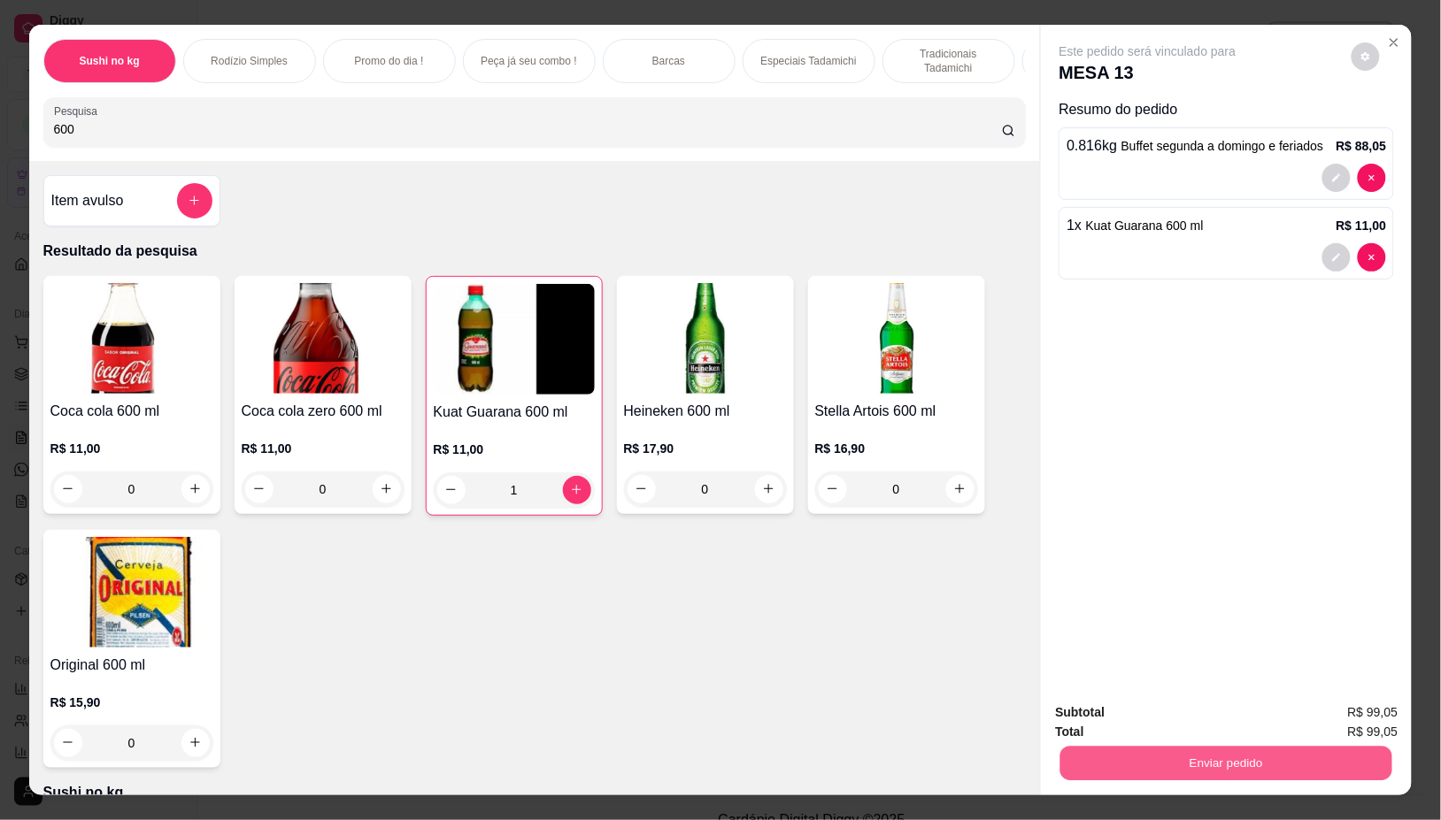
click at [1175, 753] on button "Enviar pedido" at bounding box center [1226, 764] width 332 height 35
click at [1142, 699] on button "Não registrar e enviar pedido" at bounding box center [1167, 713] width 184 height 34
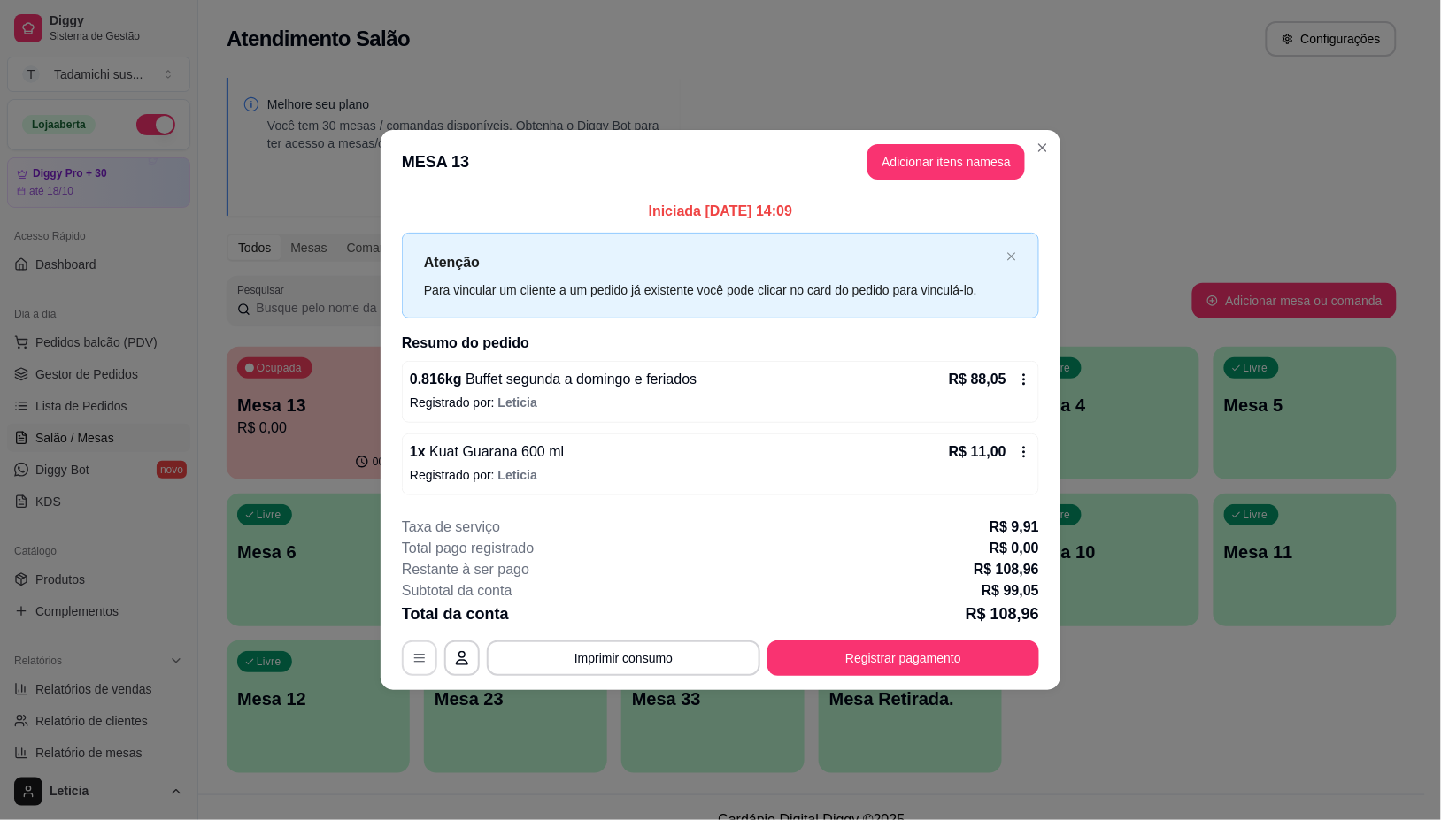
click at [410, 652] on button "button" at bounding box center [419, 658] width 35 height 35
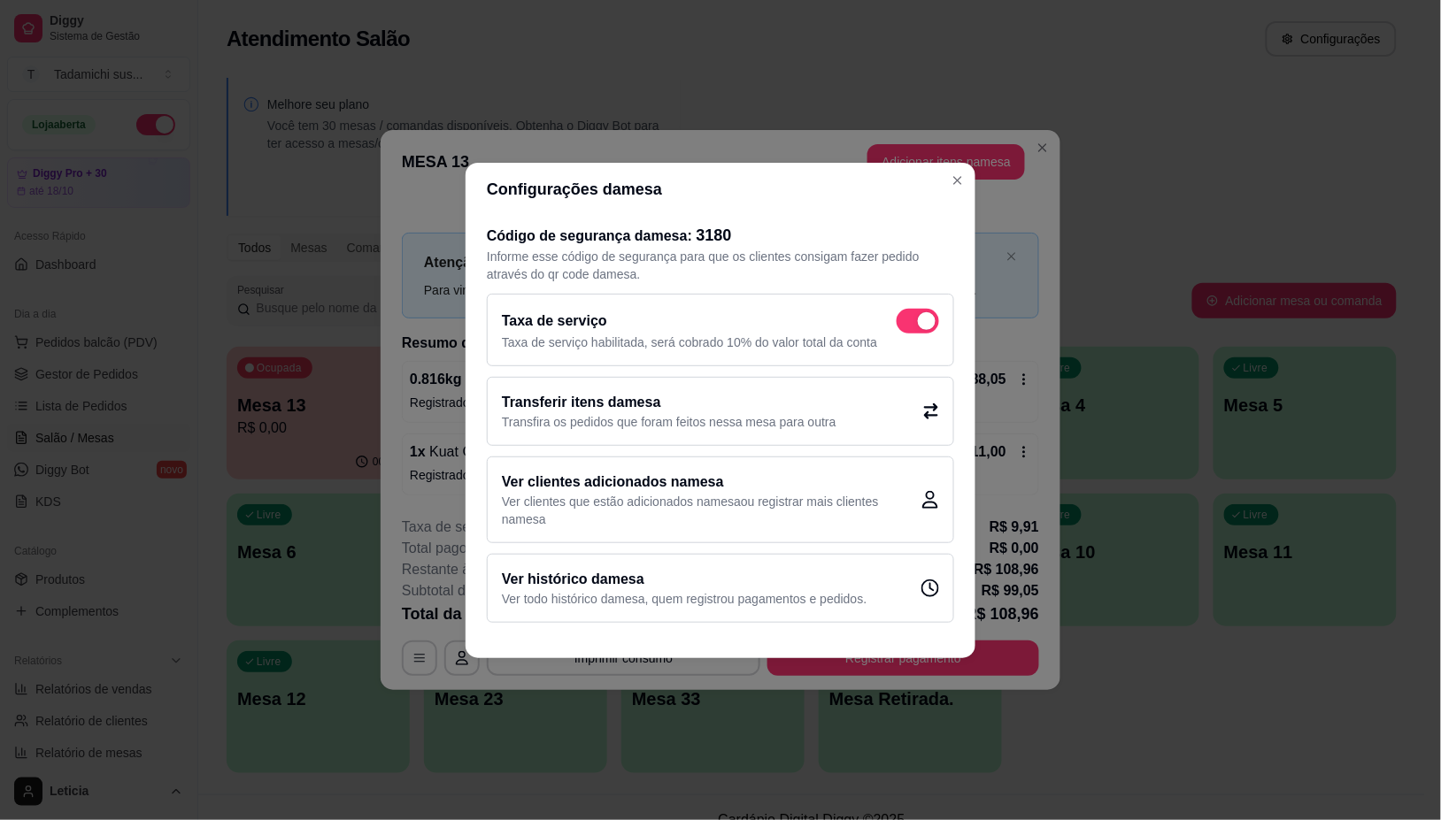
click at [898, 305] on div "Taxa de serviço Taxa de serviço habilitada, será cobrado 10% do valor total da …" at bounding box center [720, 330] width 467 height 73
click at [898, 304] on div "Taxa de serviço Taxa de serviço habilitada, será cobrado 10% do valor total da …" at bounding box center [720, 330] width 467 height 73
checkbox input "false"
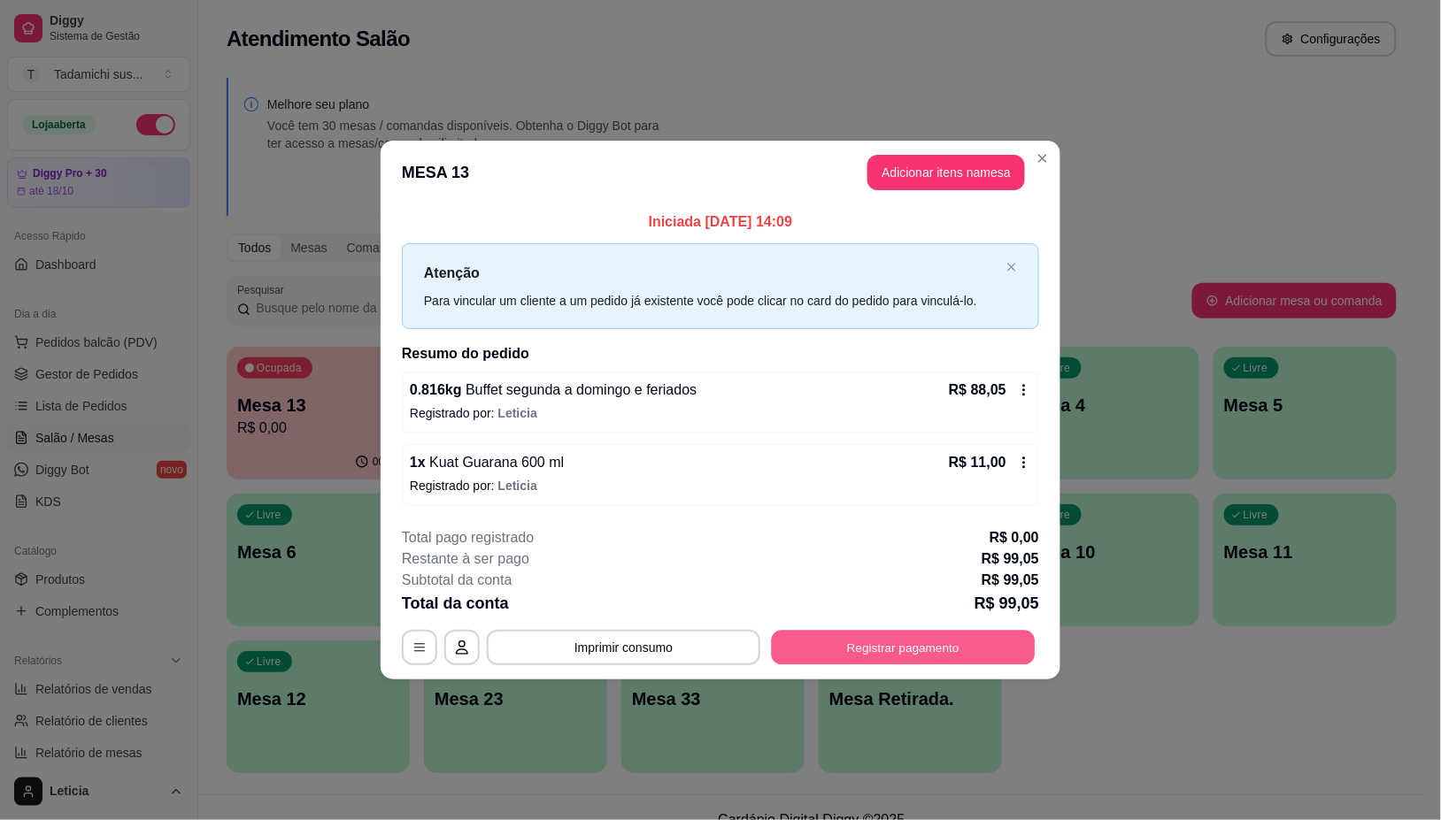
click at [905, 647] on button "Registrar pagamento" at bounding box center [904, 648] width 264 height 35
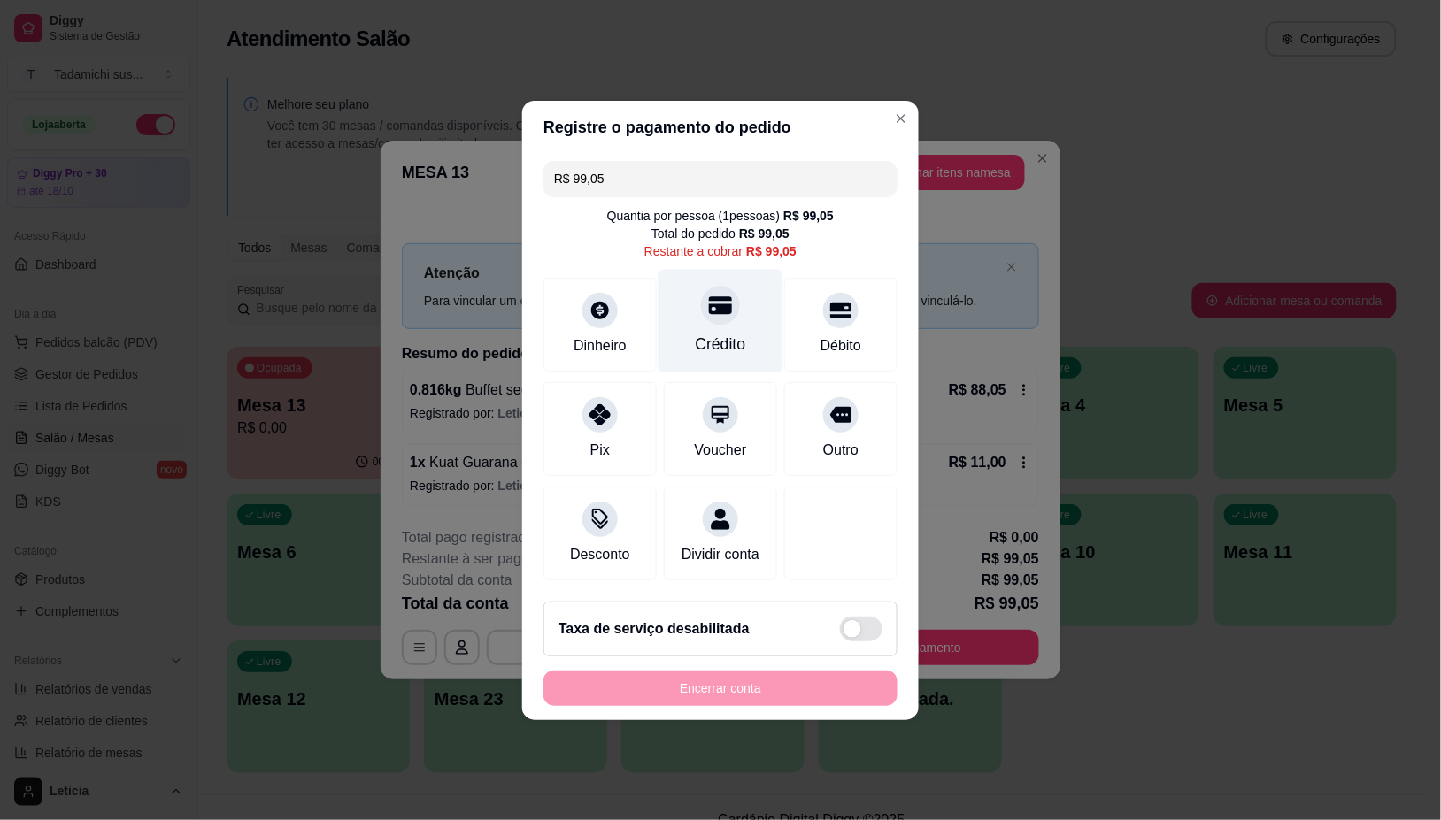
click at [706, 311] on div at bounding box center [720, 305] width 39 height 39
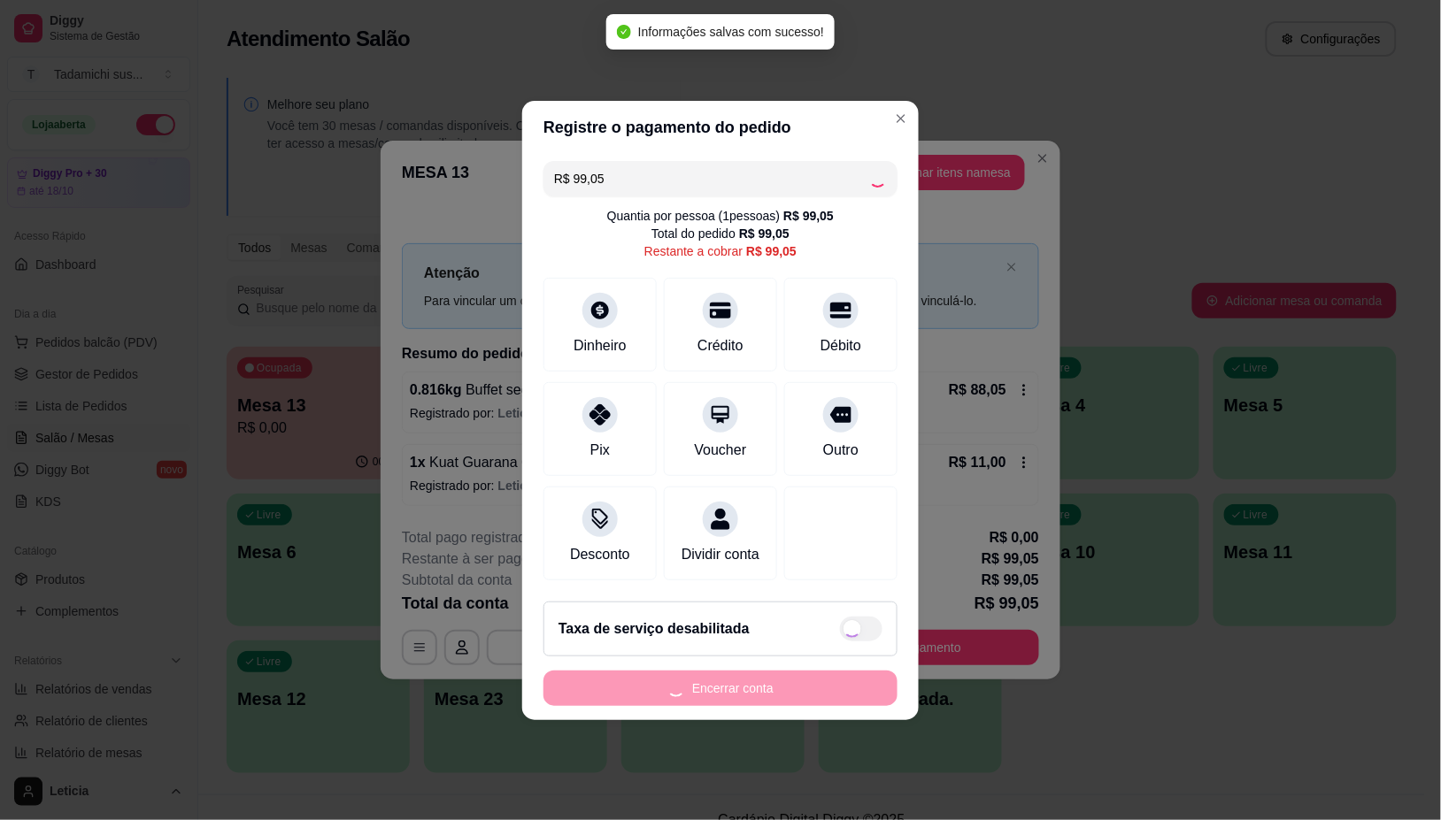
type input "R$ 0,00"
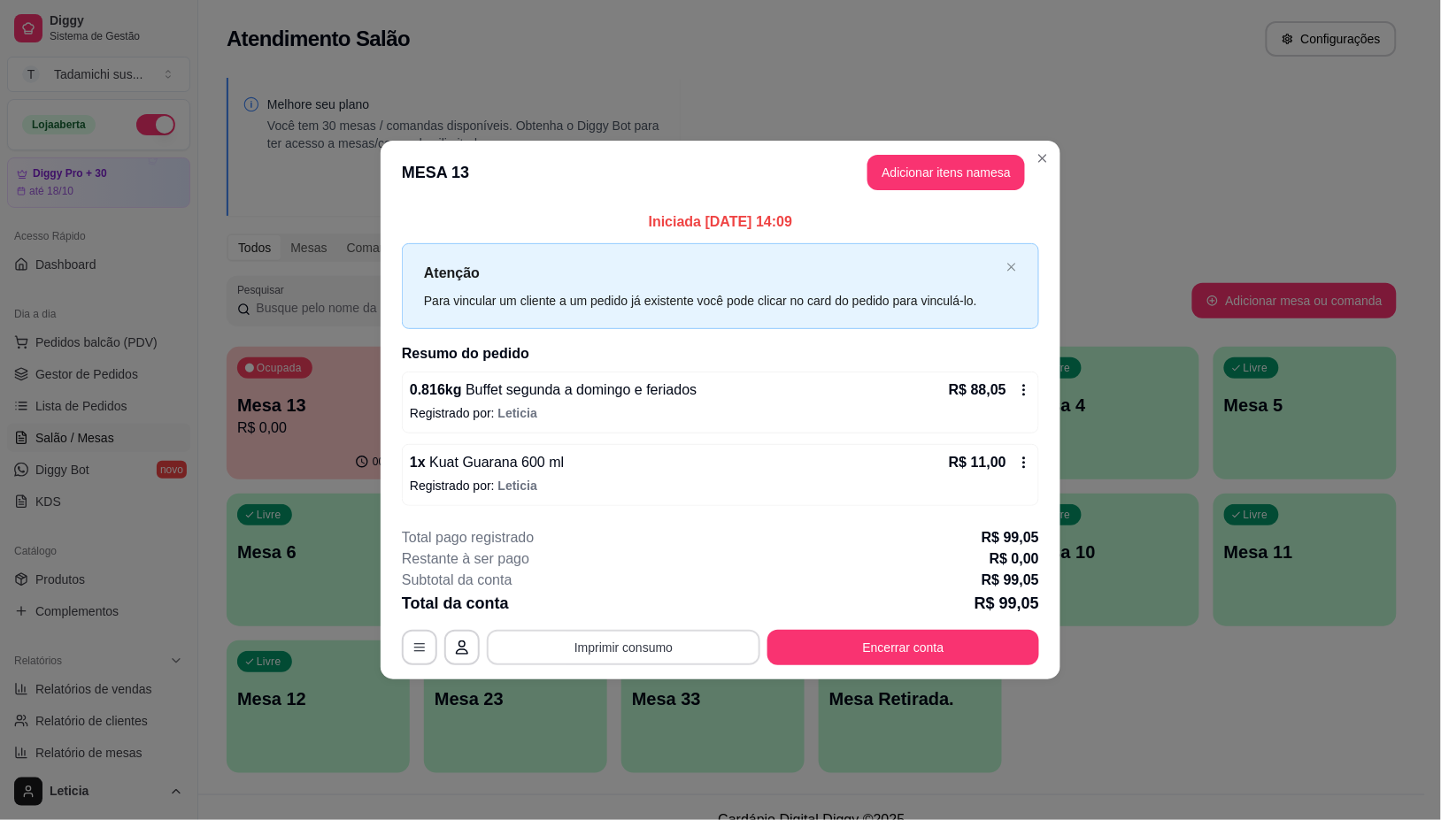
click at [702, 643] on button "Imprimir consumo" at bounding box center [623, 647] width 273 height 35
click at [659, 603] on button "IMPRESSORA LG" at bounding box center [629, 607] width 132 height 27
click at [655, 650] on button "Imprimir consumo" at bounding box center [623, 648] width 265 height 35
click at [648, 572] on button "IMPRESSORA HAYOM" at bounding box center [629, 571] width 132 height 27
click at [904, 644] on button "Encerrar conta" at bounding box center [903, 647] width 272 height 35
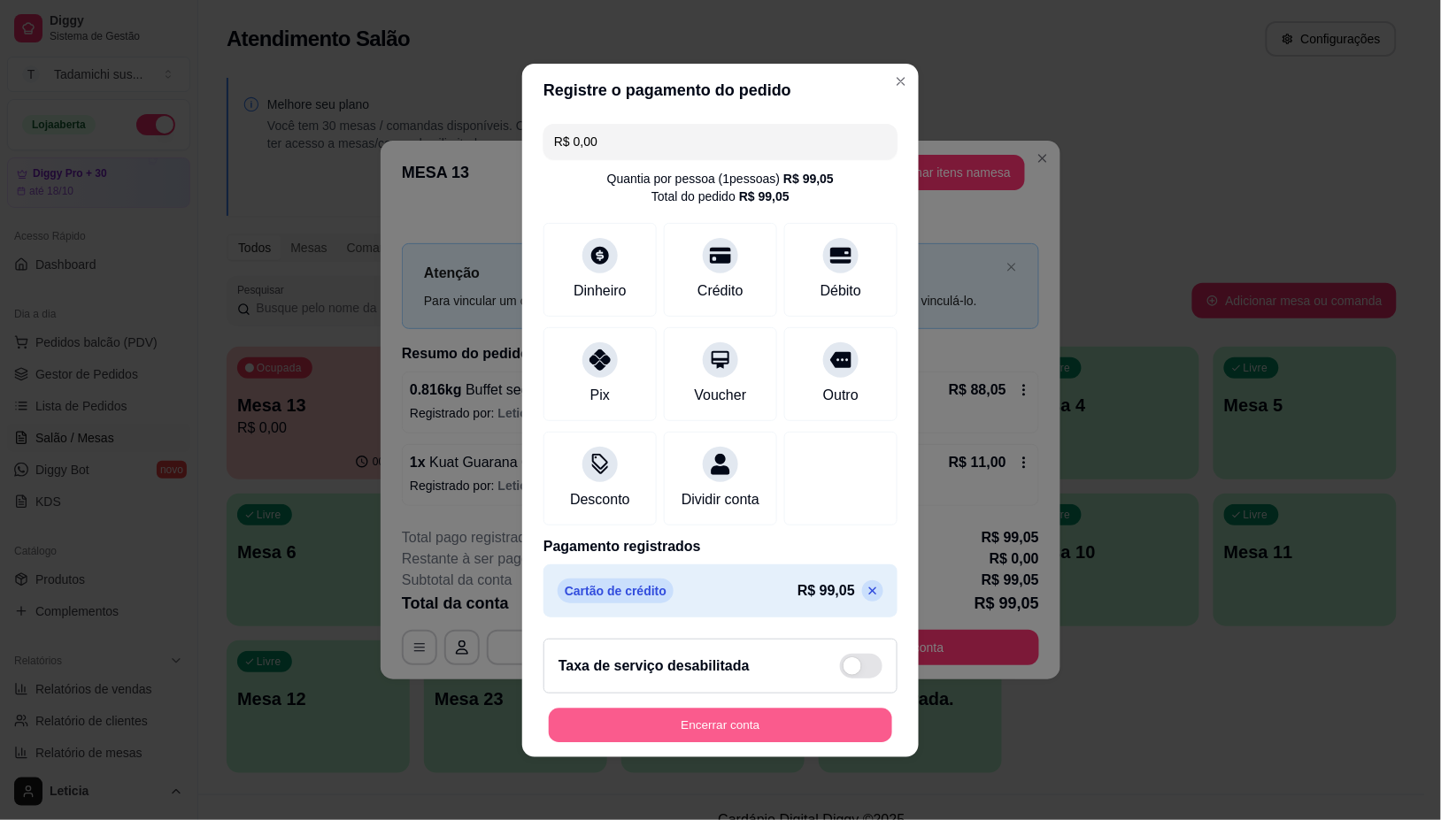
click at [786, 736] on button "Encerrar conta" at bounding box center [720, 725] width 343 height 35
